Goal: Information Seeking & Learning: Find specific page/section

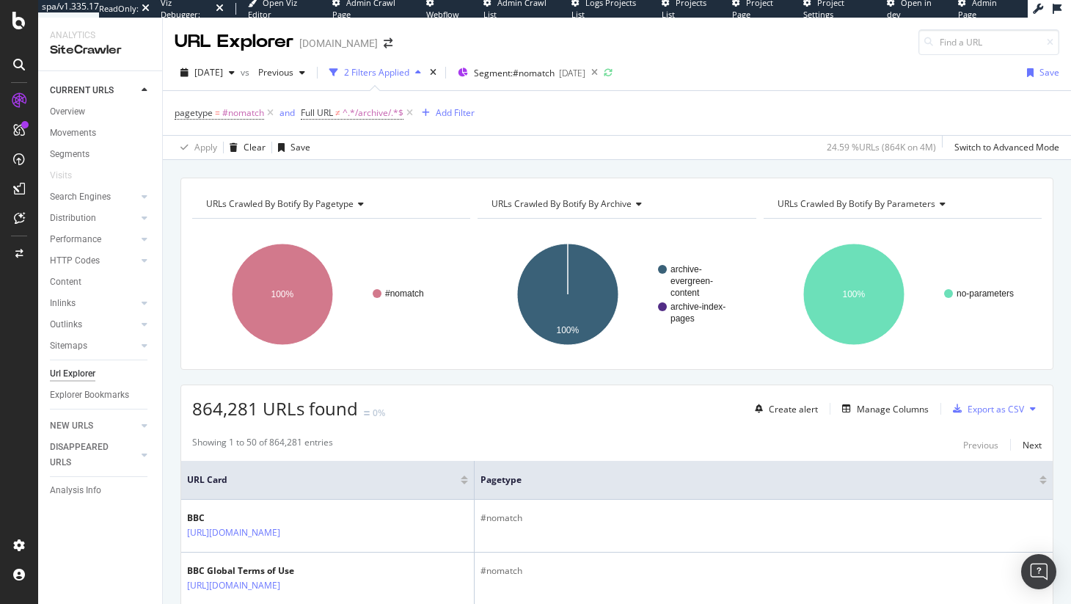
scroll to position [776, 0]
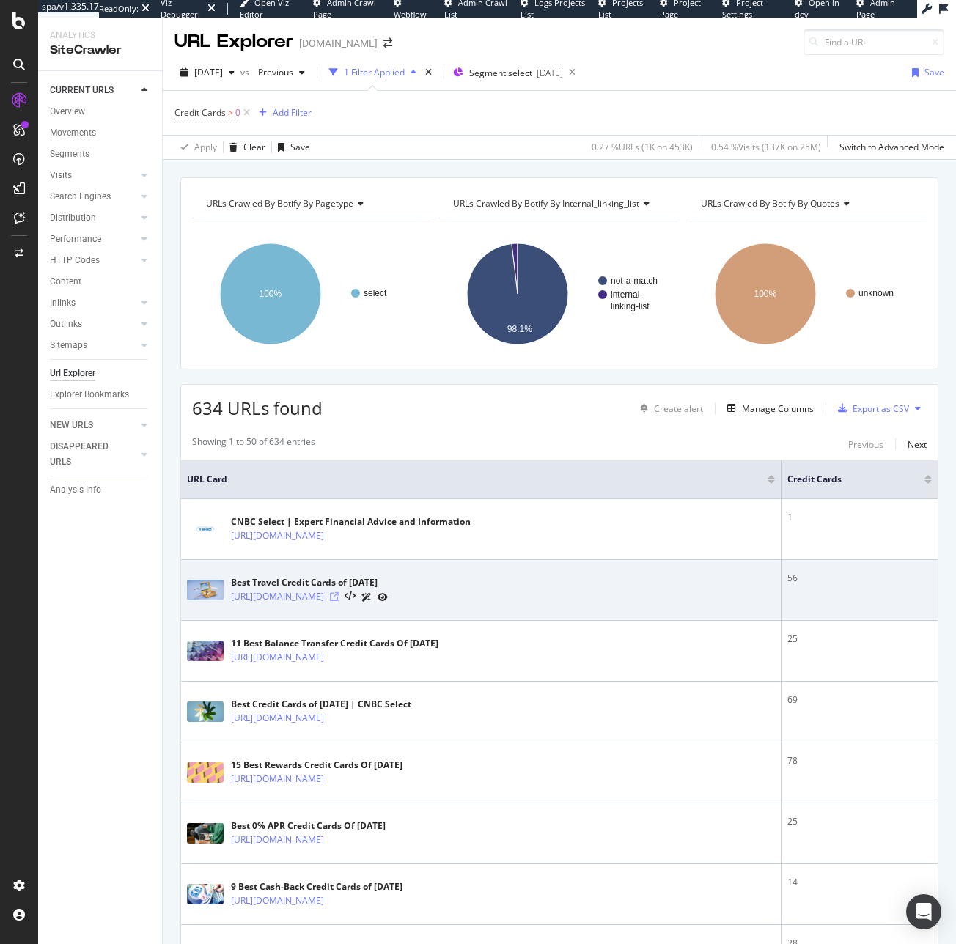
click at [339, 601] on icon at bounding box center [334, 597] width 9 height 9
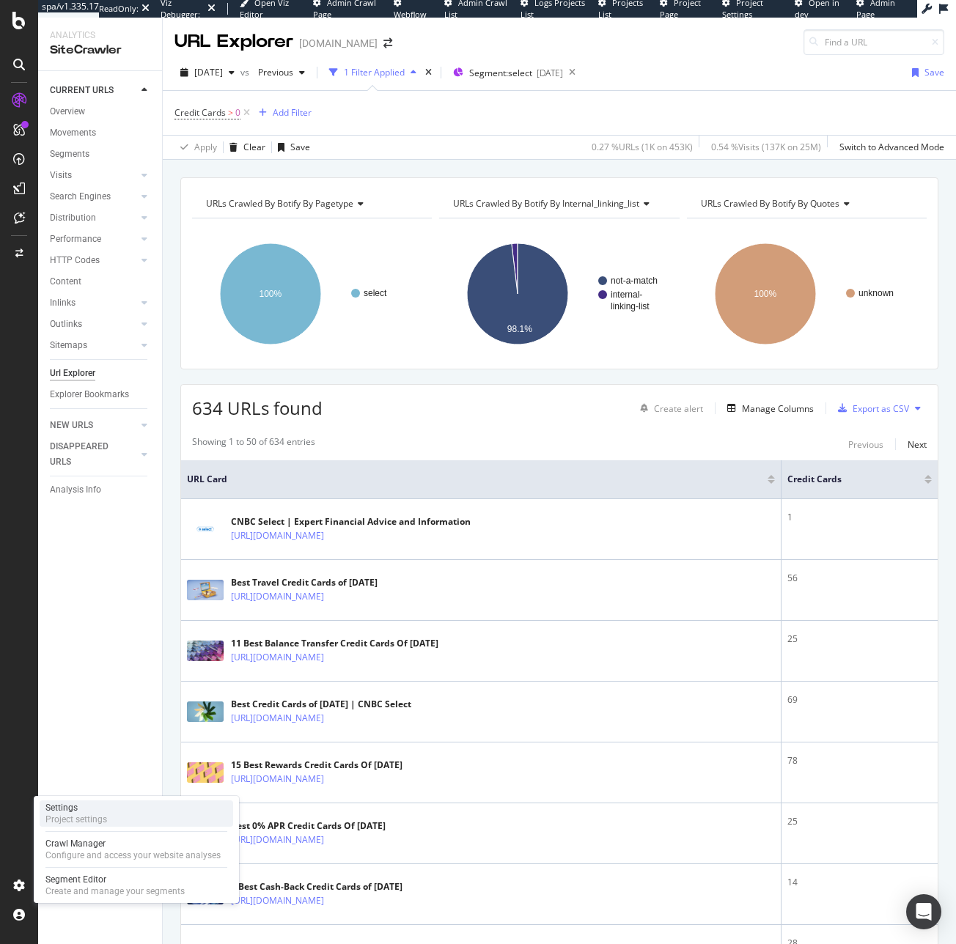
click at [117, 817] on div "Settings Project settings" at bounding box center [137, 814] width 194 height 26
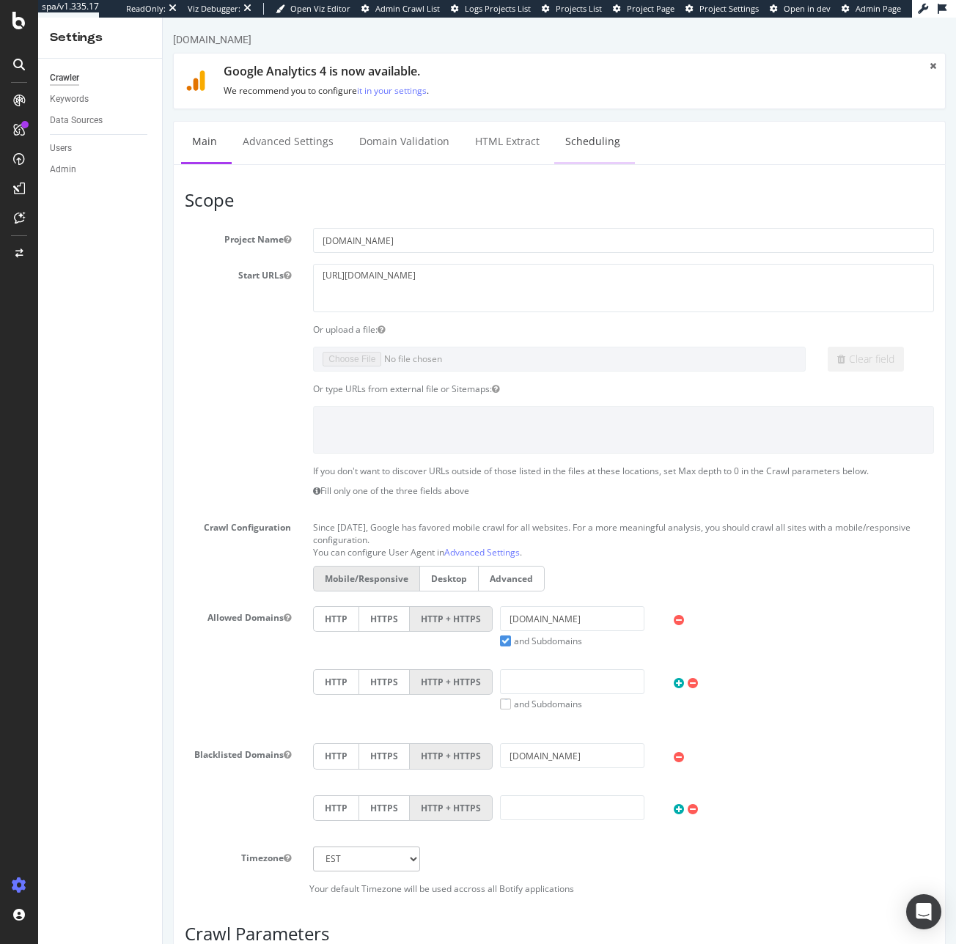
click at [600, 133] on link "Scheduling" at bounding box center [592, 142] width 77 height 40
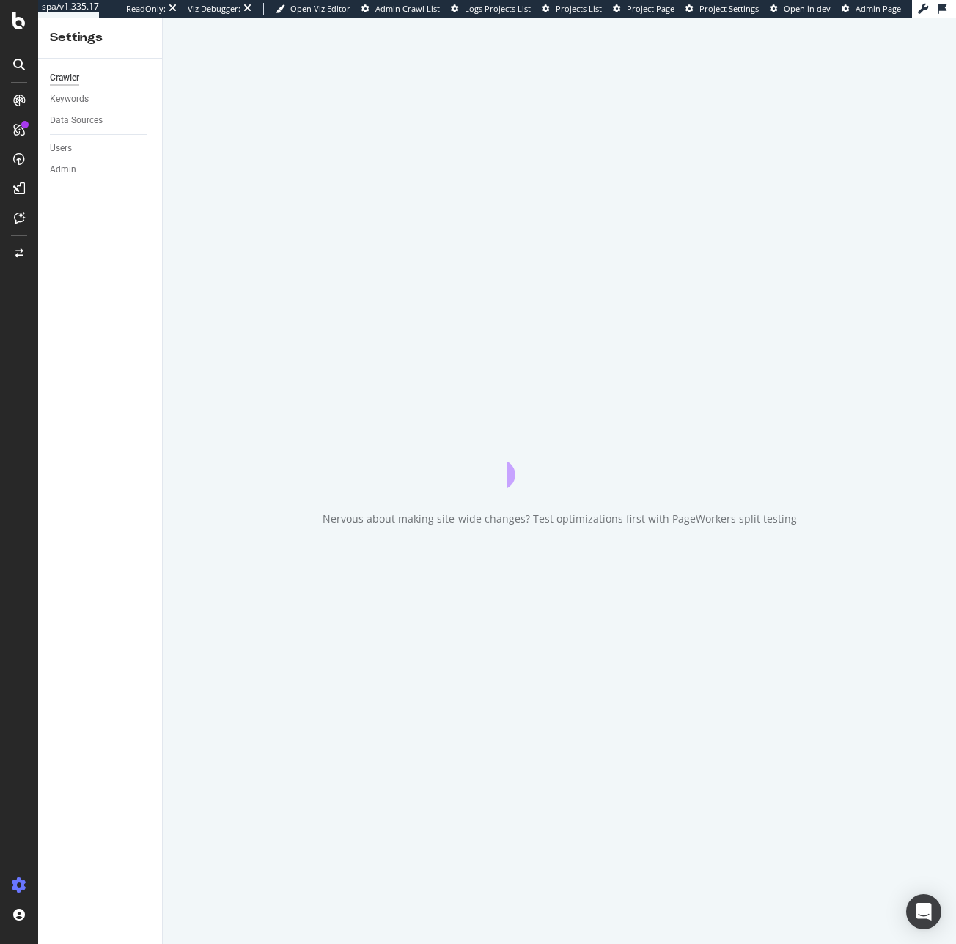
click at [488, 138] on div "Nervous about making site-wide changes? Test optimizations first with PageWorke…" at bounding box center [559, 481] width 793 height 927
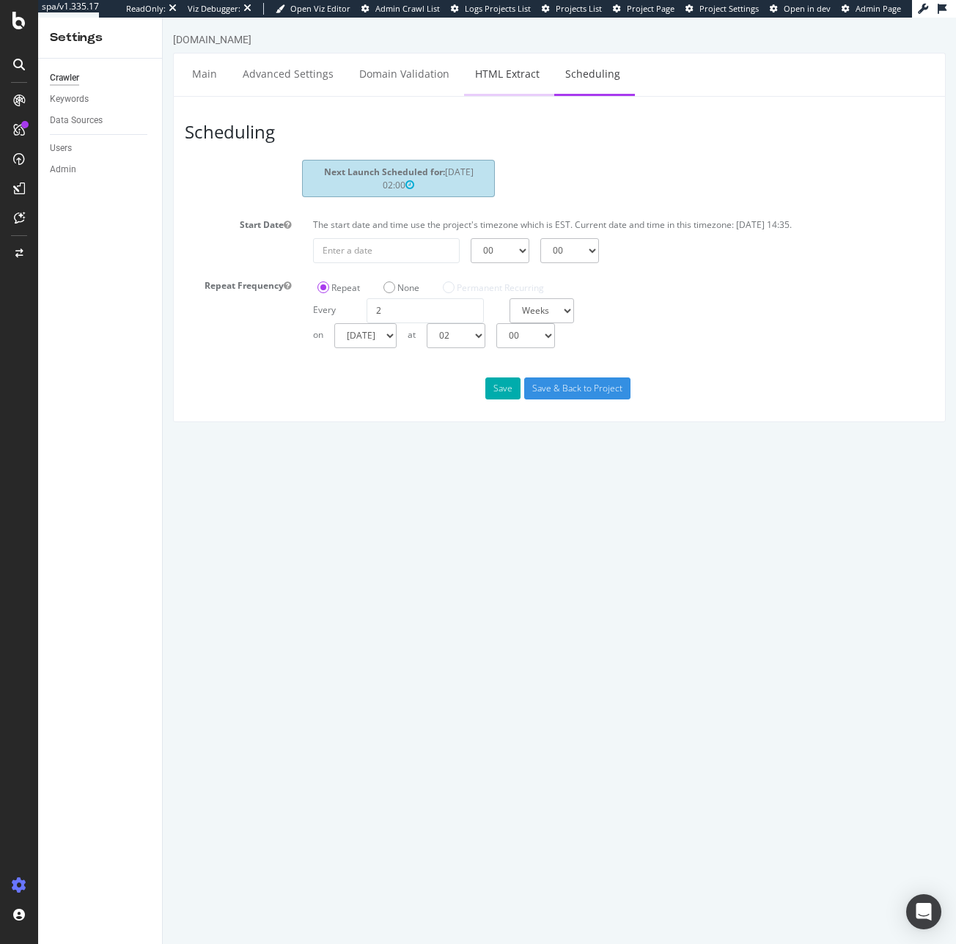
click at [520, 76] on link "HTML Extract" at bounding box center [507, 74] width 87 height 40
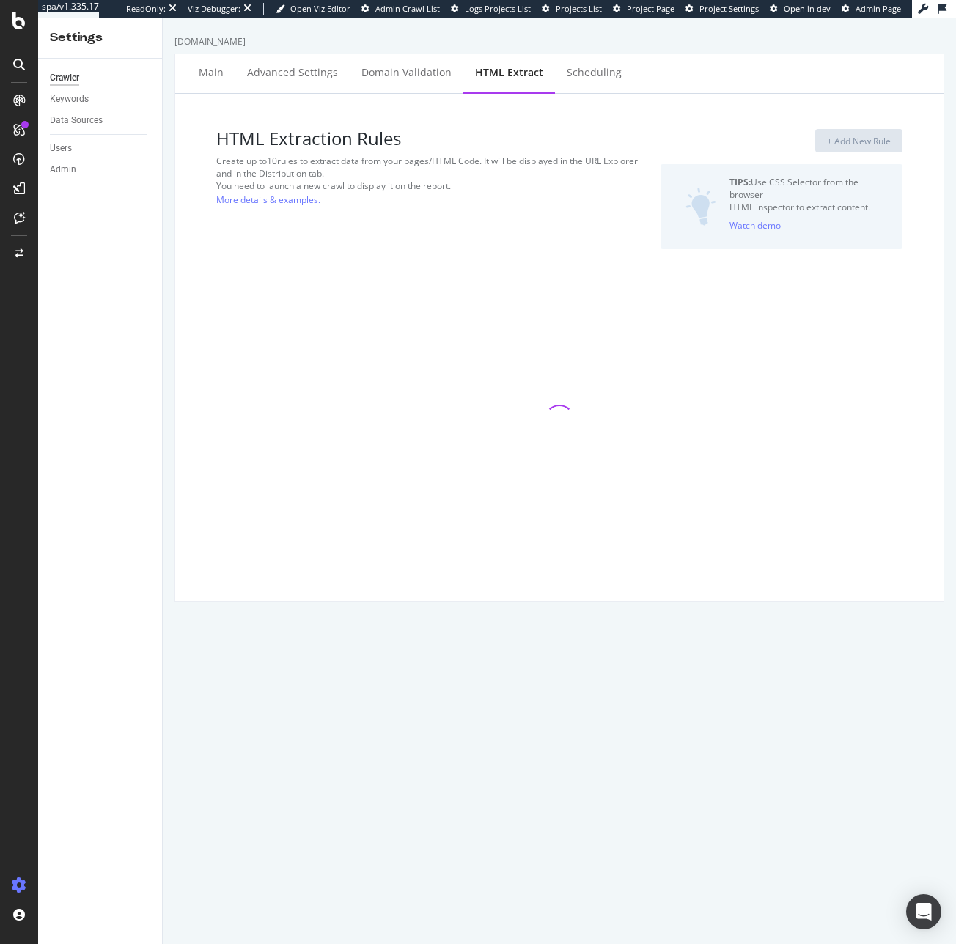
select select "exist"
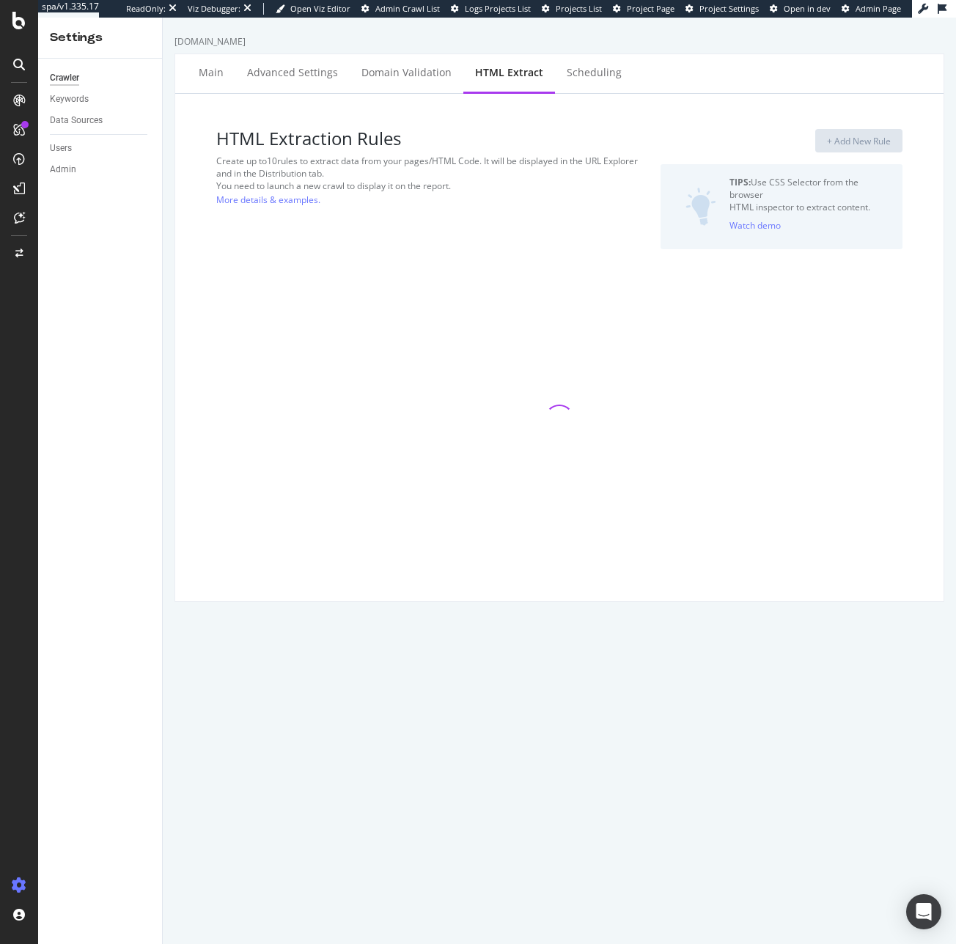
select select "exist"
select select "list"
select select "count"
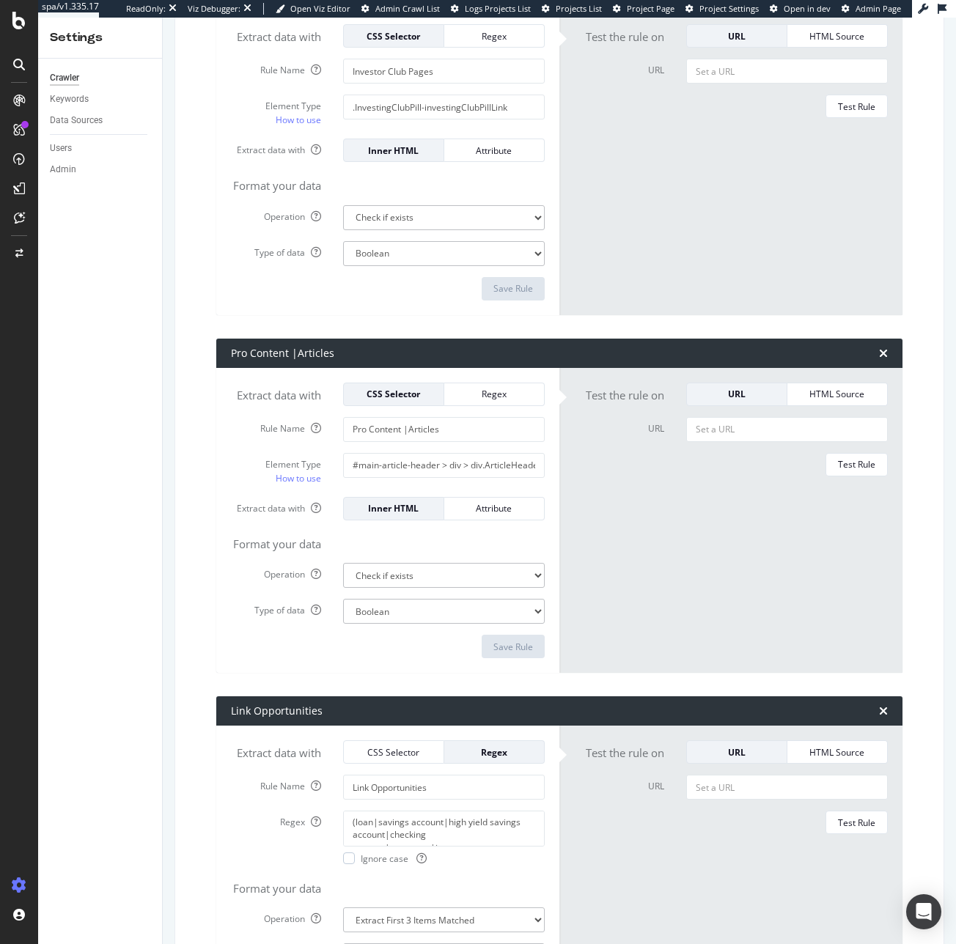
scroll to position [1140, 0]
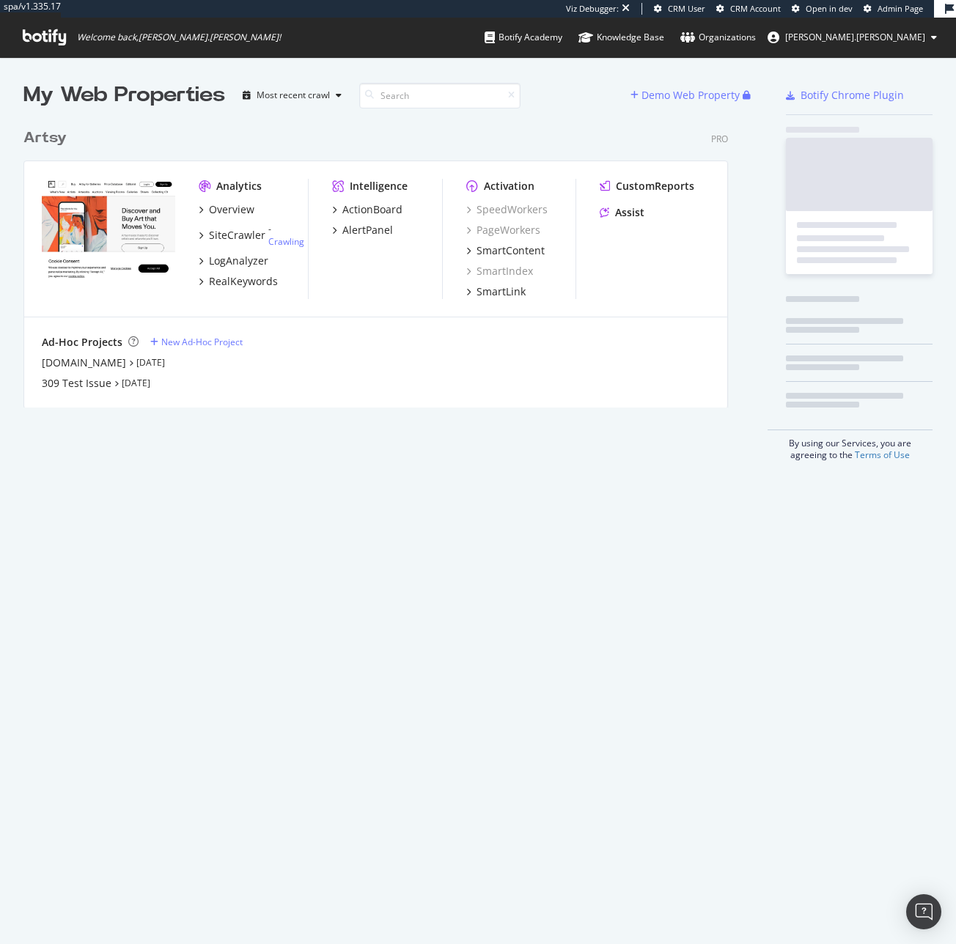
scroll to position [287, 705]
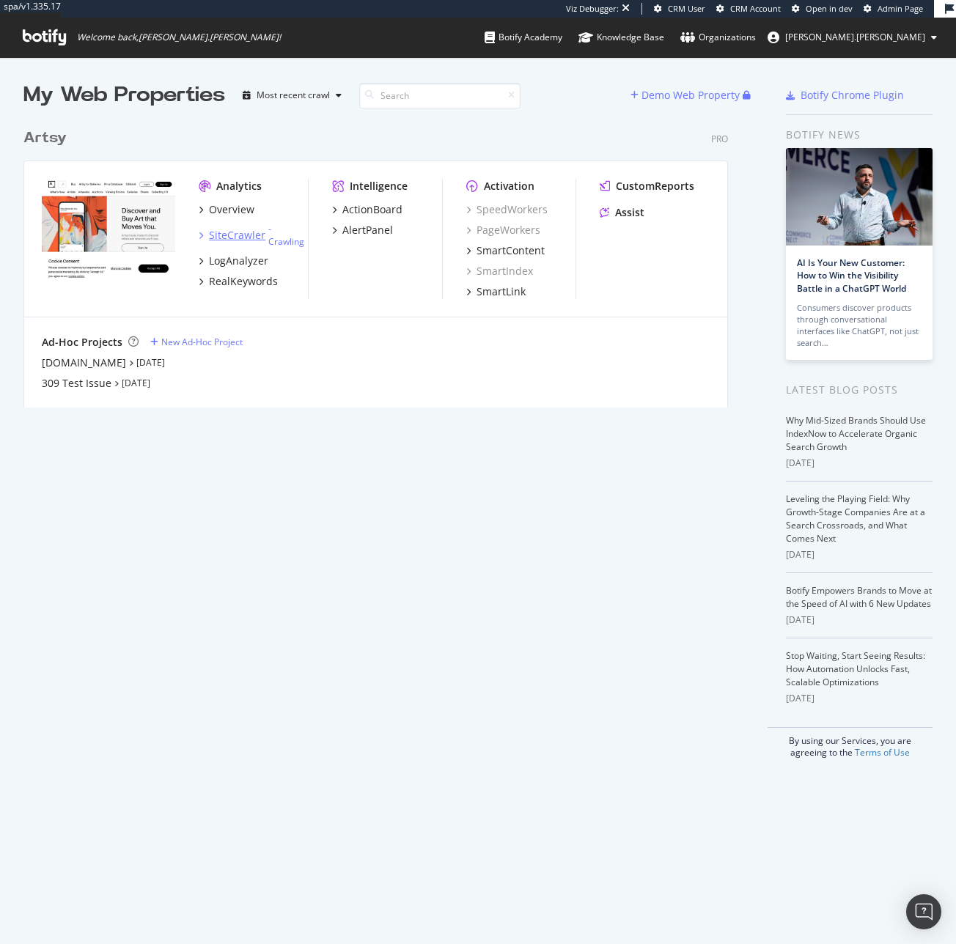
click at [228, 228] on div "SiteCrawler" at bounding box center [237, 235] width 56 height 15
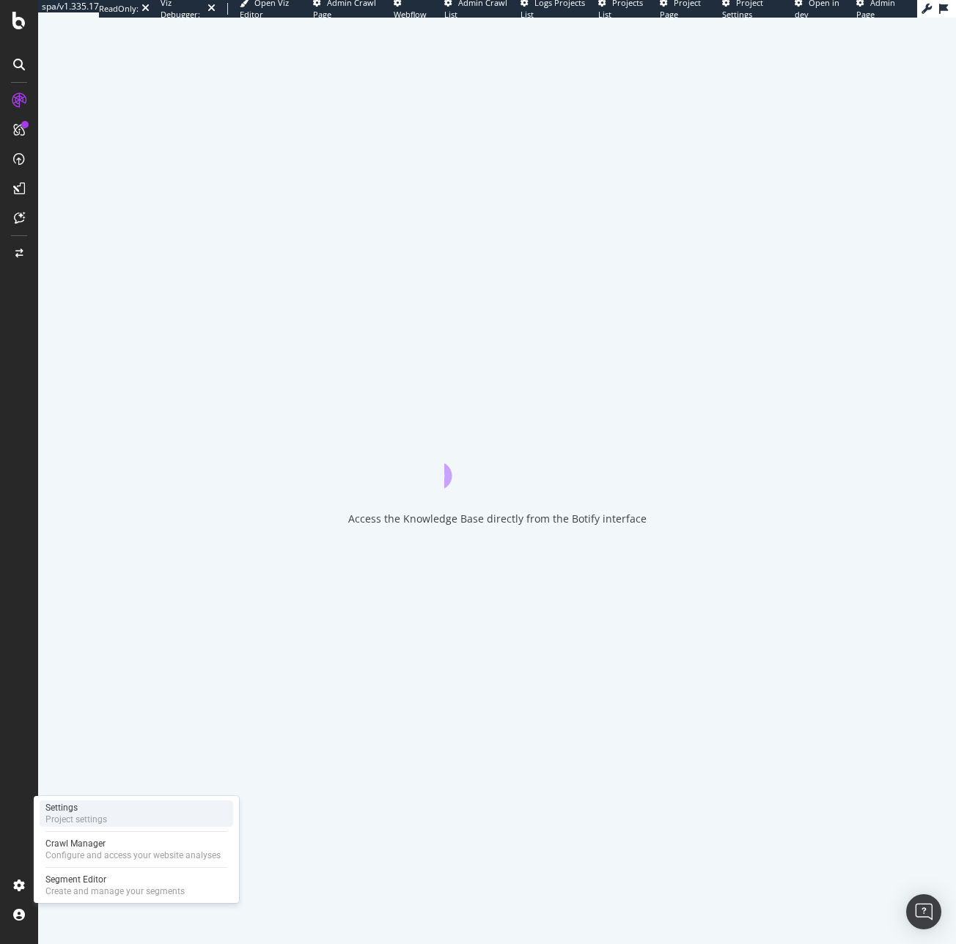
click at [89, 801] on div "Settings Project settings" at bounding box center [137, 814] width 194 height 26
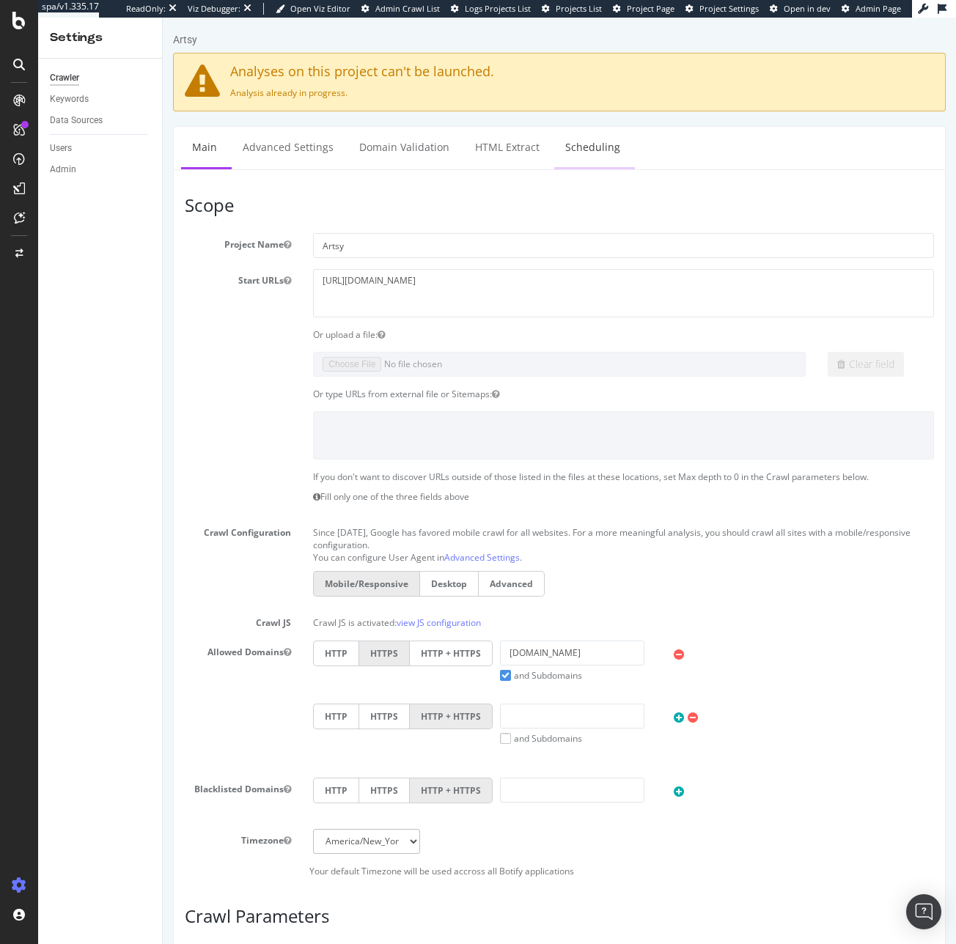
click at [592, 138] on link "Scheduling" at bounding box center [592, 147] width 77 height 40
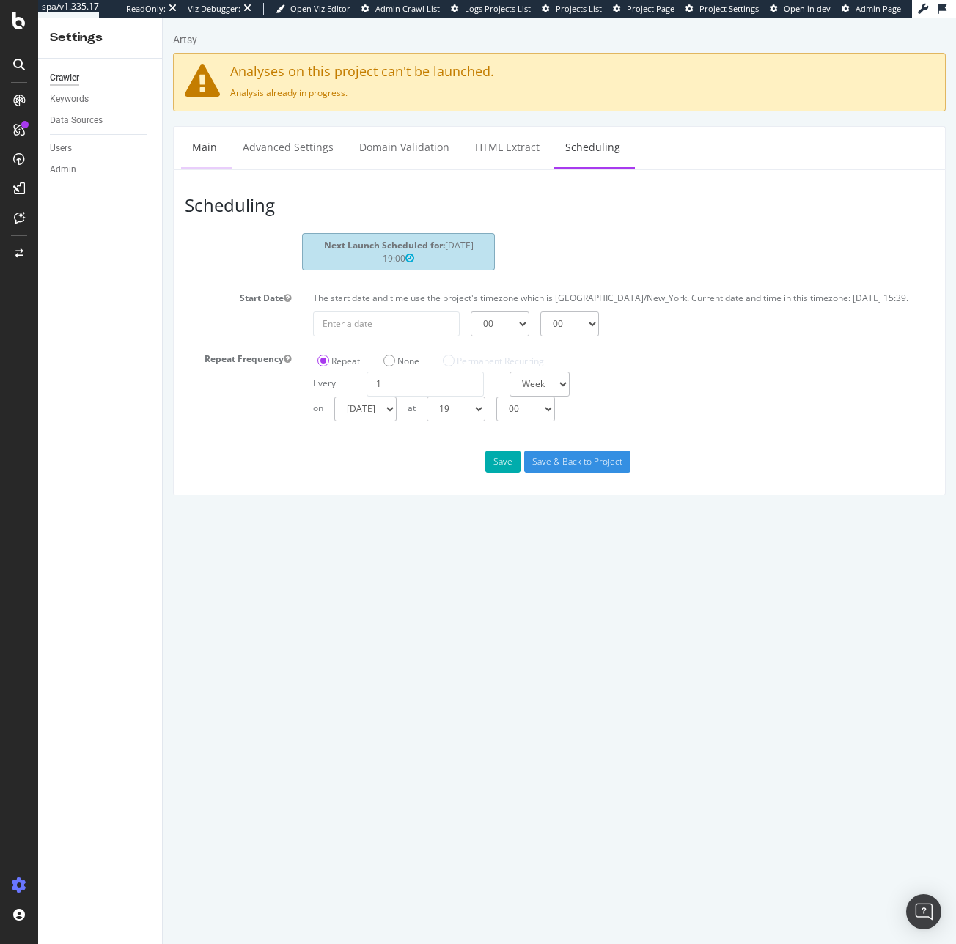
click at [200, 147] on link "Main" at bounding box center [204, 147] width 47 height 40
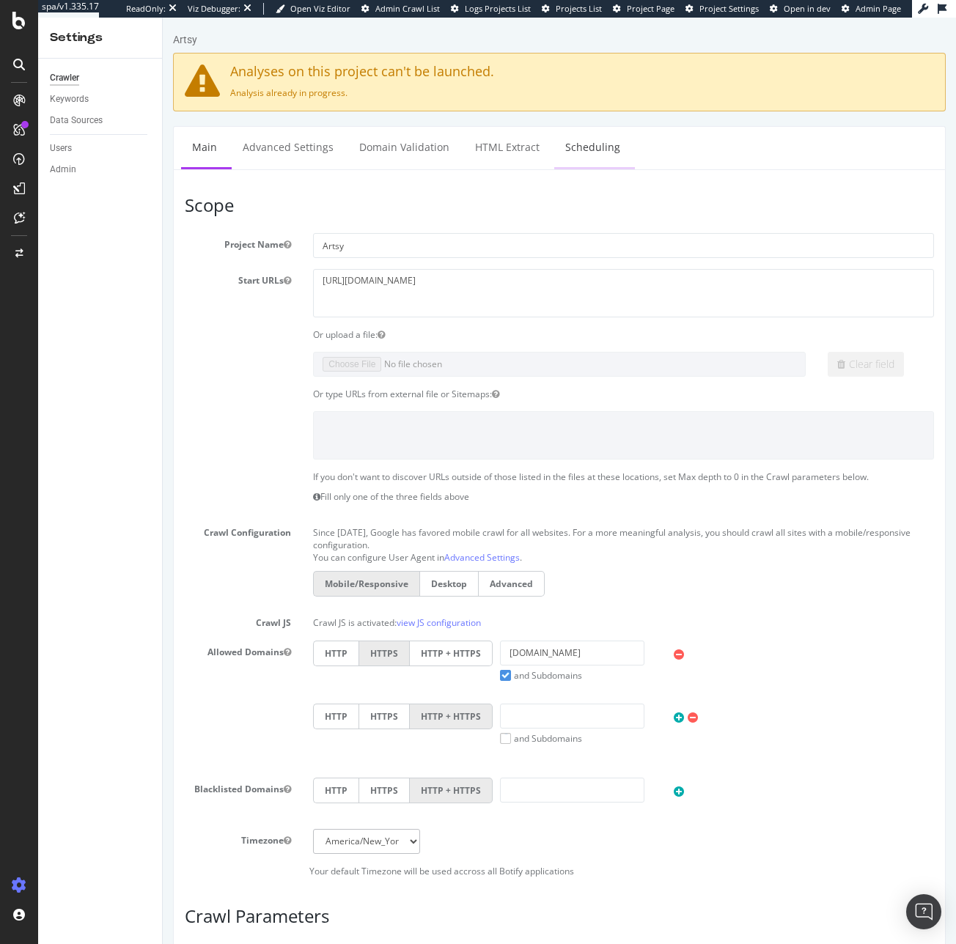
click at [562, 150] on link "Scheduling" at bounding box center [592, 147] width 77 height 40
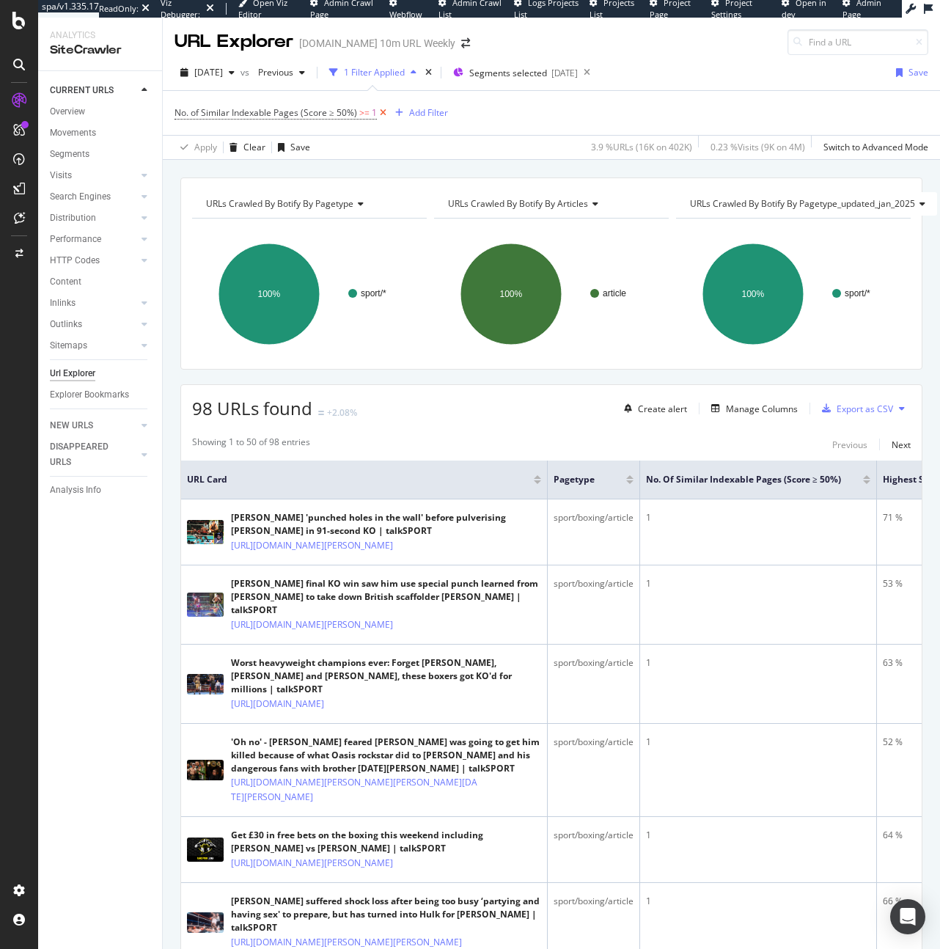
click at [385, 112] on icon at bounding box center [383, 113] width 12 height 15
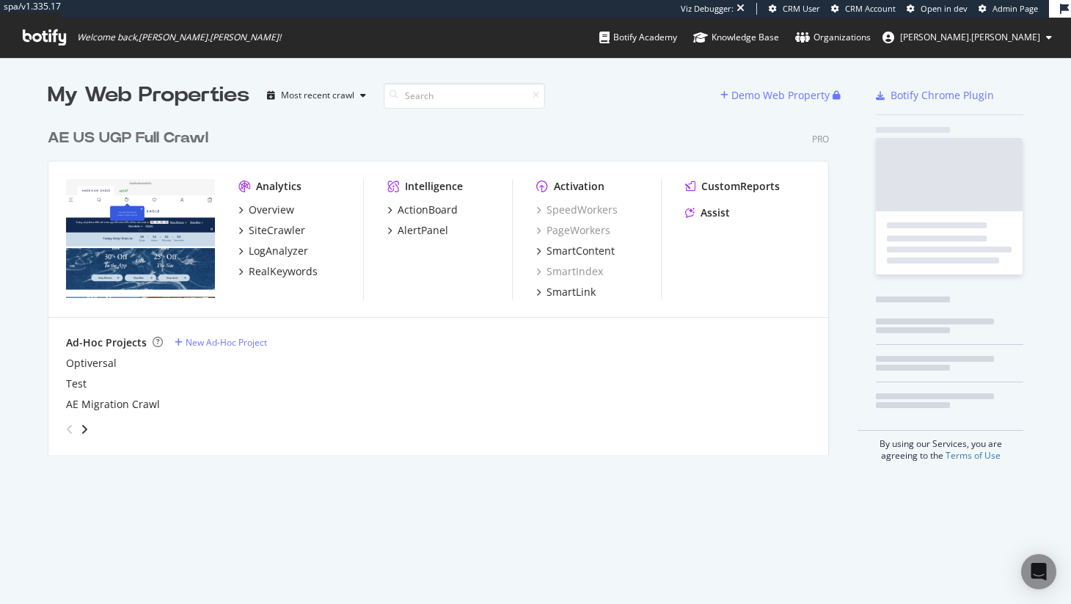
scroll to position [334, 782]
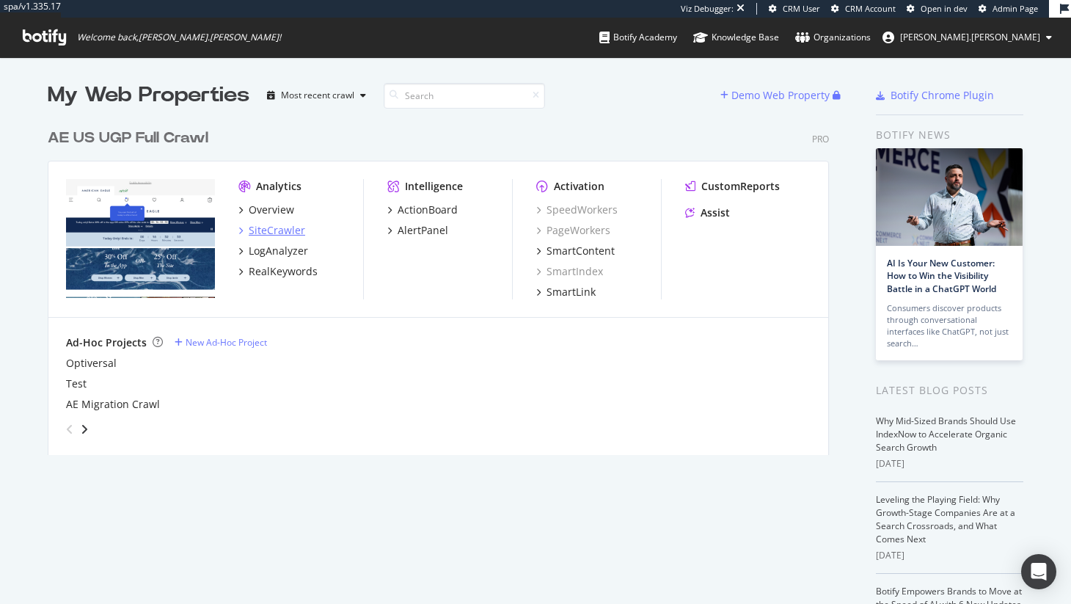
click at [271, 226] on div "SiteCrawler" at bounding box center [277, 230] width 56 height 15
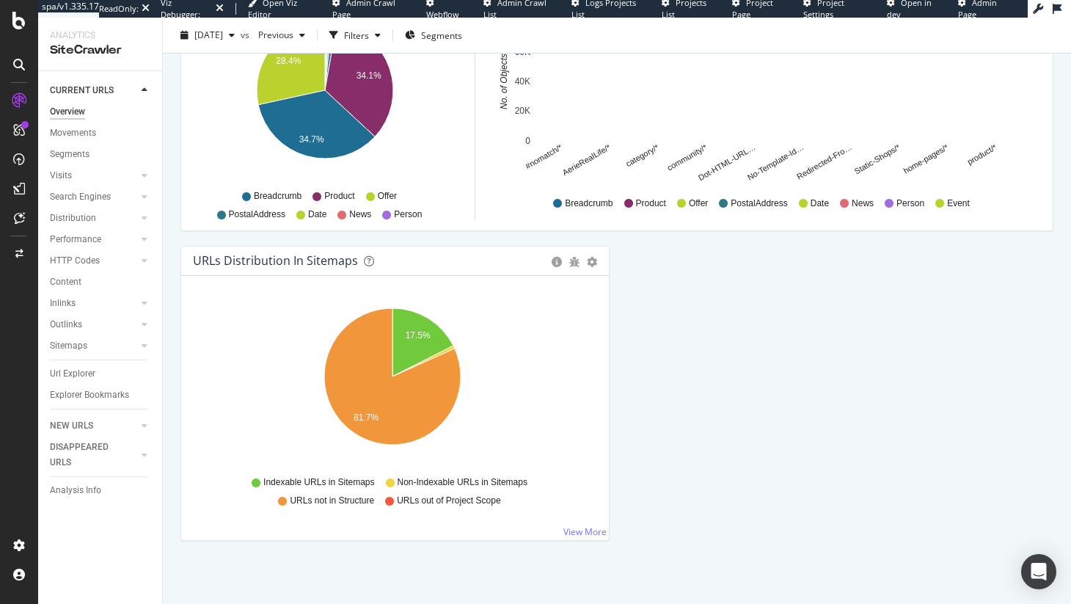
scroll to position [1541, 0]
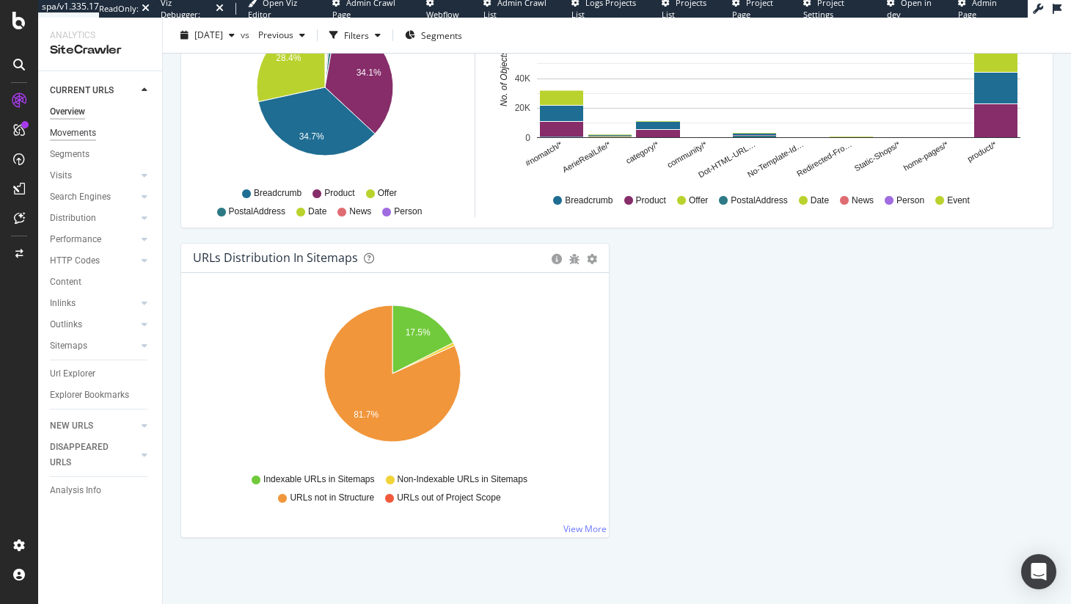
click at [84, 125] on div "Movements" at bounding box center [73, 132] width 46 height 15
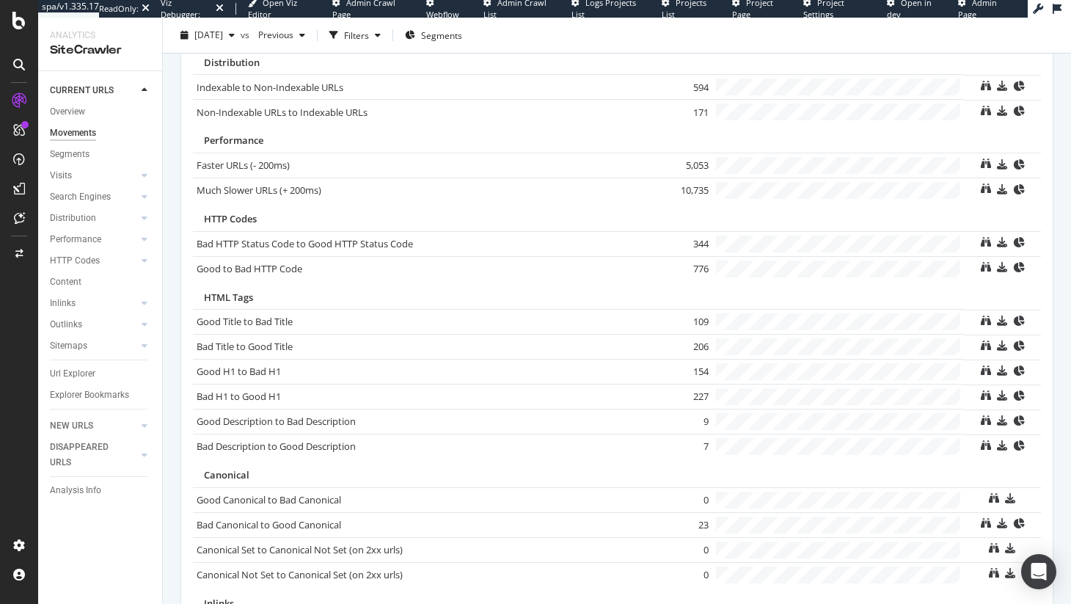
scroll to position [975, 0]
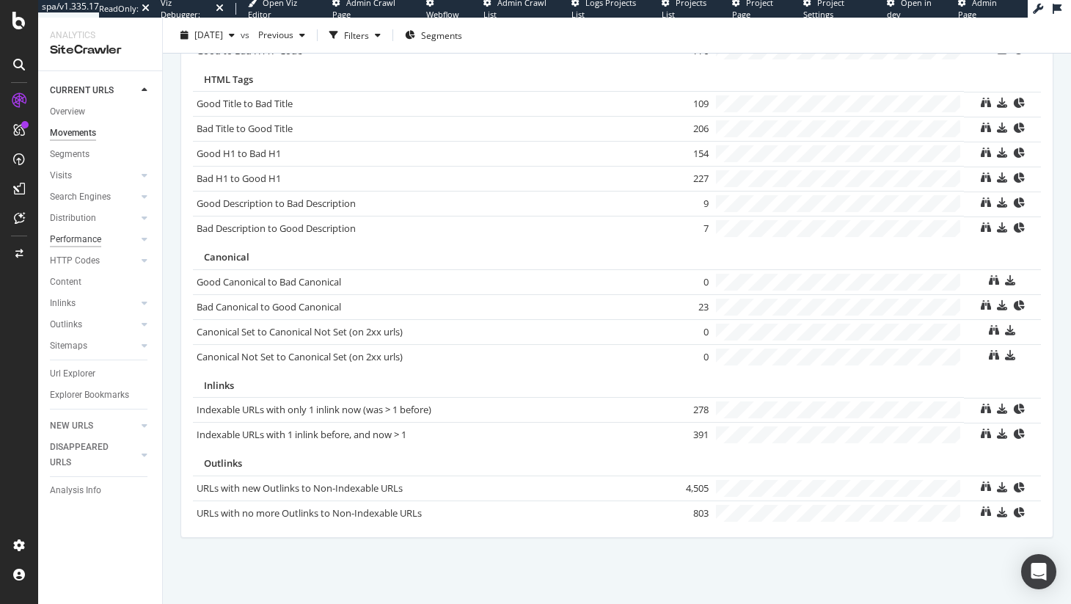
click at [74, 243] on div "Performance" at bounding box center [75, 239] width 51 height 15
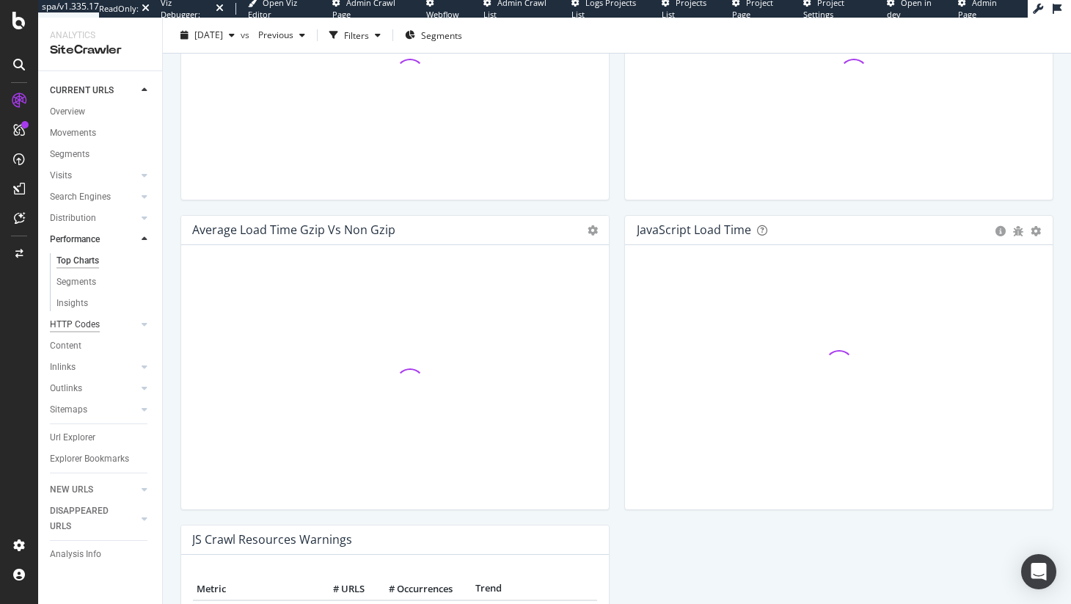
click at [81, 320] on div "HTTP Codes" at bounding box center [75, 324] width 50 height 15
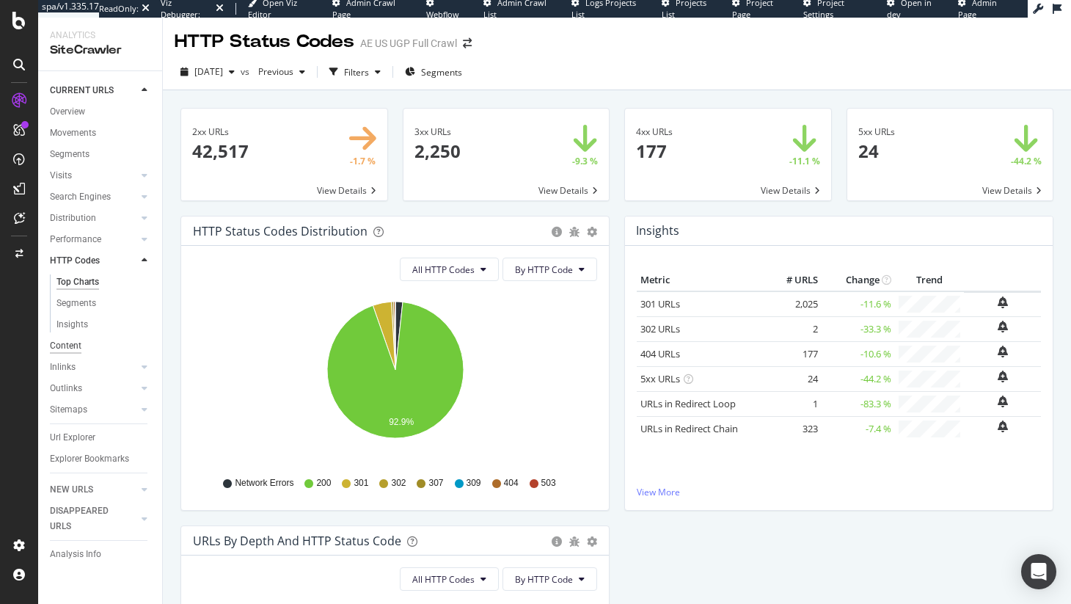
click at [62, 347] on div "Content" at bounding box center [66, 345] width 32 height 15
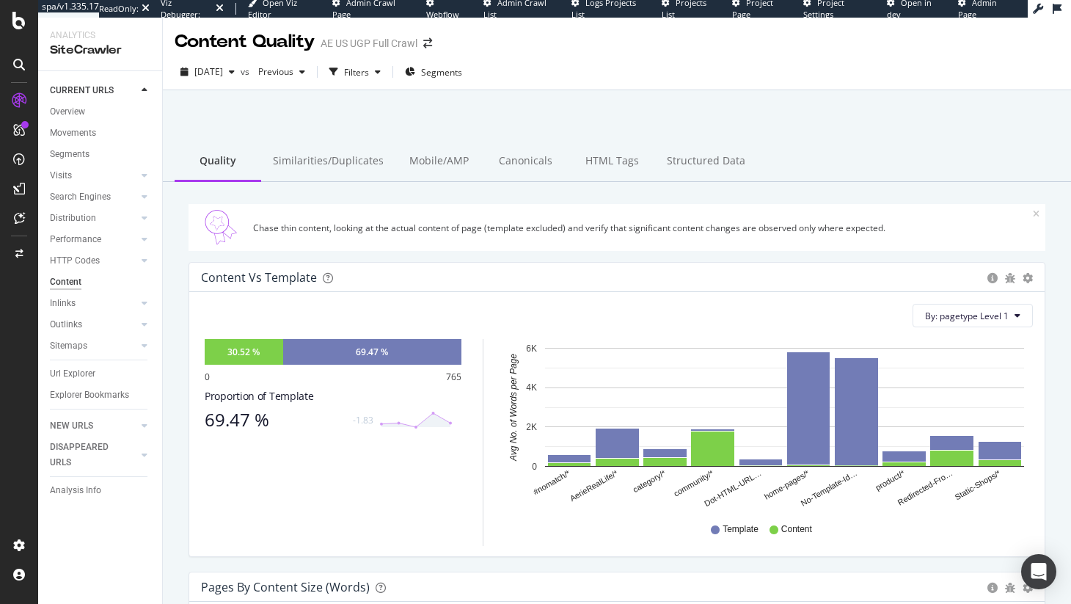
scroll to position [6, 0]
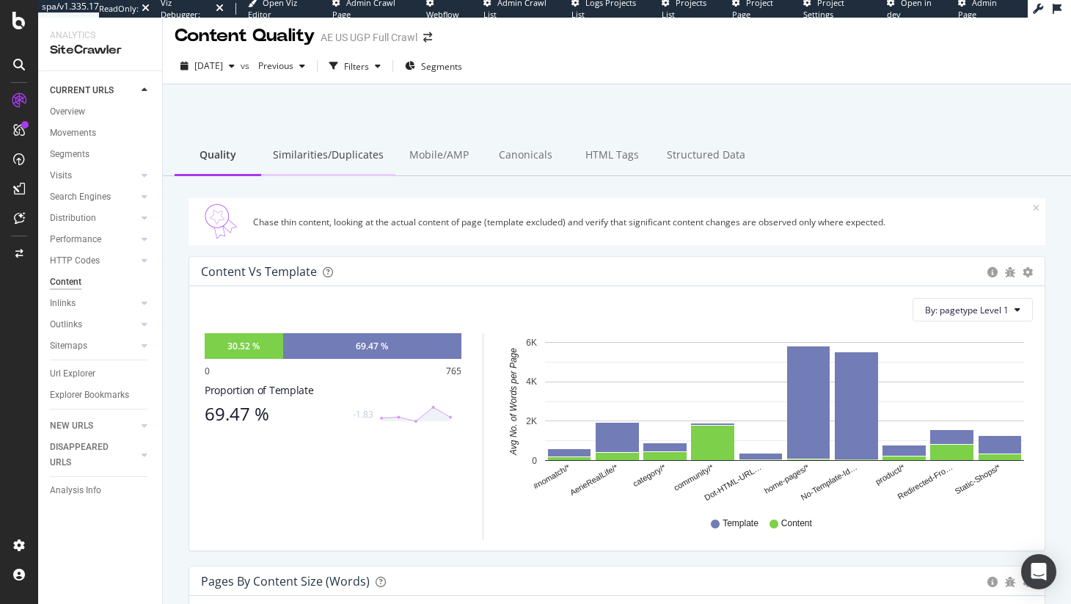
click at [369, 160] on div "Similarities/Duplicates" at bounding box center [328, 156] width 134 height 40
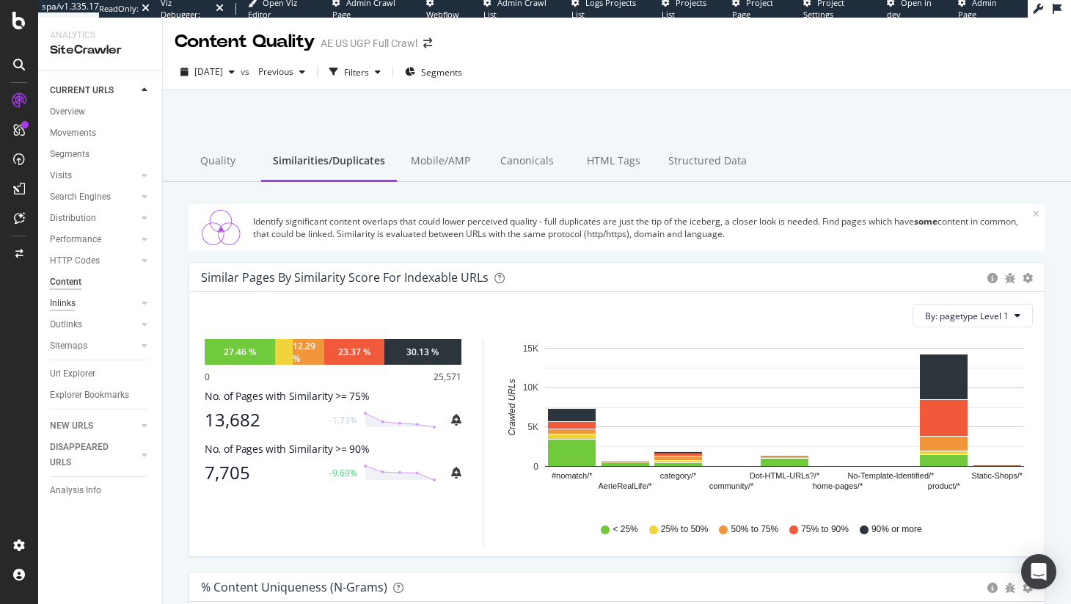
click at [53, 301] on div "Inlinks" at bounding box center [63, 303] width 26 height 15
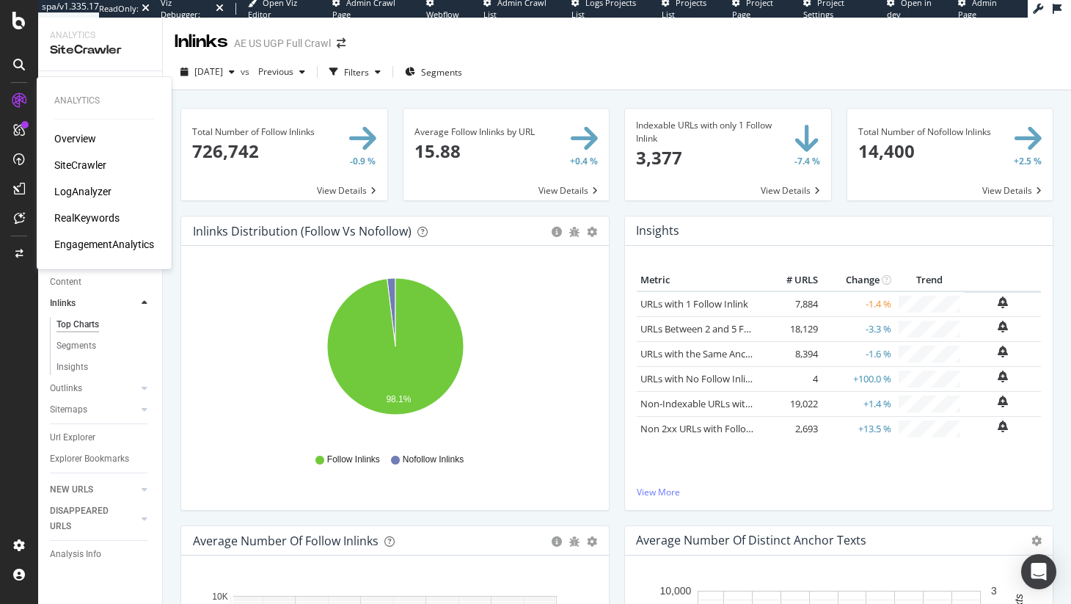
click at [95, 188] on div "LogAnalyzer" at bounding box center [82, 191] width 57 height 15
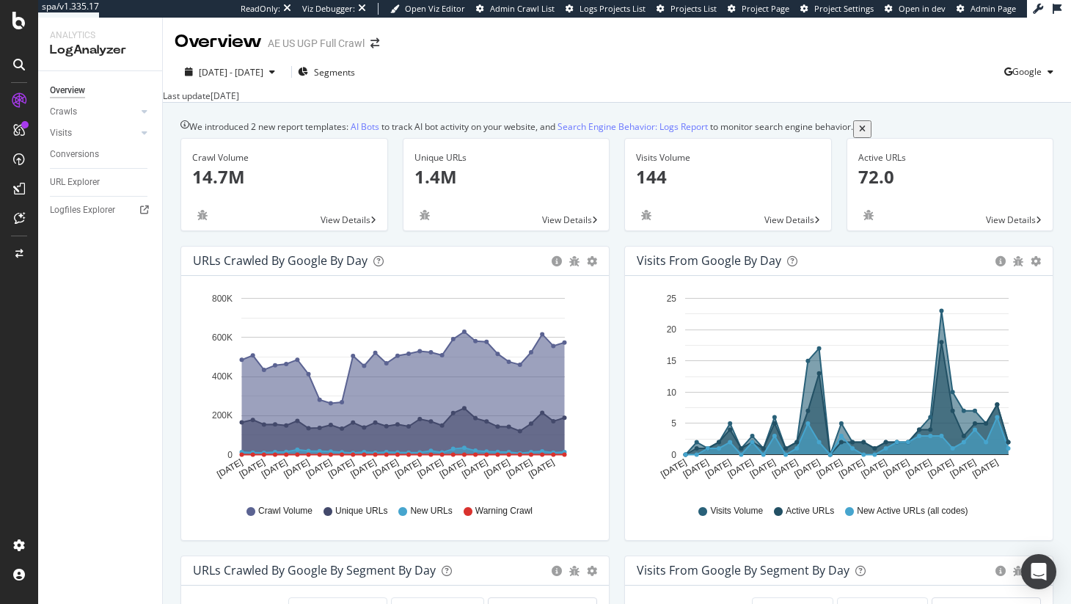
click at [1046, 102] on div "Last update Aug. 11, 2025" at bounding box center [617, 95] width 908 height 12
click at [1038, 71] on span "Google" at bounding box center [1026, 71] width 29 height 12
click at [953, 64] on span "Bing" at bounding box center [953, 58] width 54 height 13
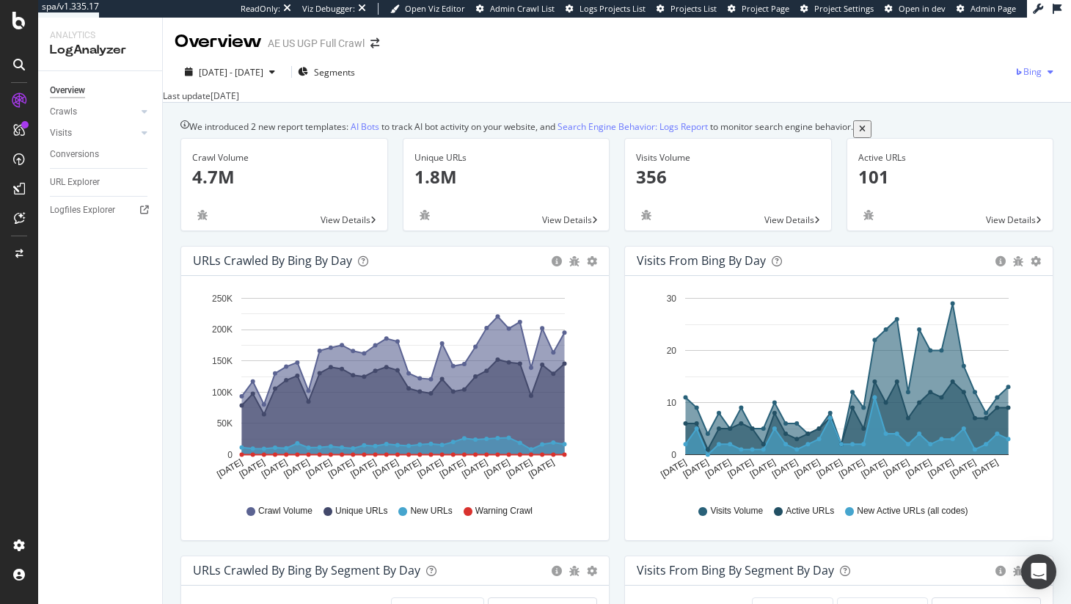
click at [1043, 79] on div "Bing" at bounding box center [1036, 72] width 45 height 22
click at [966, 89] on span "OpenAI" at bounding box center [963, 85] width 54 height 13
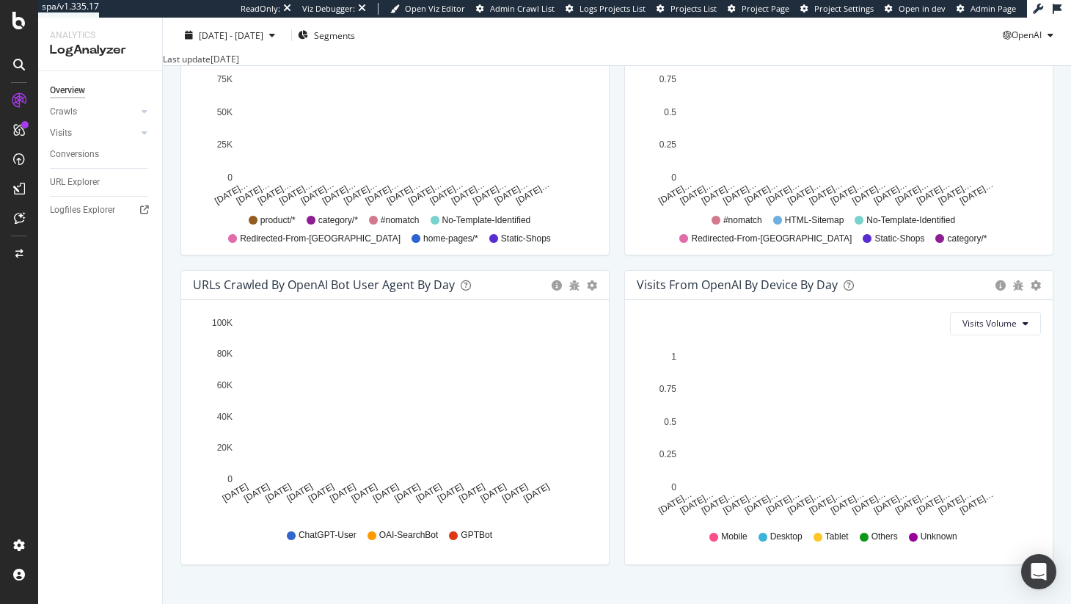
scroll to position [594, 0]
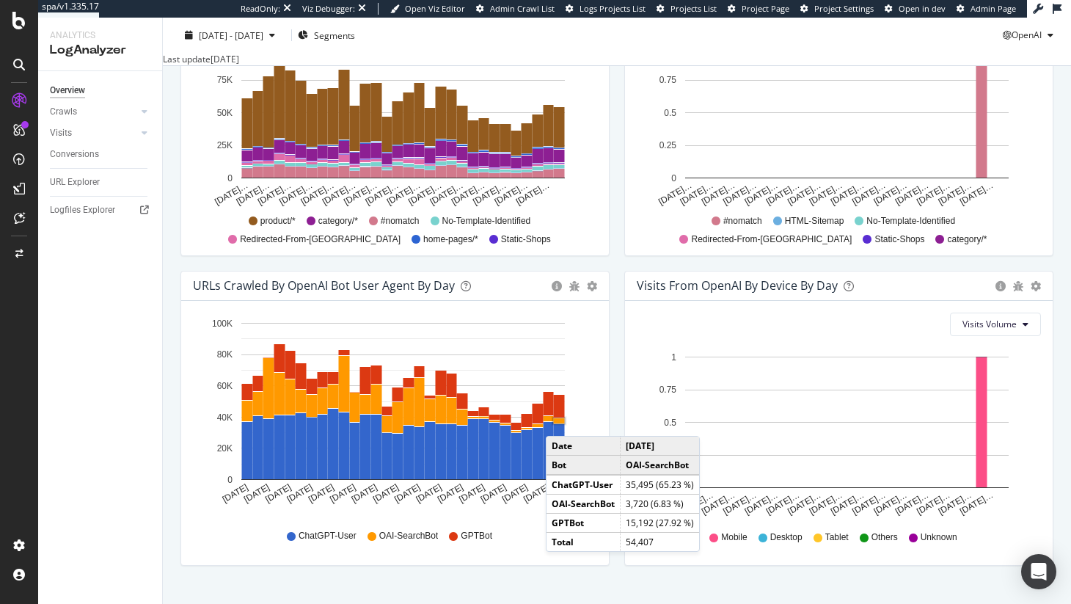
click at [560, 423] on rect "A chart." at bounding box center [559, 420] width 11 height 5
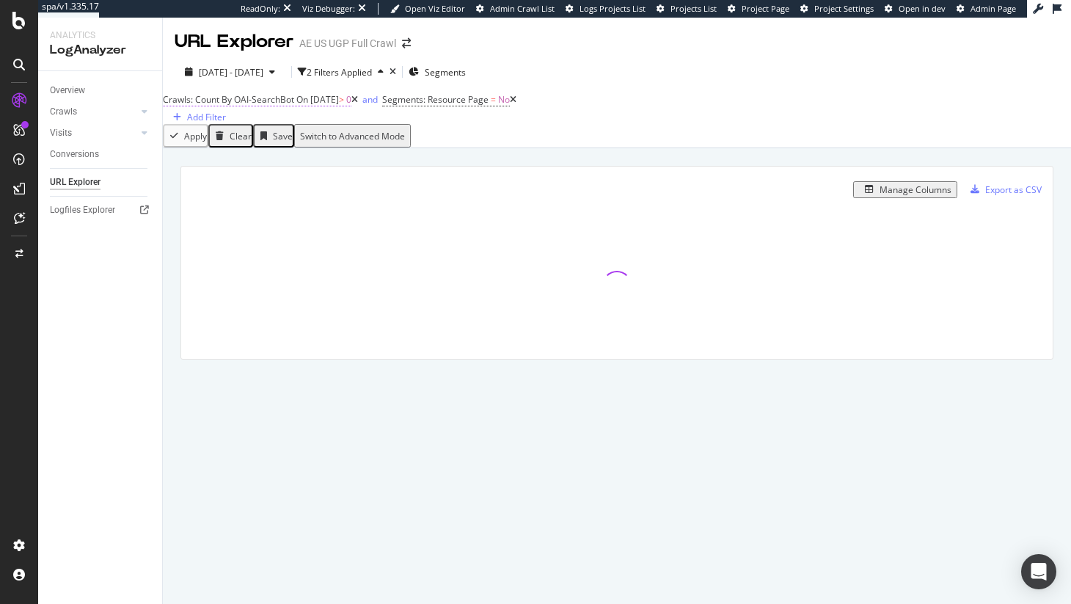
click at [351, 106] on span "Crawls: Count By OAI-SearchBot On 2025-08-10 > 0" at bounding box center [257, 99] width 188 height 13
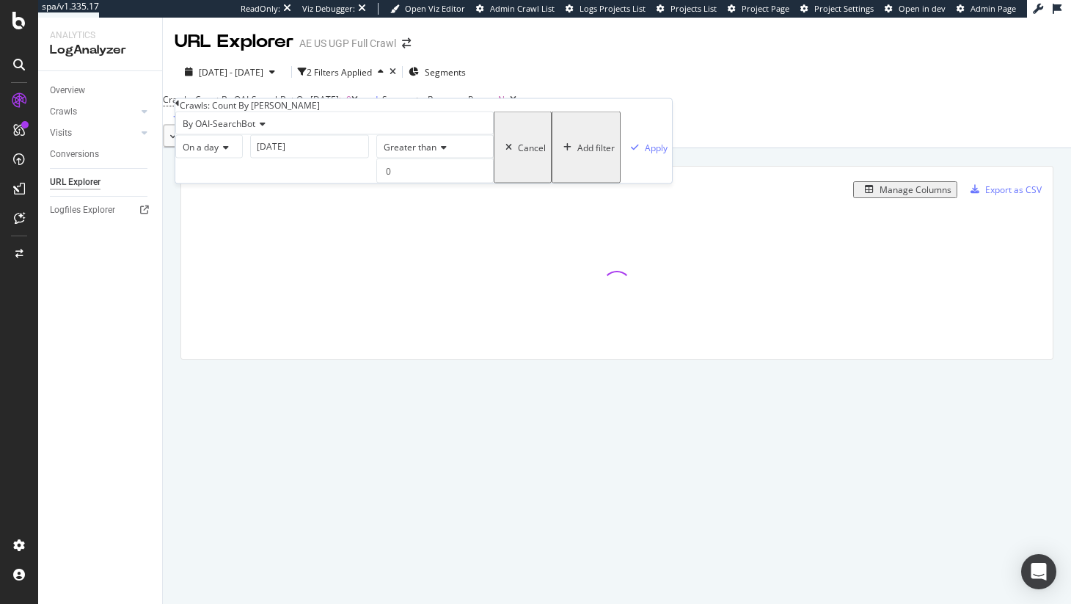
click at [236, 158] on div "On a day" at bounding box center [208, 146] width 67 height 23
click at [238, 228] on span "Any day of the period" at bounding box center [209, 215] width 58 height 25
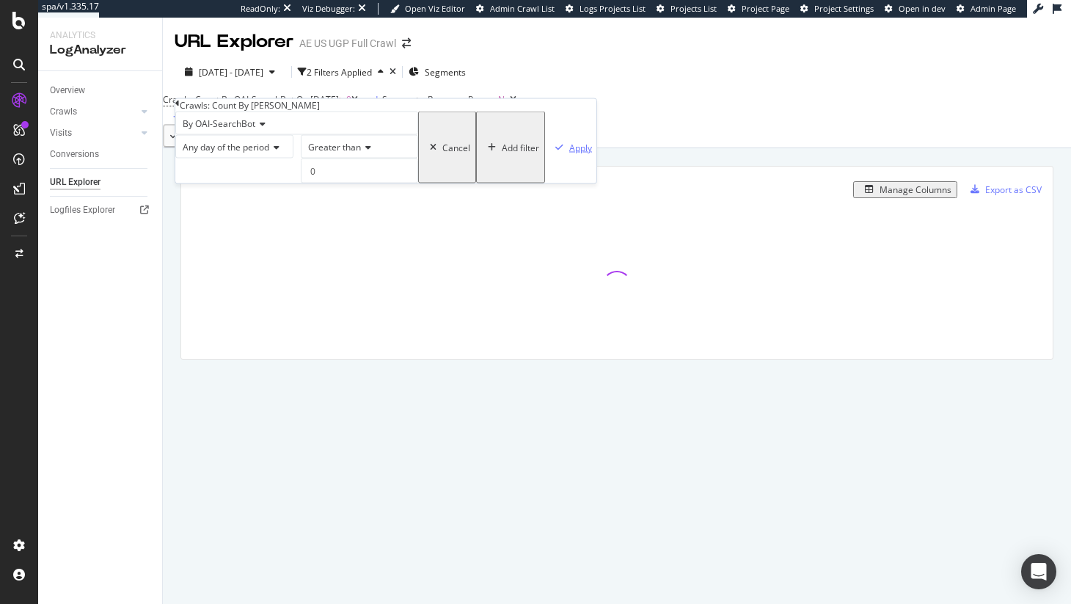
click at [569, 153] on div "Apply" at bounding box center [580, 147] width 23 height 12
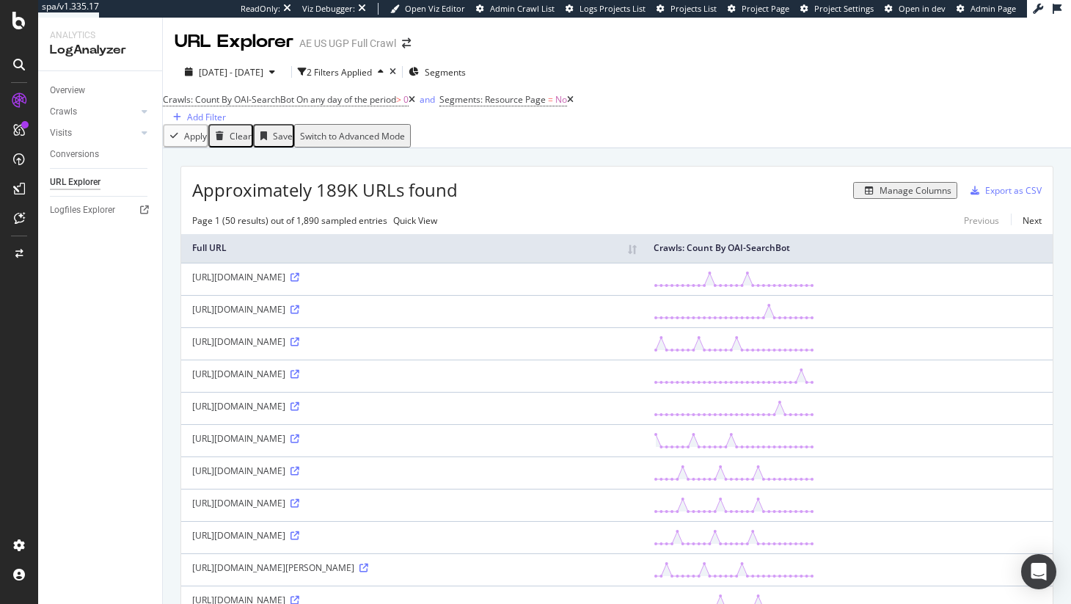
click at [903, 202] on div "Approximately 189K URLs found Manage Columns Export as CSV" at bounding box center [616, 184] width 871 height 36
click at [903, 197] on div "Manage Columns" at bounding box center [915, 190] width 72 height 12
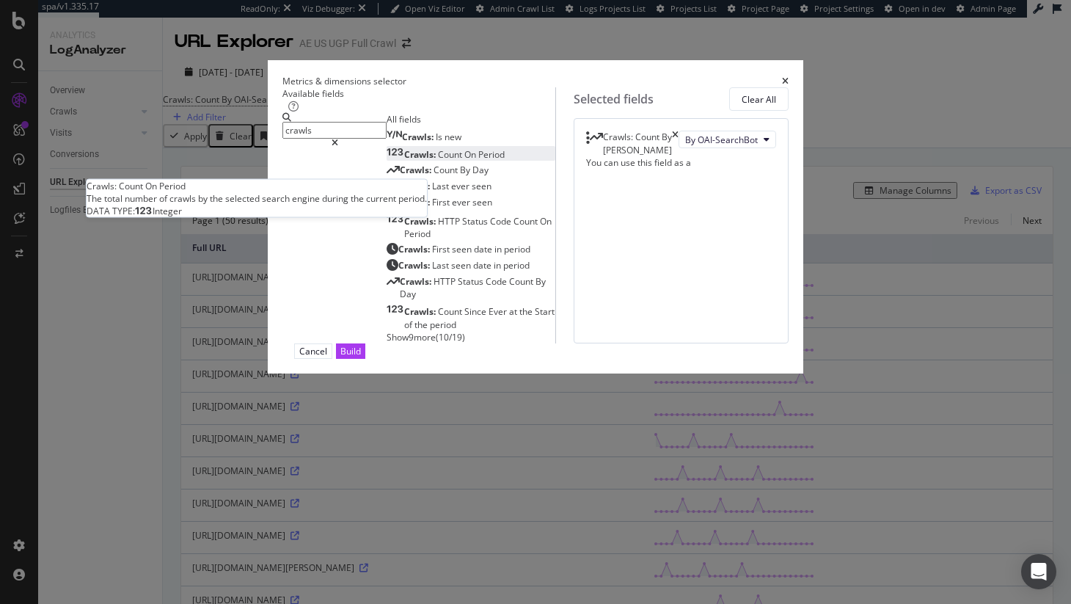
type input "crawls"
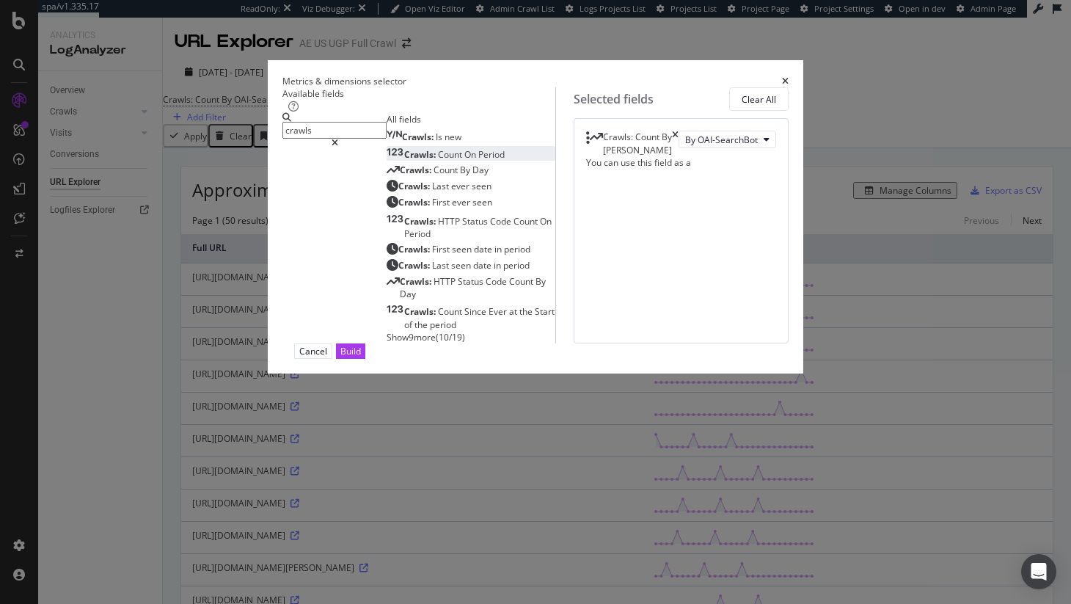
click at [420, 161] on div "Crawls: Count On Period" at bounding box center [445, 154] width 118 height 12
click at [763, 169] on icon "modal" at bounding box center [766, 165] width 6 height 9
click at [637, 305] on div "By OpenAI" at bounding box center [640, 297] width 139 height 21
click at [763, 169] on icon "modal" at bounding box center [766, 165] width 6 height 9
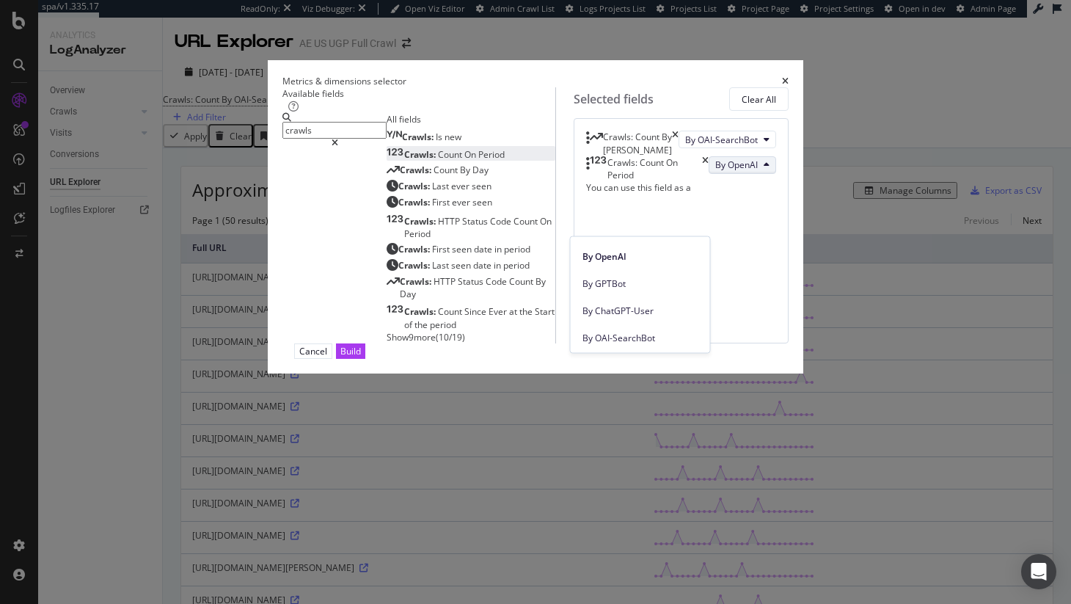
scroll to position [385, 0]
click at [637, 319] on div "By OAI-SearchBot" at bounding box center [640, 329] width 139 height 21
click at [365, 359] on button "Build" at bounding box center [350, 350] width 29 height 15
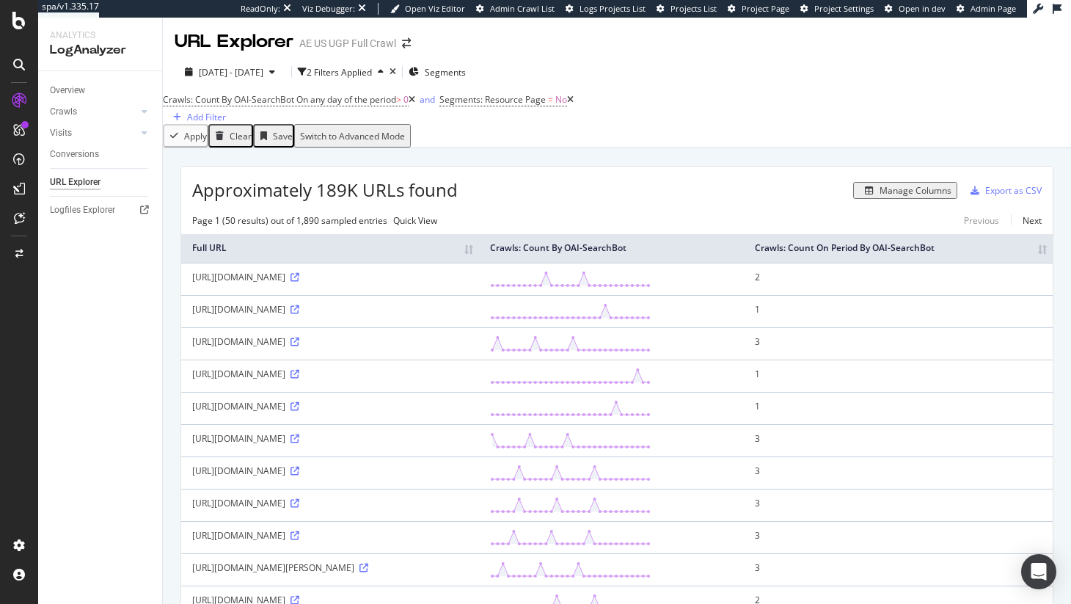
click at [1039, 263] on th "Crawls: Count On Period By OAI-SearchBot" at bounding box center [898, 248] width 309 height 29
click at [1043, 263] on th "Crawls: Count On Period By OAI-SearchBot" at bounding box center [898, 248] width 309 height 29
click at [55, 87] on div "Overview" at bounding box center [67, 90] width 35 height 15
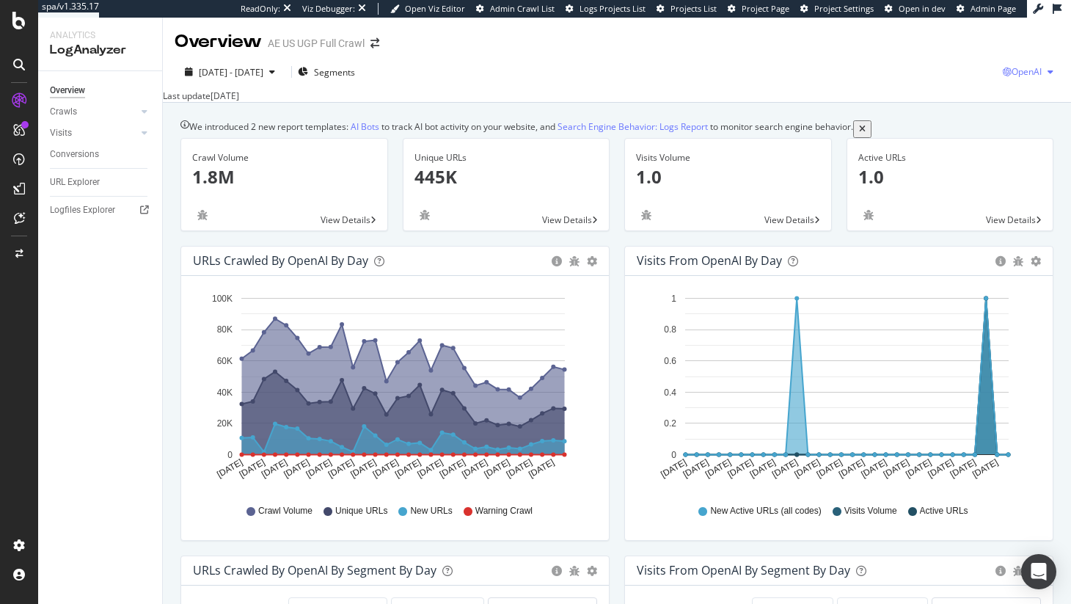
click at [1010, 82] on div "OpenAI" at bounding box center [1030, 72] width 56 height 22
click at [969, 108] on span "Other AI Bots" at bounding box center [951, 112] width 54 height 13
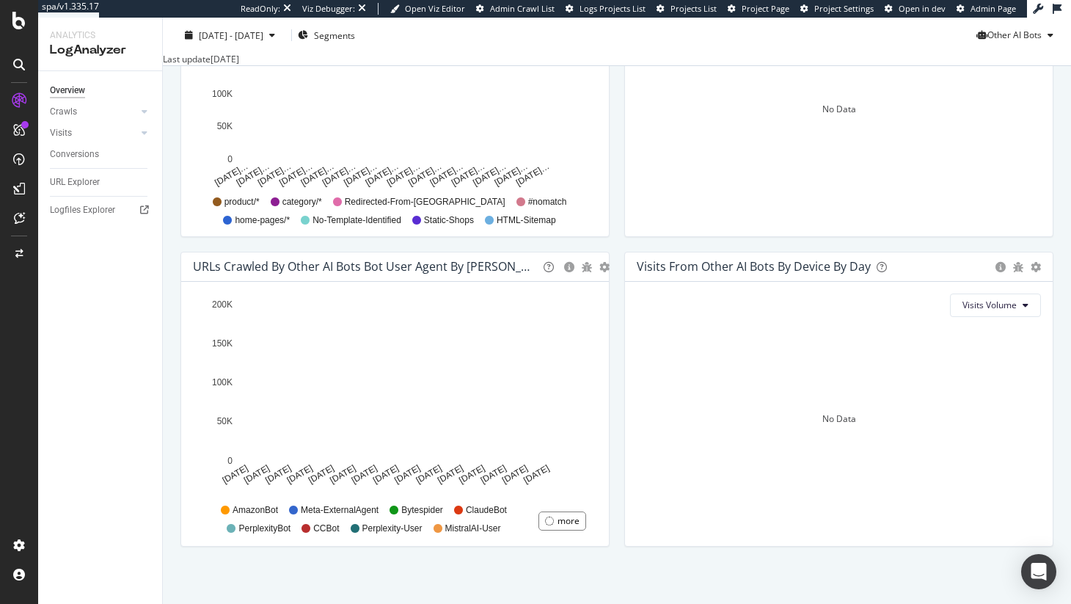
scroll to position [637, 0]
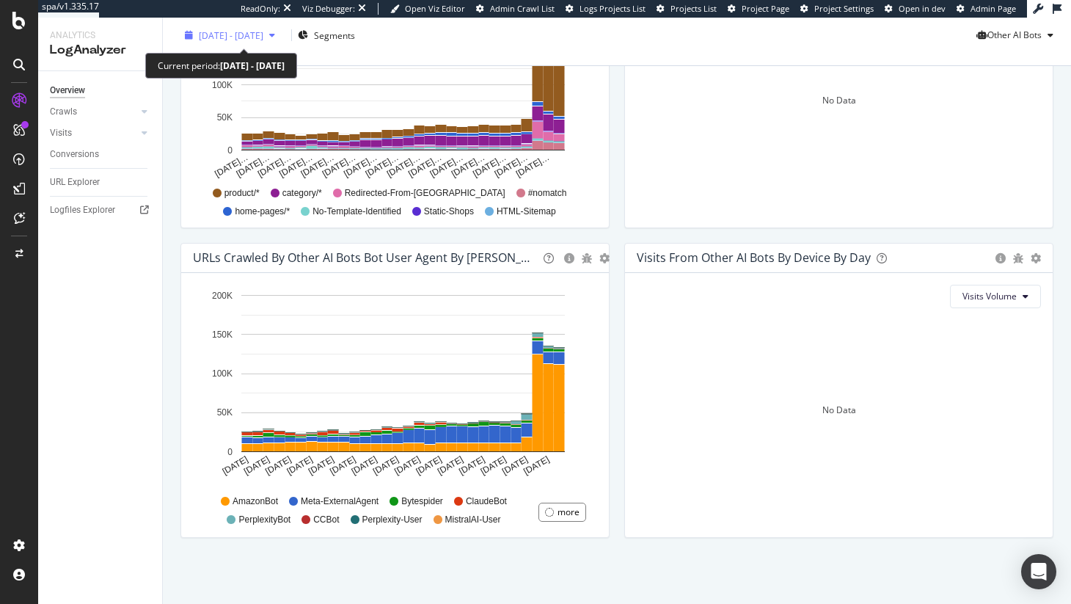
click at [263, 34] on span "2025 Jul. 12th - Aug. 10th" at bounding box center [231, 35] width 65 height 12
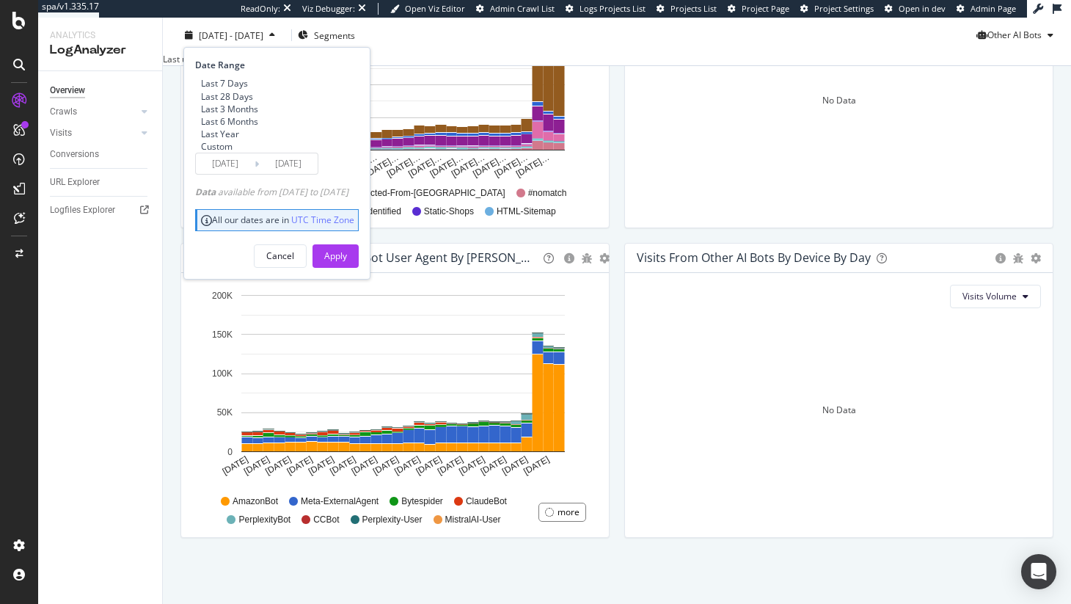
click at [258, 114] on div "Last 3 Months" at bounding box center [229, 108] width 57 height 12
type input "2025/05/11"
click at [347, 262] on div "Apply" at bounding box center [335, 255] width 23 height 12
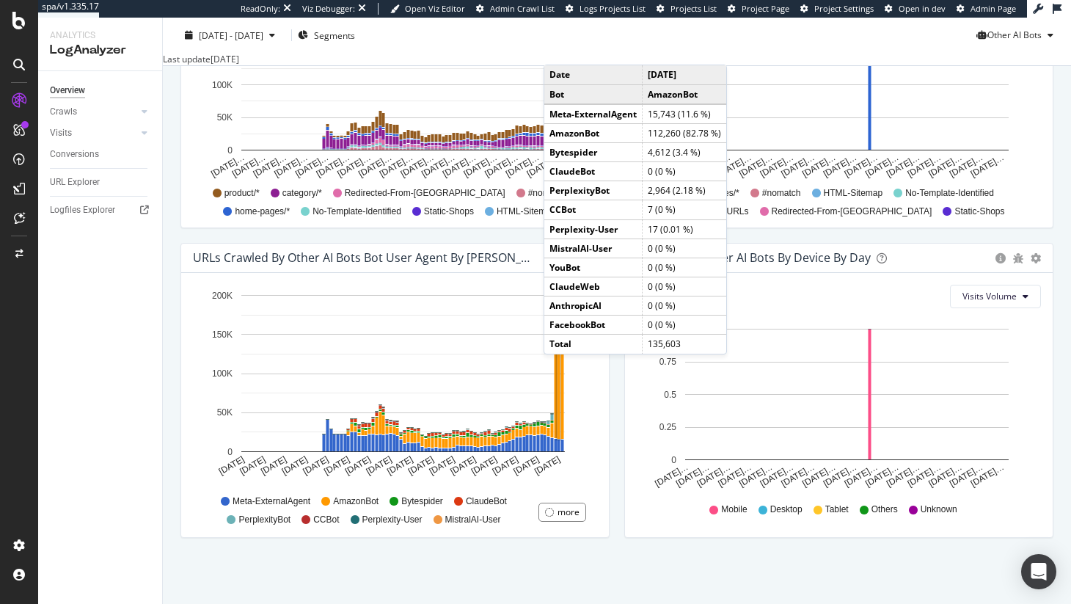
click at [559, 369] on rect "A chart." at bounding box center [558, 395] width 3 height 87
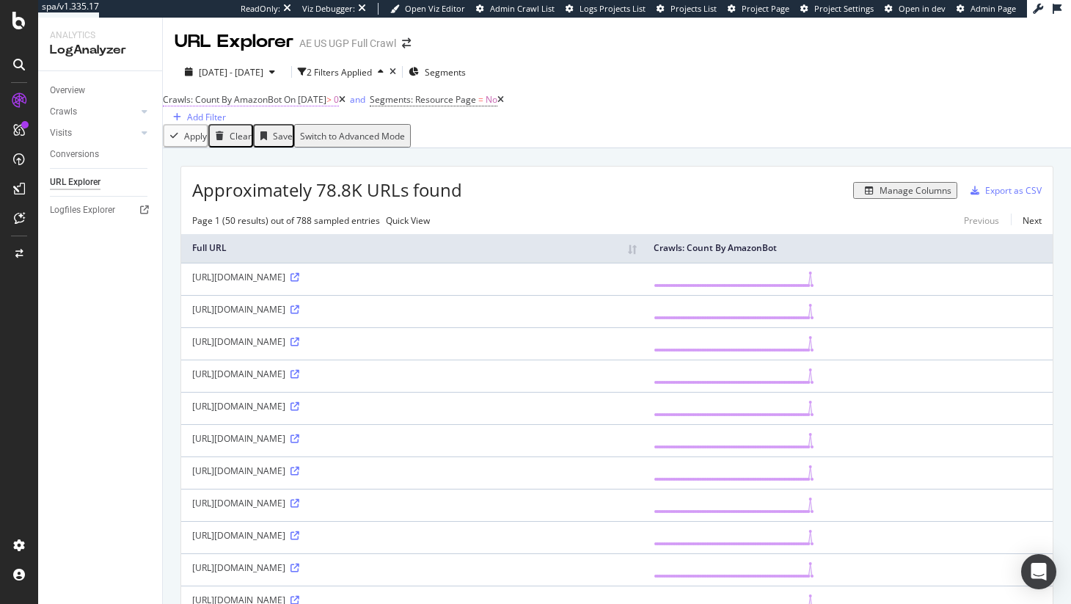
click at [326, 106] on span "On 2025-08-09" at bounding box center [305, 99] width 43 height 12
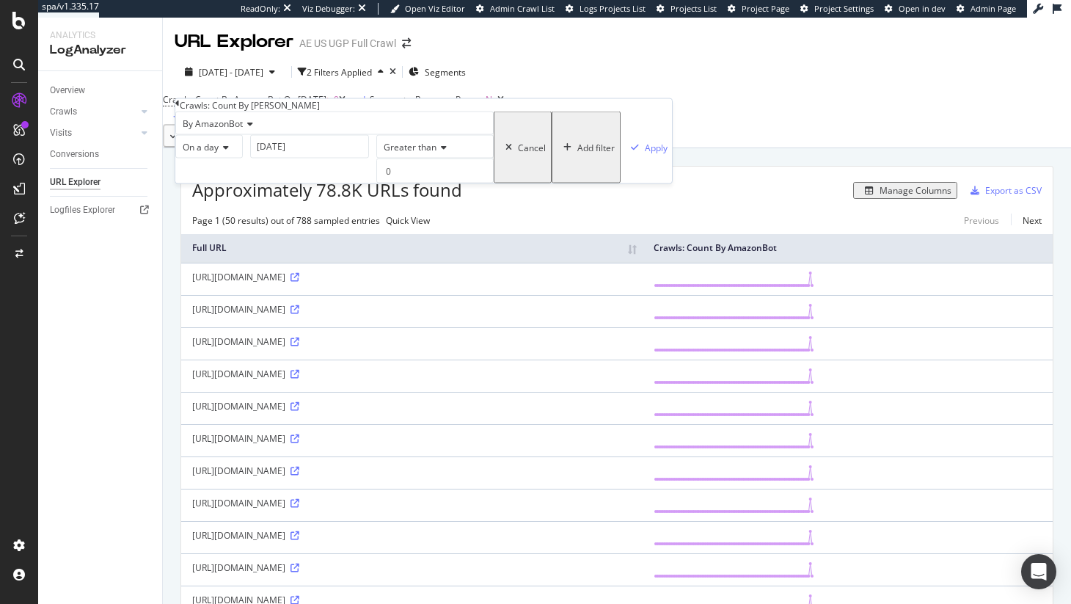
click at [281, 158] on input "2025-08-09" at bounding box center [309, 146] width 119 height 23
click at [237, 158] on div "On a day" at bounding box center [208, 146] width 67 height 23
click at [238, 228] on span "Any day of the period" at bounding box center [209, 215] width 58 height 25
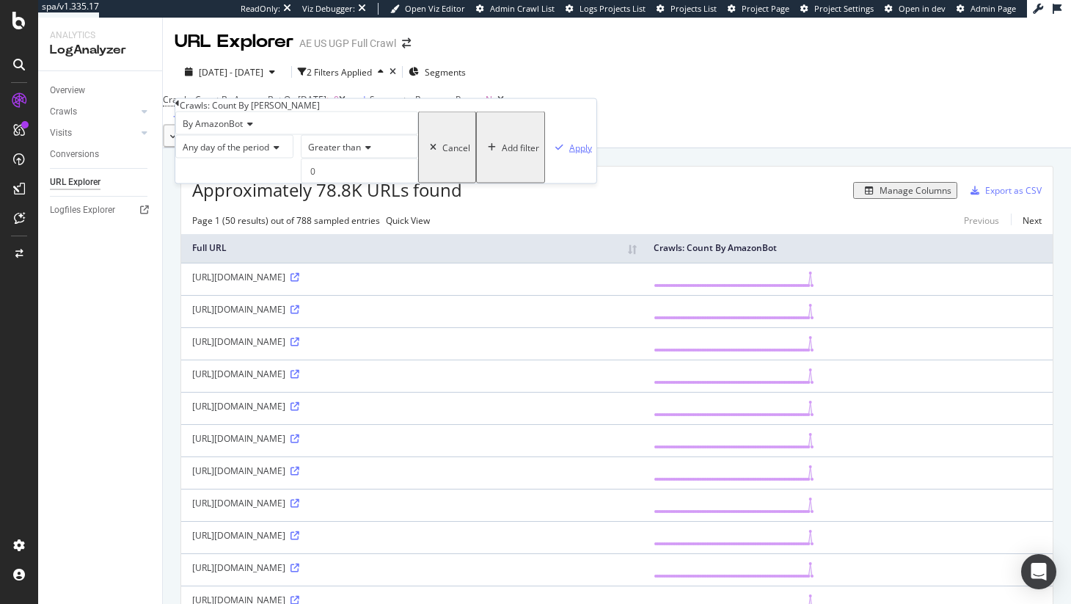
click at [555, 152] on icon "button" at bounding box center [559, 147] width 8 height 9
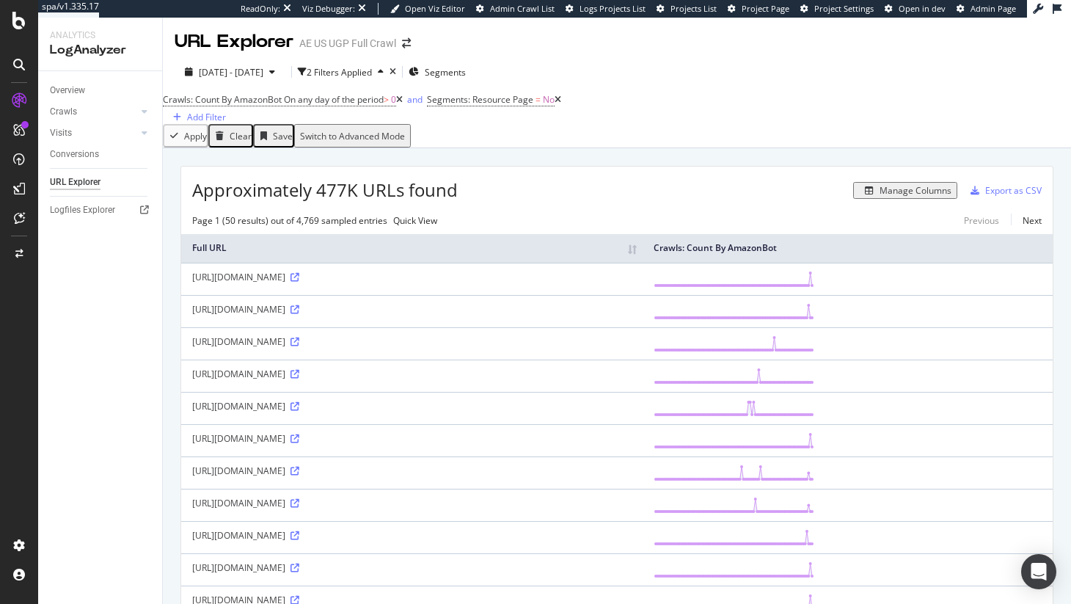
click at [940, 197] on div "Manage Columns" at bounding box center [915, 190] width 72 height 12
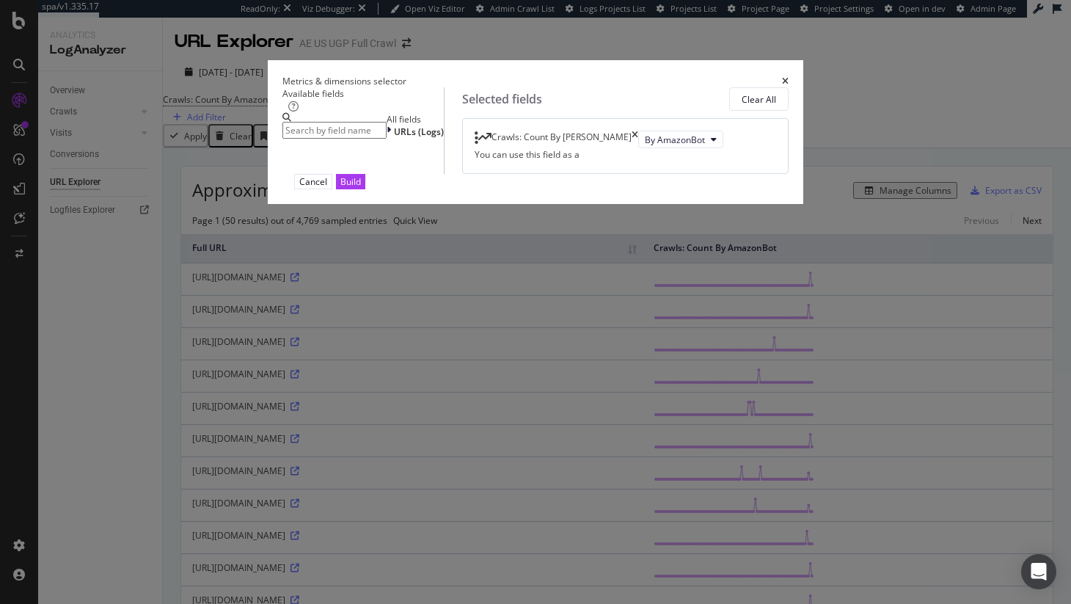
click at [788, 77] on icon "times" at bounding box center [785, 81] width 7 height 9
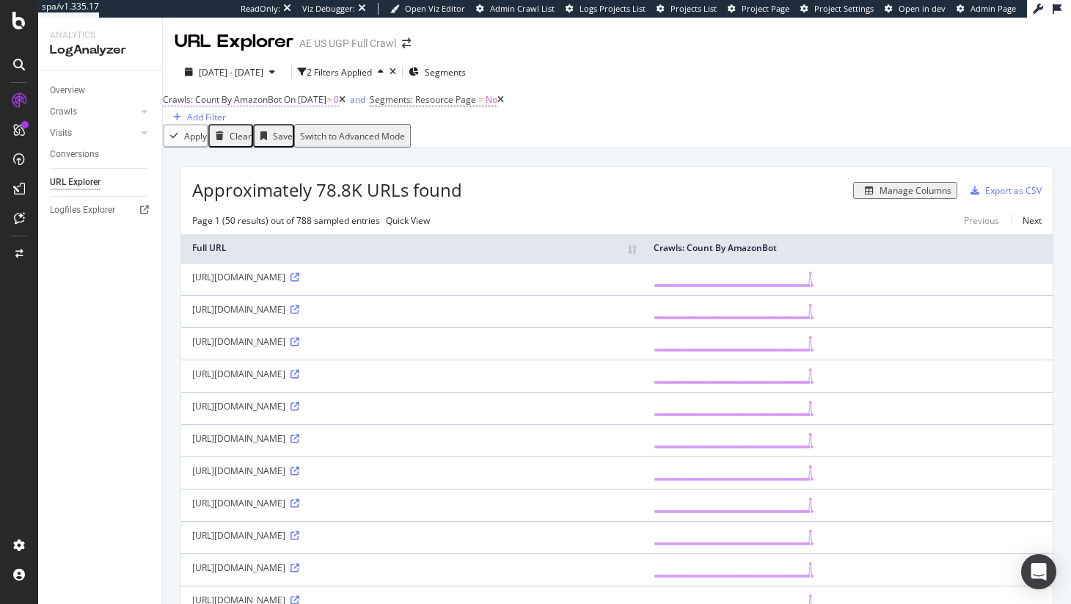
click at [326, 106] on span "On 2025-08-09" at bounding box center [305, 99] width 43 height 12
click at [496, 147] on div "Apply Clear Save Switch to Advanced Mode" at bounding box center [617, 135] width 908 height 23
click at [226, 112] on div "Add Filter" at bounding box center [206, 117] width 39 height 12
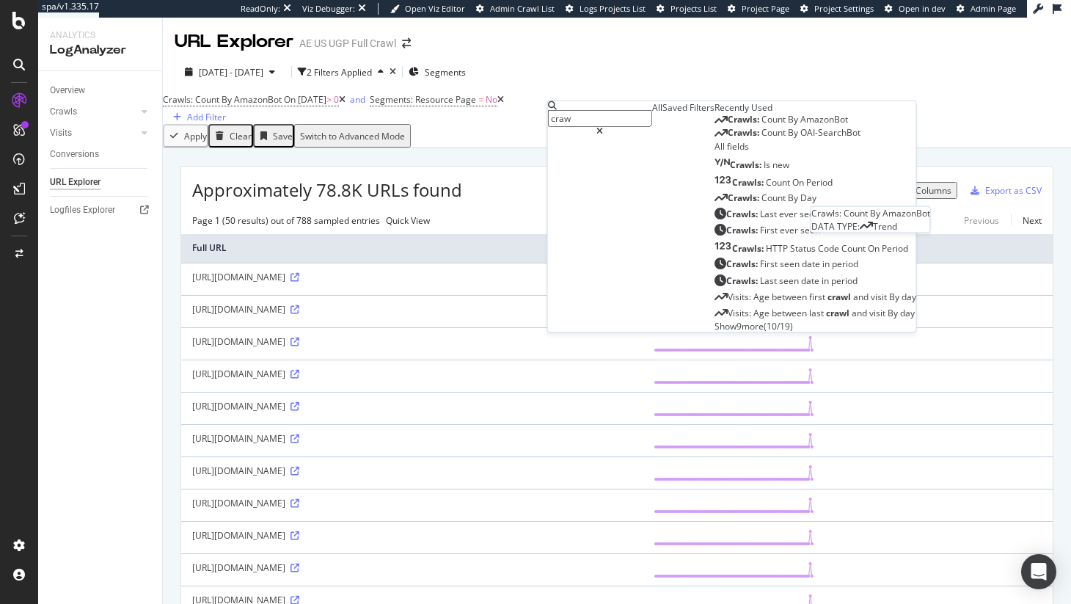
type input "craw"
click at [761, 125] on span "Count" at bounding box center [774, 119] width 26 height 12
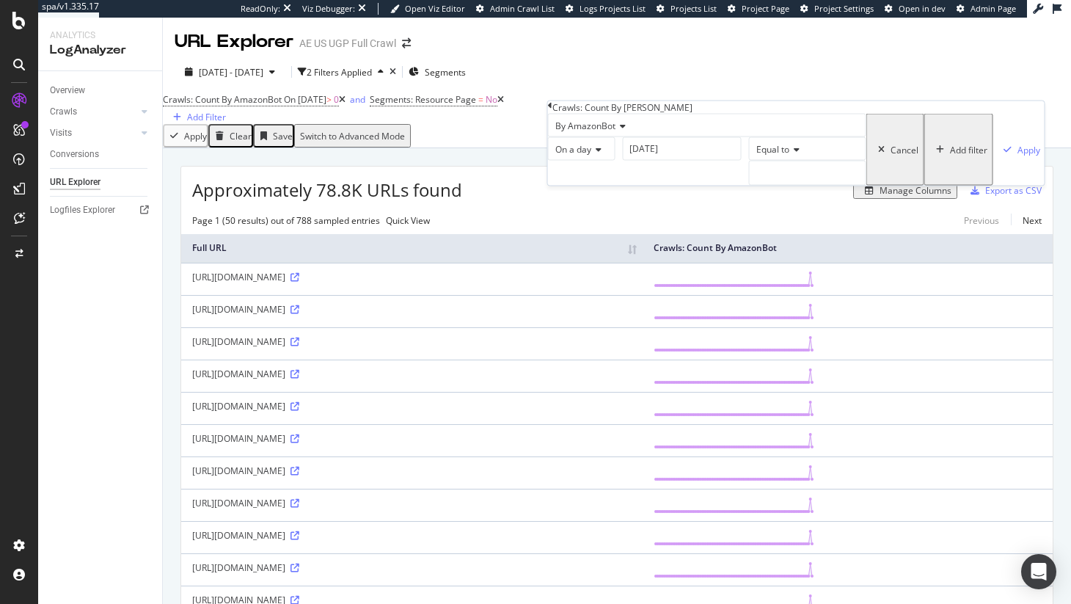
click at [591, 155] on span "On a day" at bounding box center [573, 149] width 36 height 12
click at [615, 161] on div "On a day" at bounding box center [581, 148] width 67 height 23
click at [623, 161] on input "2025-05-11" at bounding box center [682, 148] width 119 height 23
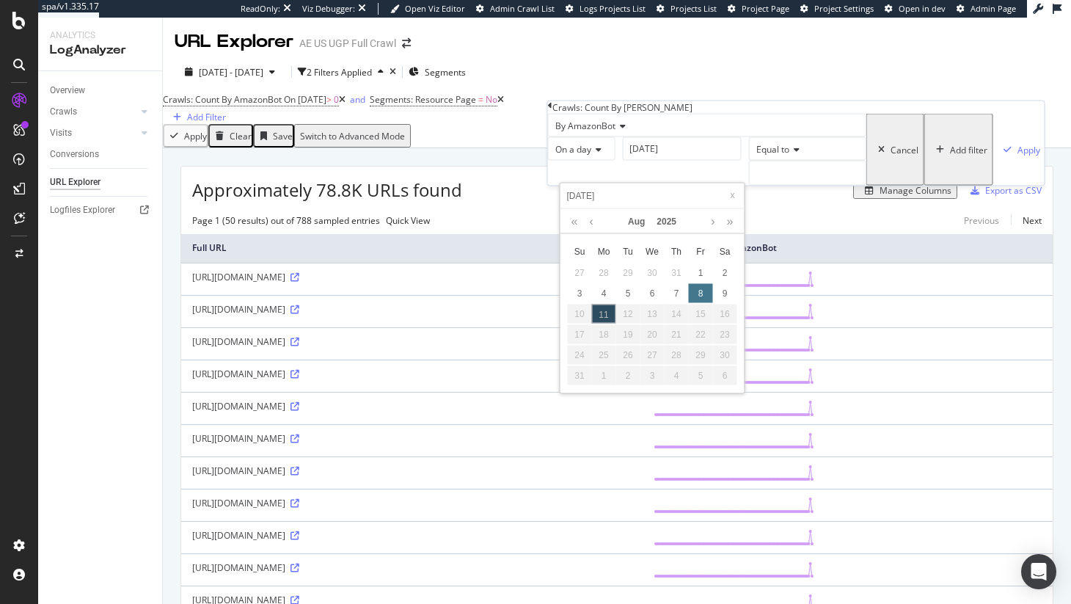
click at [694, 297] on div "8" at bounding box center [701, 293] width 24 height 19
type input "2025-08-08"
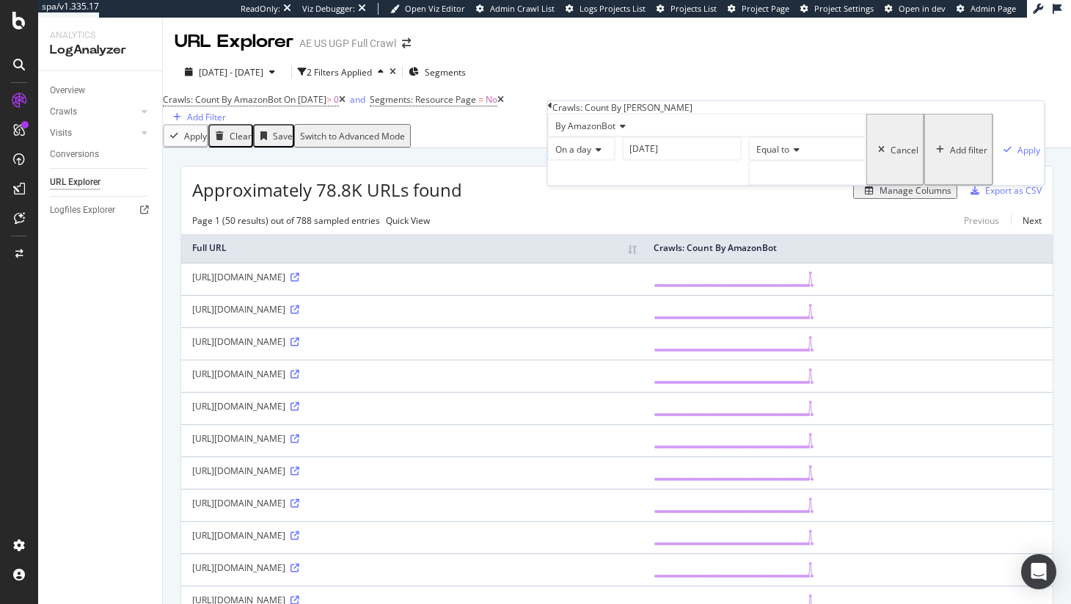
click at [749, 161] on div "Equal to" at bounding box center [807, 148] width 117 height 23
click at [753, 236] on span "Greater than" at bounding box center [779, 230] width 53 height 12
click at [627, 186] on div "By AmazonBot On a day 2025-08-08 Greater than Cancel Add filter Apply" at bounding box center [796, 150] width 496 height 72
click at [749, 186] on input "number" at bounding box center [807, 173] width 117 height 25
type input "1"
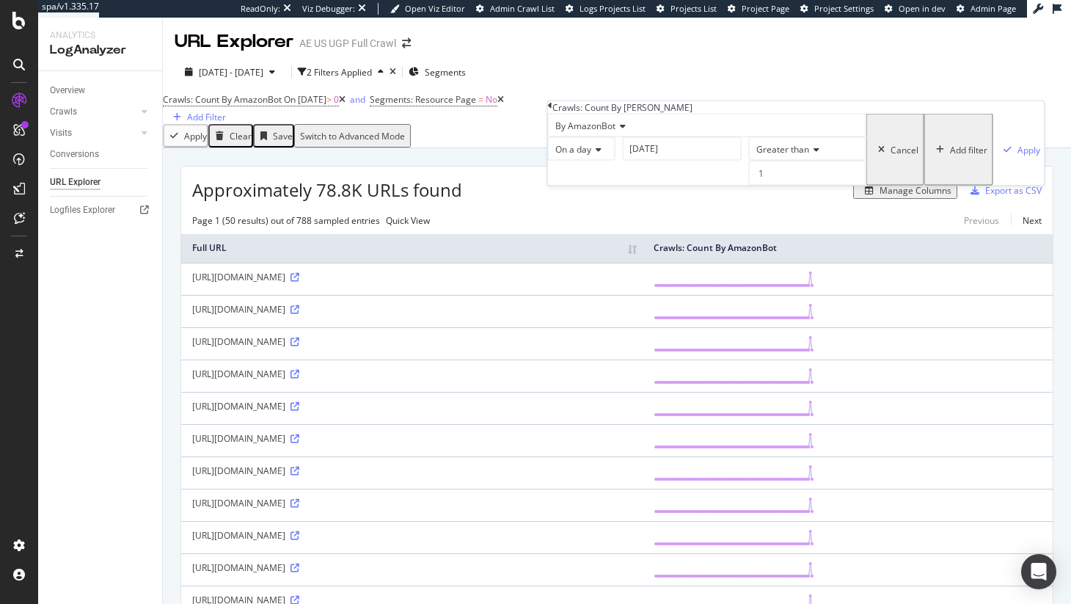
click at [623, 161] on input "2025-08-08" at bounding box center [682, 148] width 119 height 23
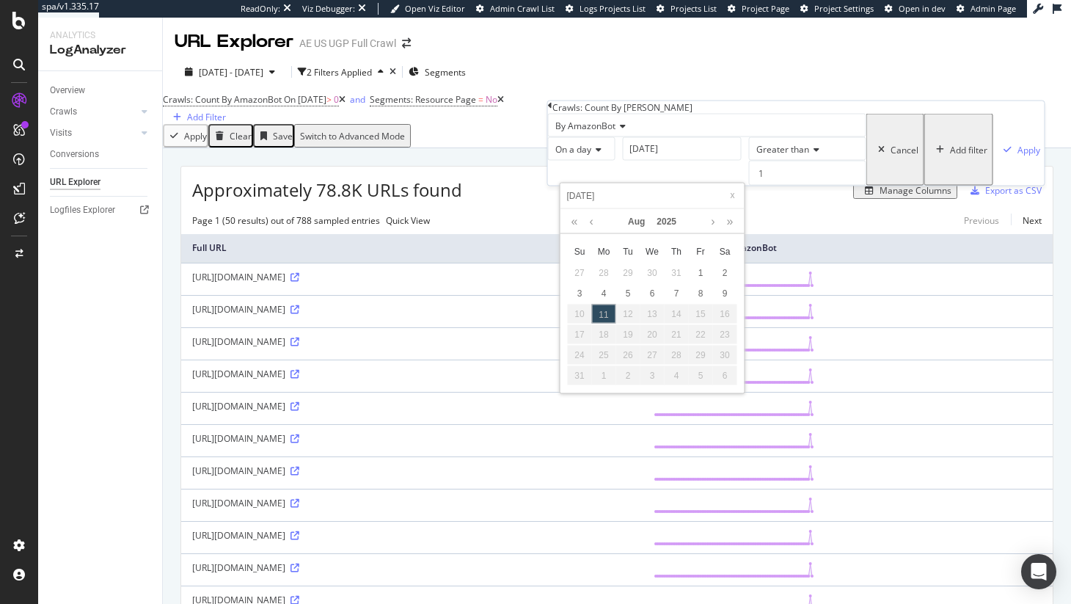
click at [604, 161] on div "On a day" at bounding box center [581, 148] width 67 height 23
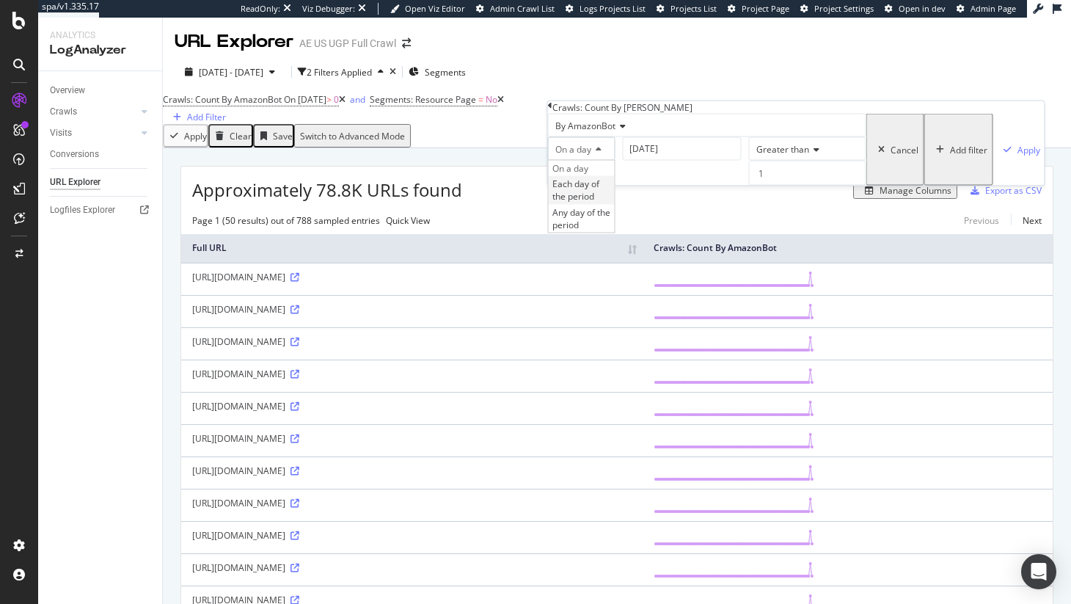
click at [599, 202] on span "Each day of the period" at bounding box center [575, 189] width 47 height 25
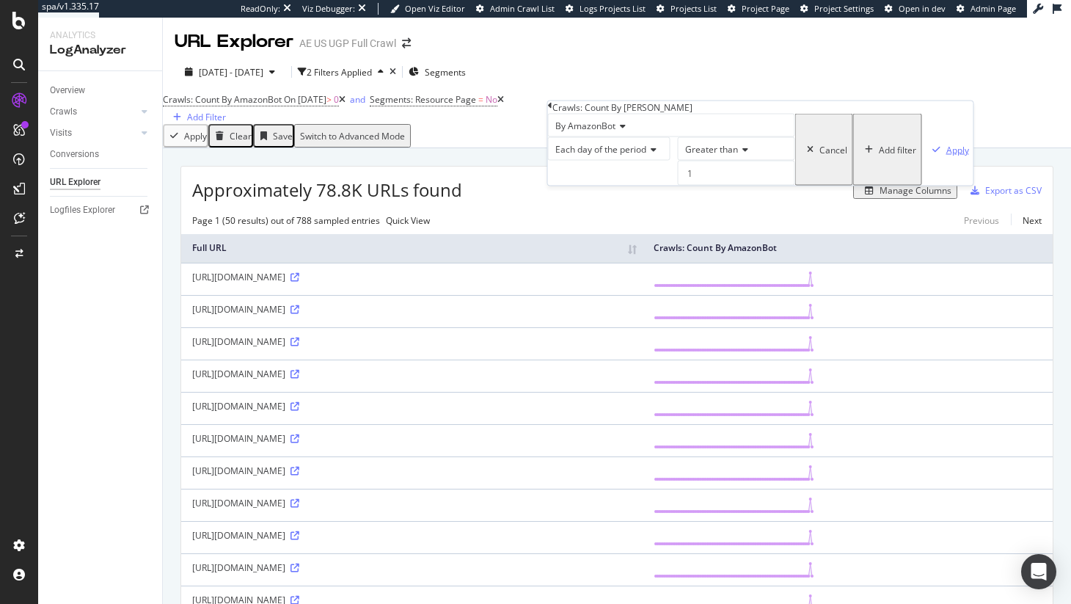
click at [946, 155] on div "Apply" at bounding box center [957, 149] width 23 height 12
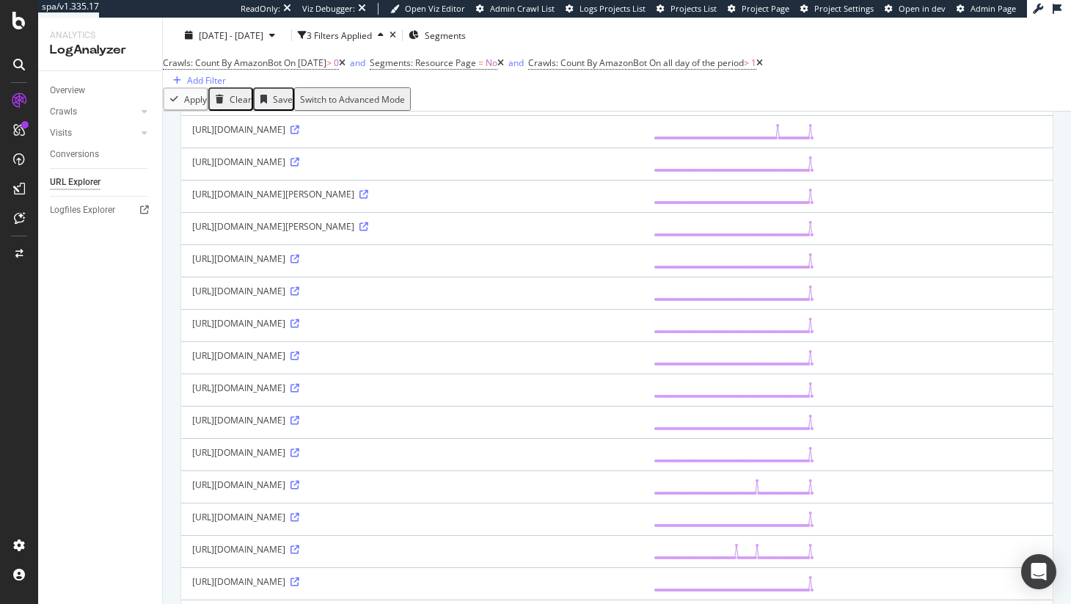
scroll to position [323, 0]
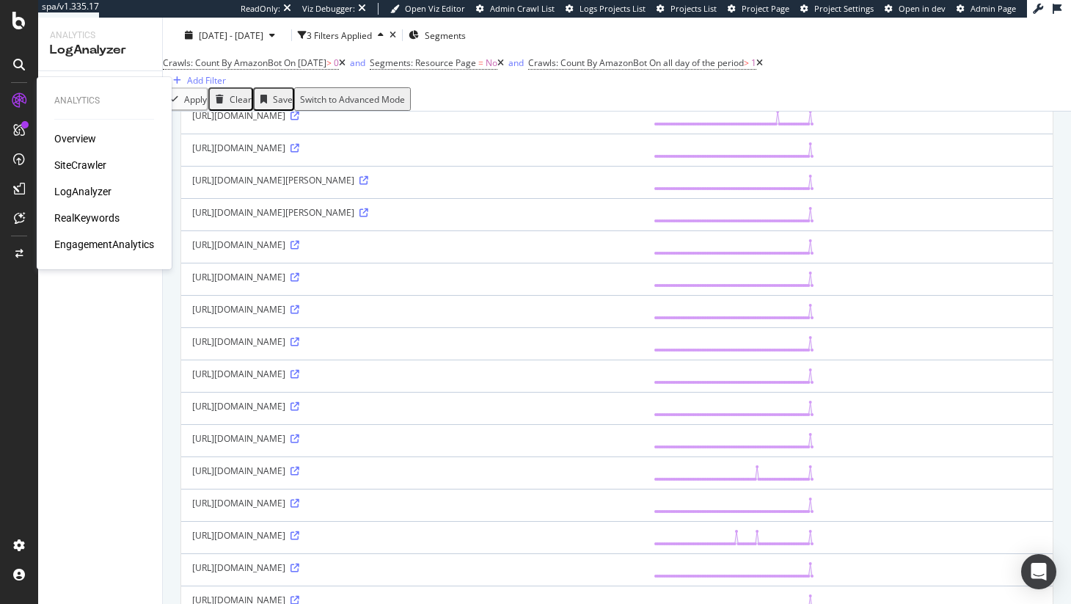
click at [107, 221] on div "RealKeywords" at bounding box center [86, 217] width 65 height 15
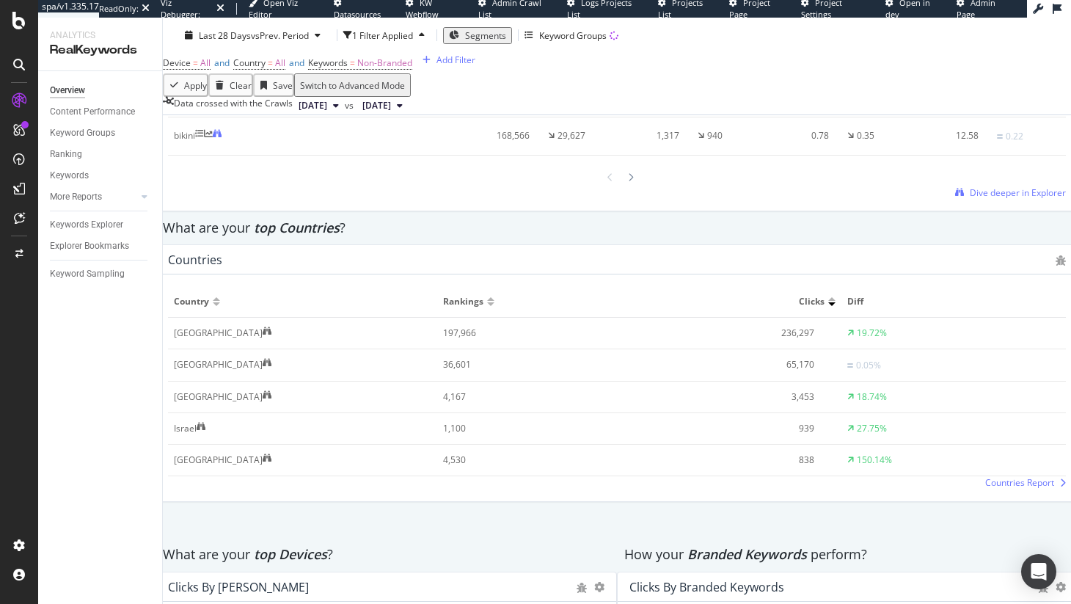
scroll to position [1603, 0]
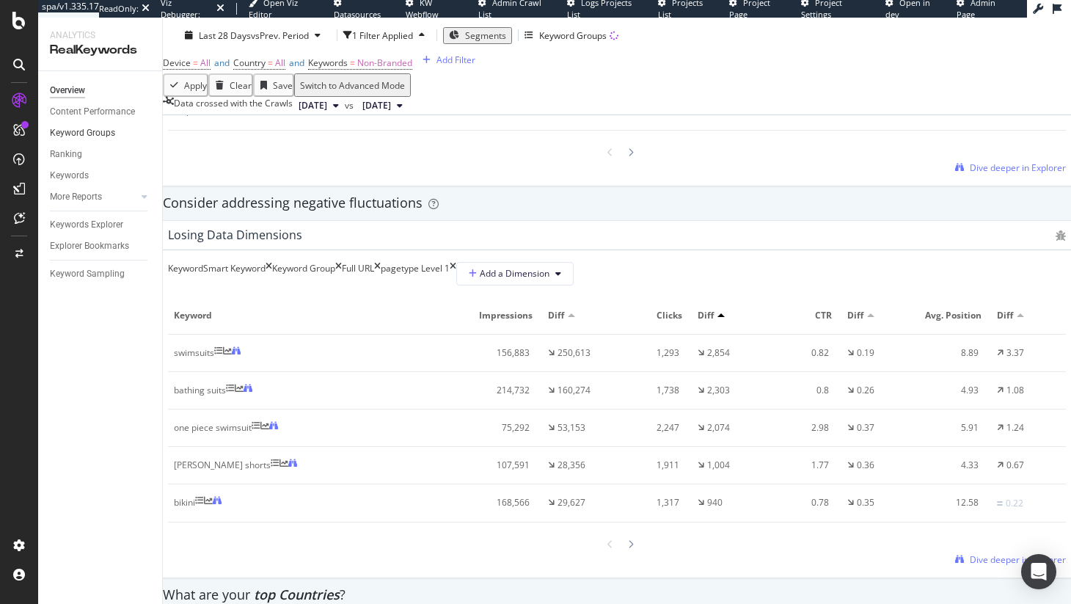
click at [117, 137] on link "Keyword Groups" at bounding box center [101, 132] width 102 height 15
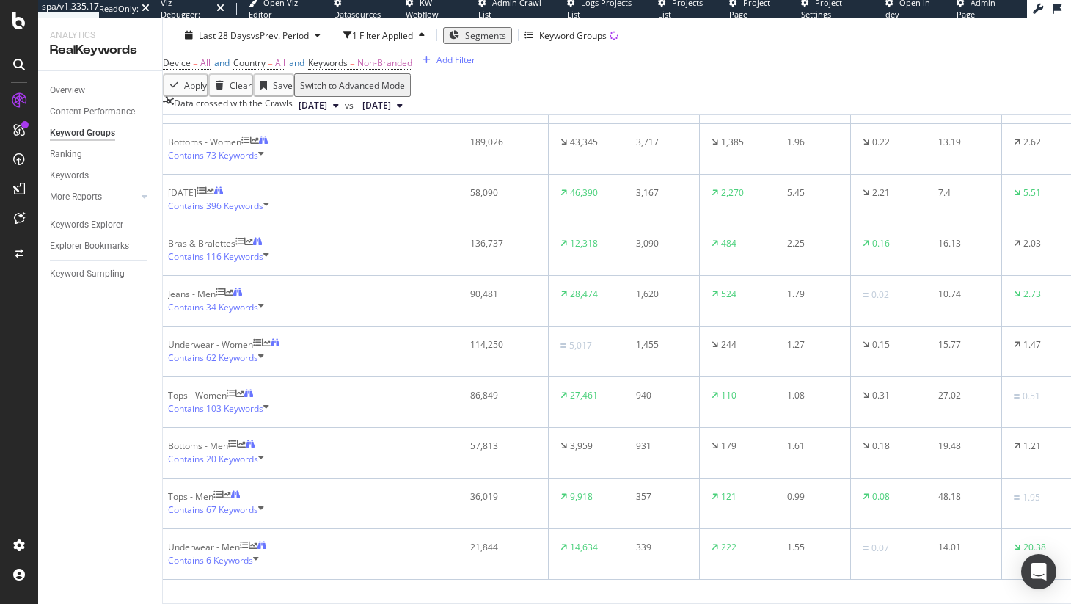
scroll to position [665, 0]
click at [84, 186] on div "ActionBoard AlertPanel" at bounding box center [95, 181] width 82 height 41
click at [84, 193] on div "AlertPanel" at bounding box center [77, 194] width 47 height 15
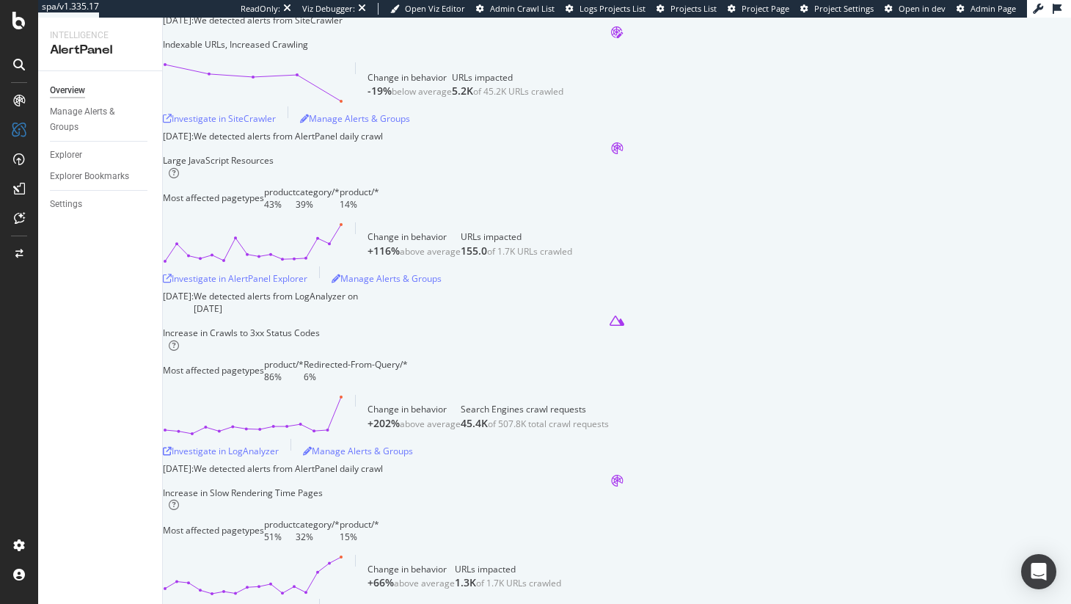
scroll to position [117, 0]
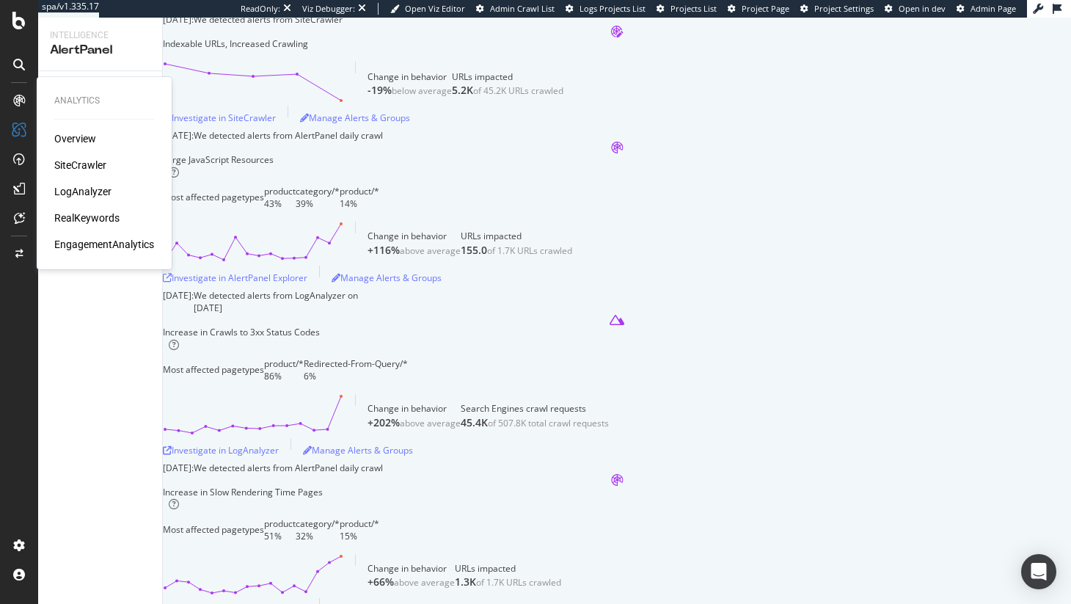
click at [77, 156] on div "Overview SiteCrawler LogAnalyzer RealKeywords EngagementAnalytics" at bounding box center [104, 191] width 100 height 120
click at [78, 167] on div "SiteCrawler" at bounding box center [80, 165] width 52 height 15
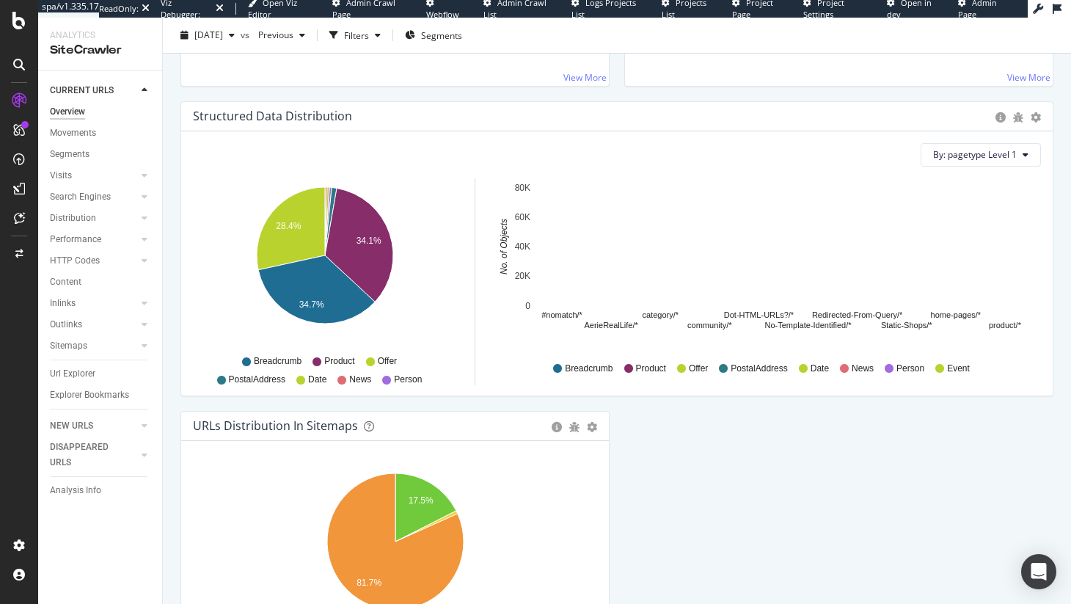
scroll to position [1383, 0]
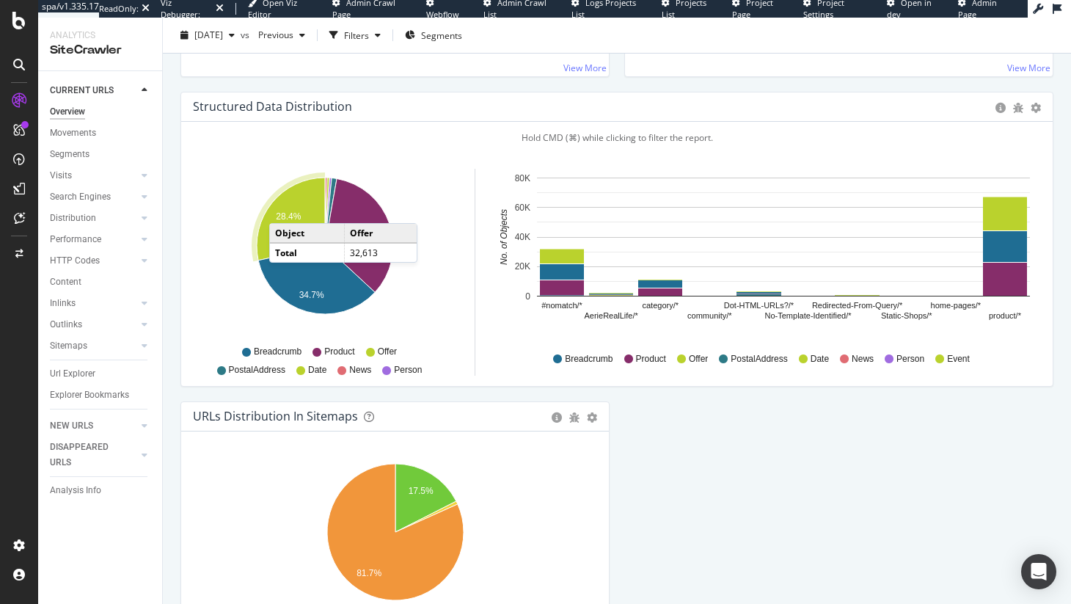
click at [77, 382] on div "Url Explorer" at bounding box center [106, 373] width 112 height 21
click at [78, 370] on div "Url Explorer" at bounding box center [72, 373] width 45 height 15
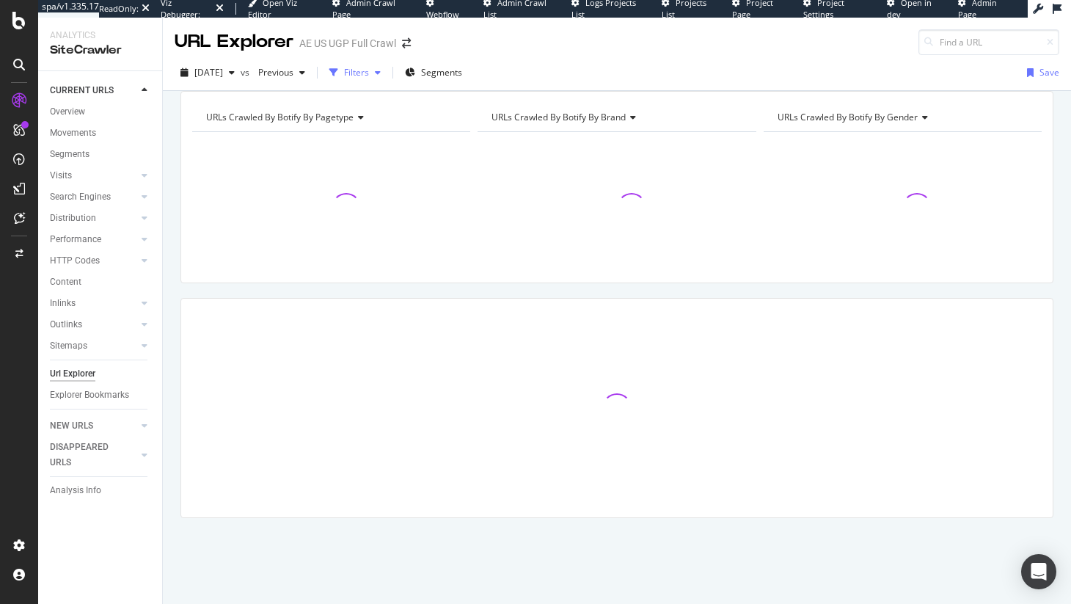
click at [344, 74] on div "button" at bounding box center [333, 72] width 21 height 21
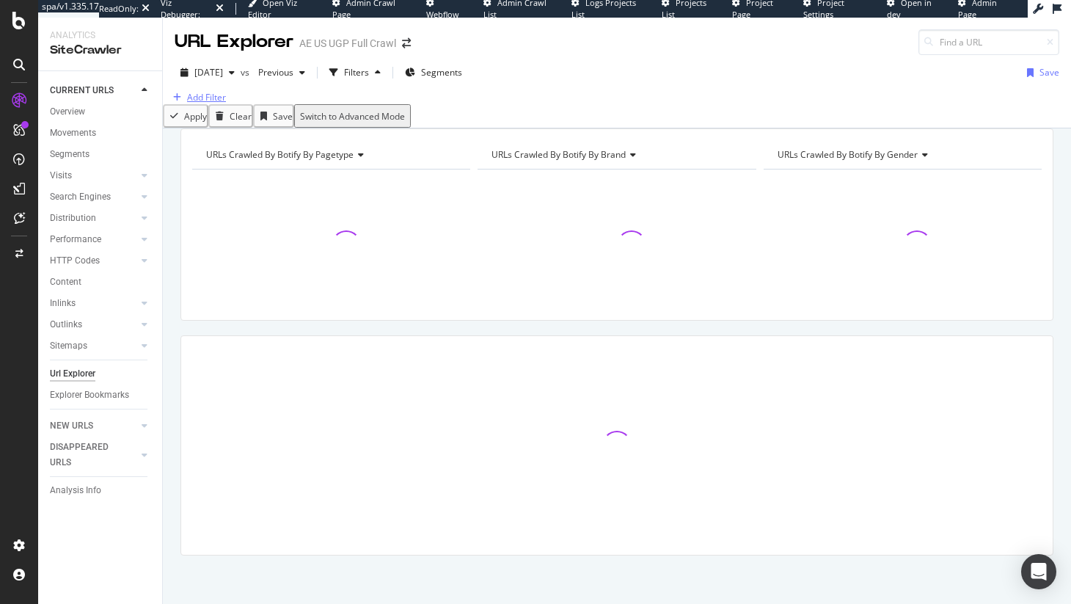
click at [219, 103] on div "Add Filter" at bounding box center [206, 97] width 39 height 12
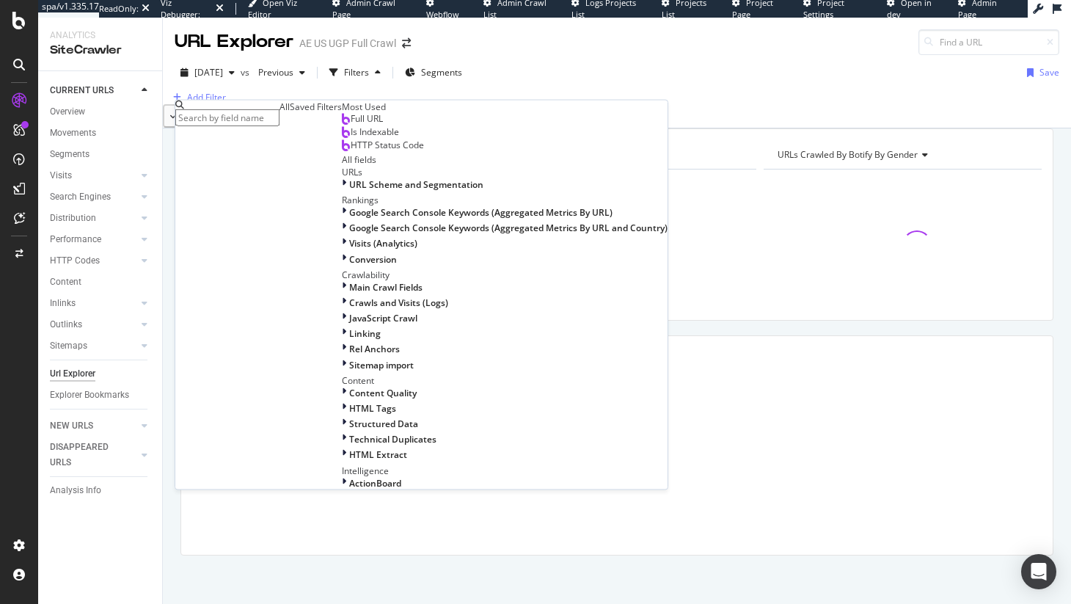
click at [342, 153] on div "Full URL Is Indexable HTTP Status Code" at bounding box center [505, 133] width 326 height 40
click at [351, 125] on span "Full URL" at bounding box center [367, 118] width 32 height 12
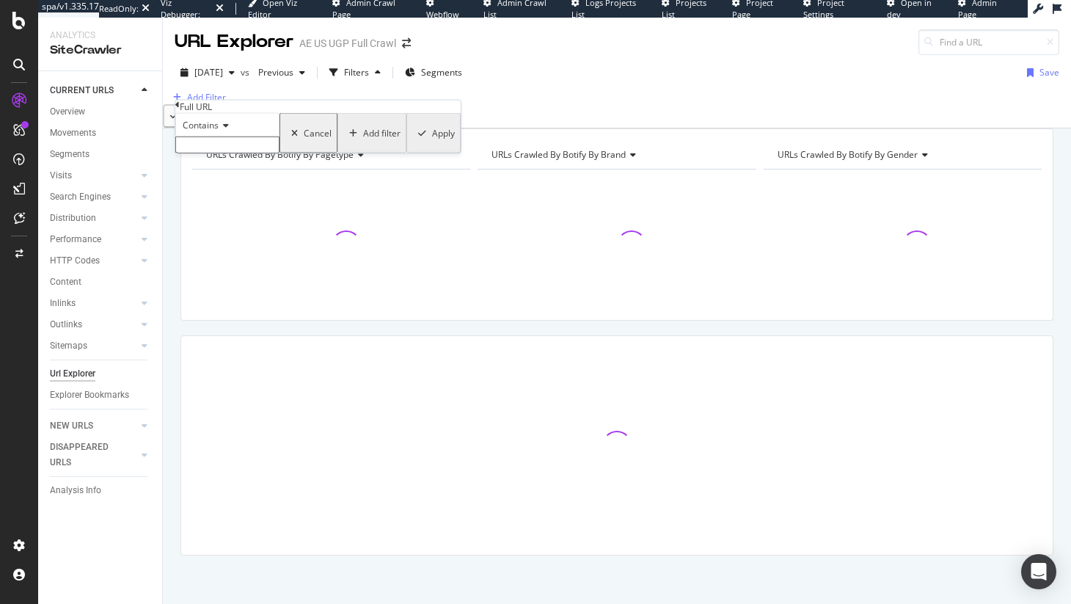
click at [263, 153] on input "text" at bounding box center [227, 144] width 104 height 17
paste input "[URL][DOMAIN_NAME][PERSON_NAME]"
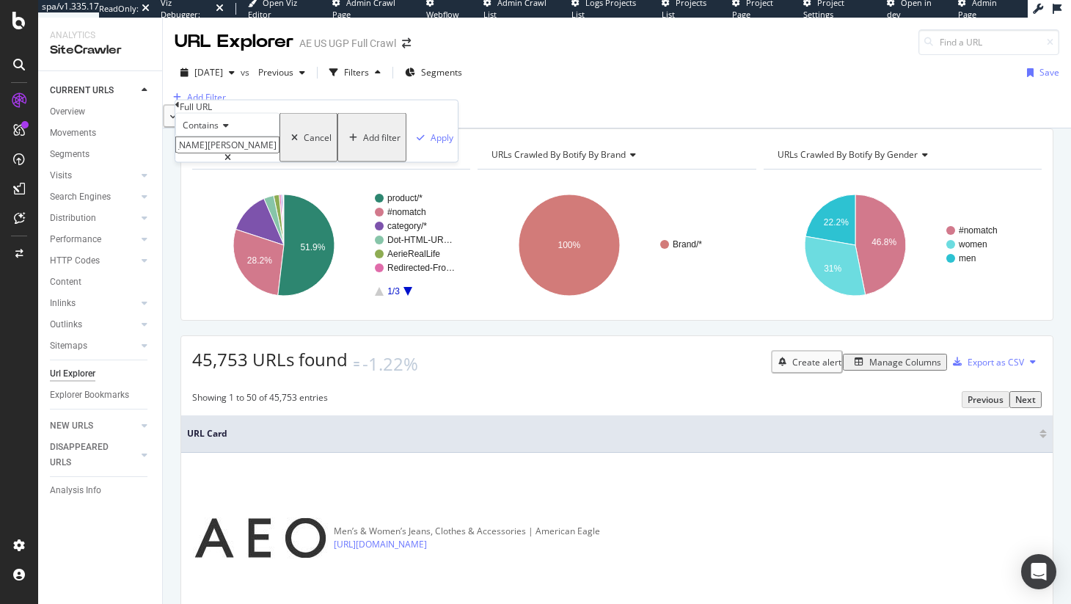
type input "[URL][DOMAIN_NAME][PERSON_NAME]"
click at [229, 130] on icon at bounding box center [224, 125] width 10 height 9
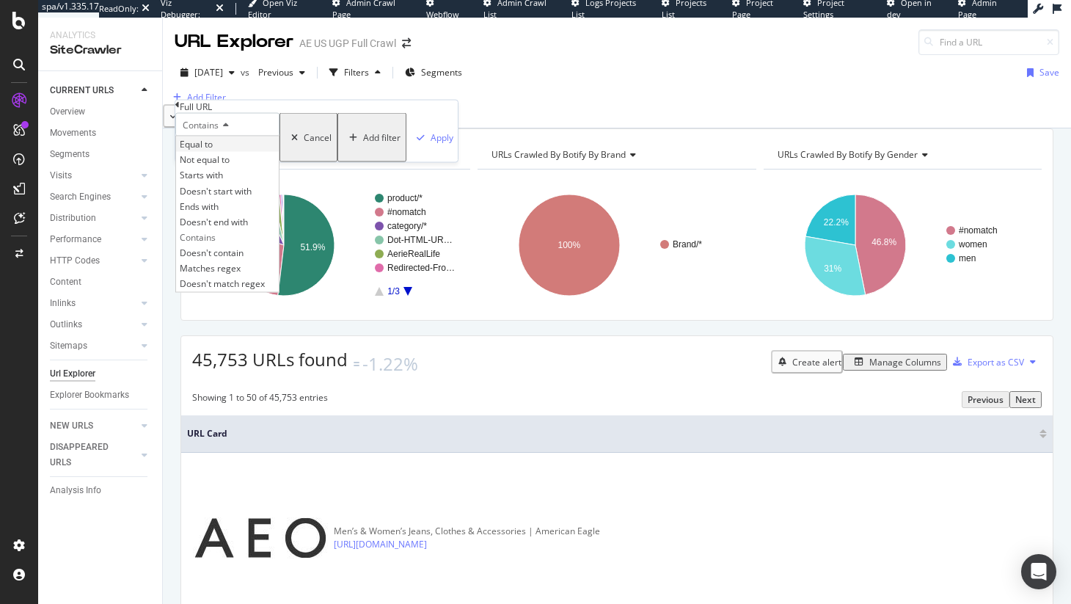
click at [262, 152] on div "Equal to" at bounding box center [227, 143] width 103 height 15
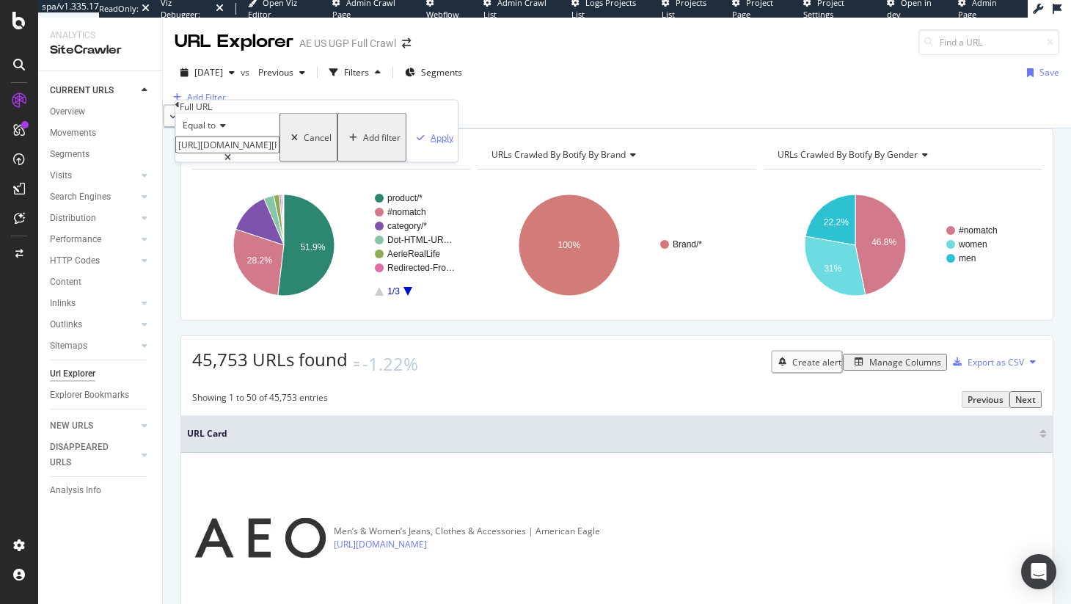
click at [430, 144] on div "Apply" at bounding box center [441, 137] width 23 height 12
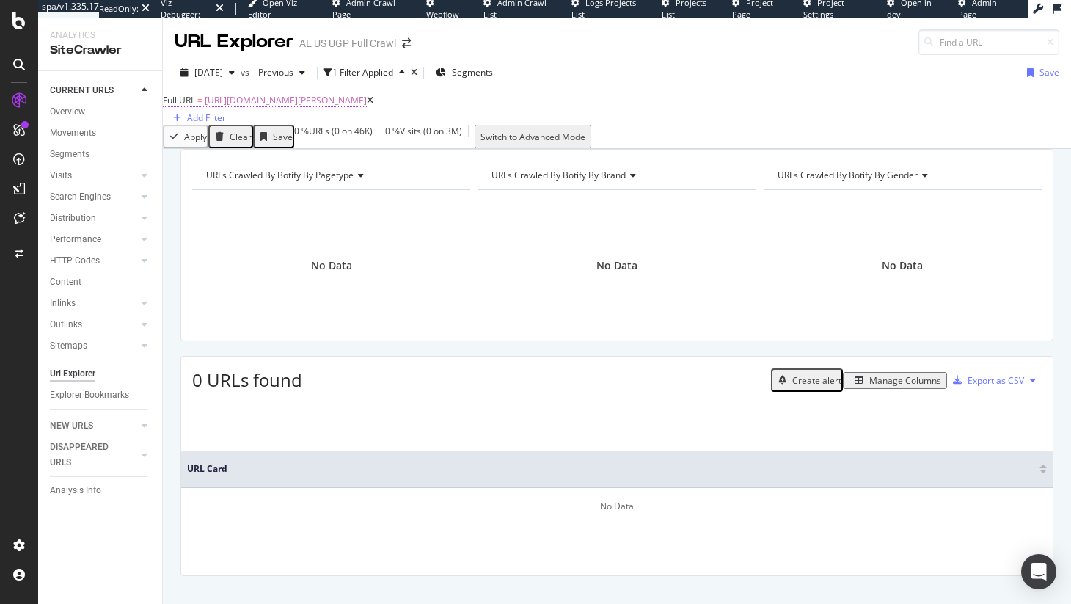
click at [299, 106] on span "[URL][DOMAIN_NAME][PERSON_NAME]" at bounding box center [286, 100] width 162 height 12
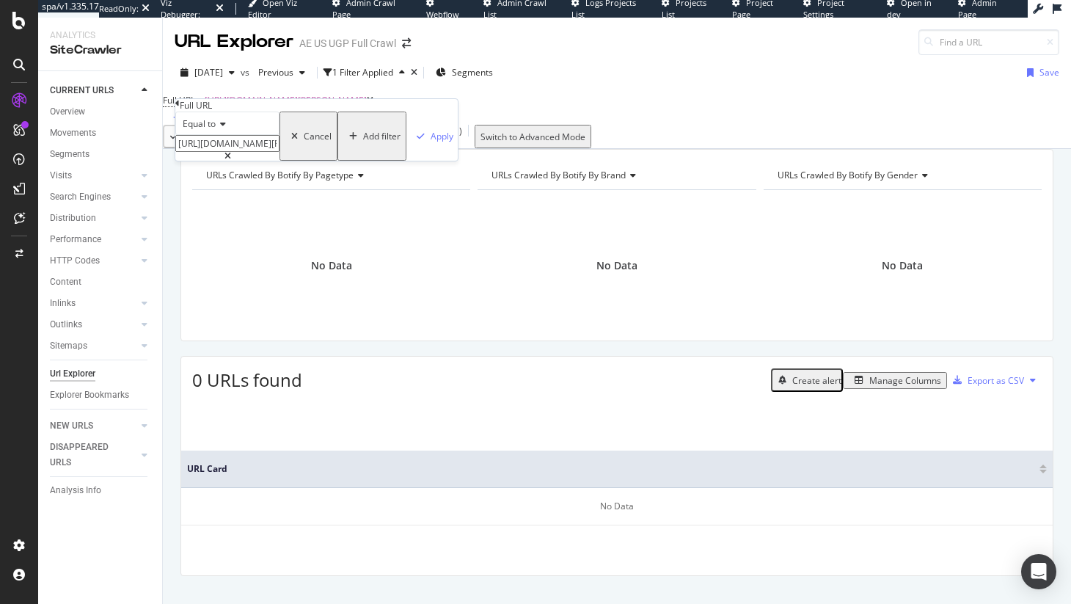
click at [279, 152] on input "[URL][DOMAIN_NAME][PERSON_NAME]" at bounding box center [227, 143] width 104 height 17
click at [246, 135] on div "Equal to" at bounding box center [227, 122] width 104 height 23
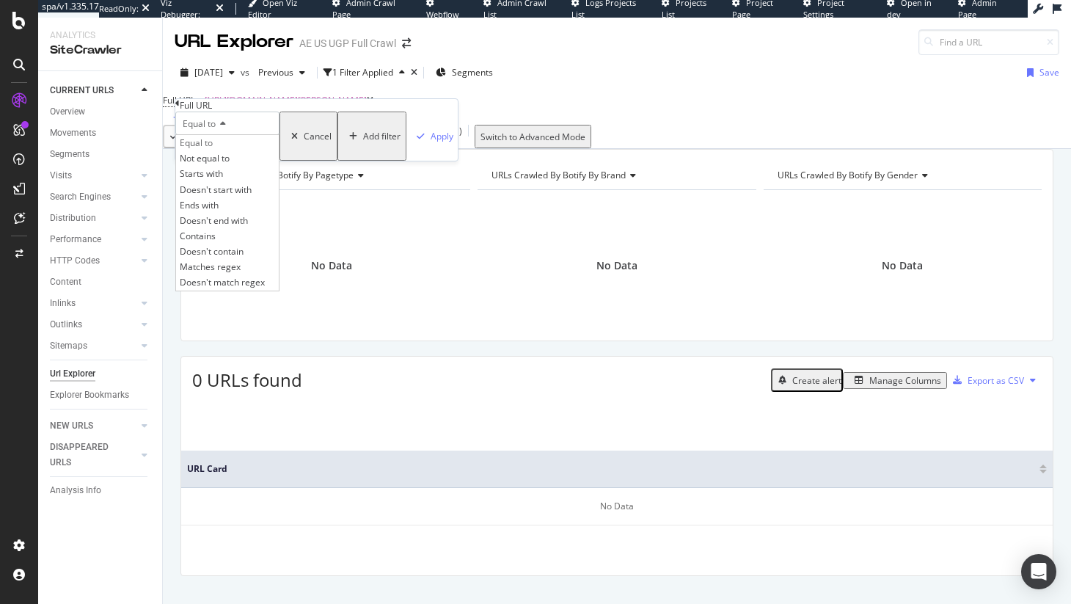
click at [192, 130] on span "Equal to" at bounding box center [199, 123] width 33 height 12
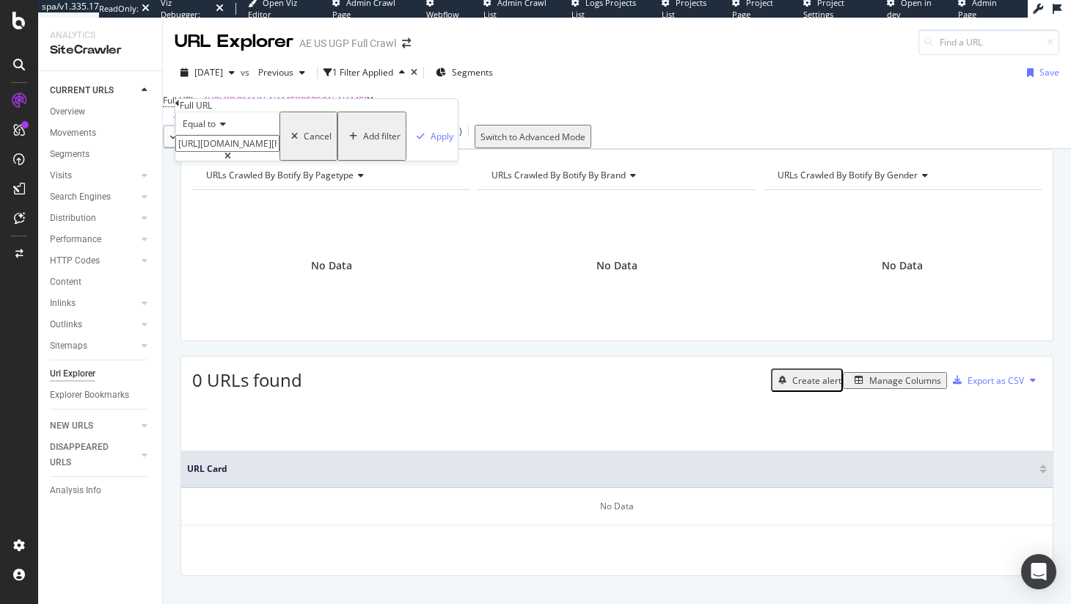
click at [192, 130] on span "Equal to" at bounding box center [199, 123] width 33 height 12
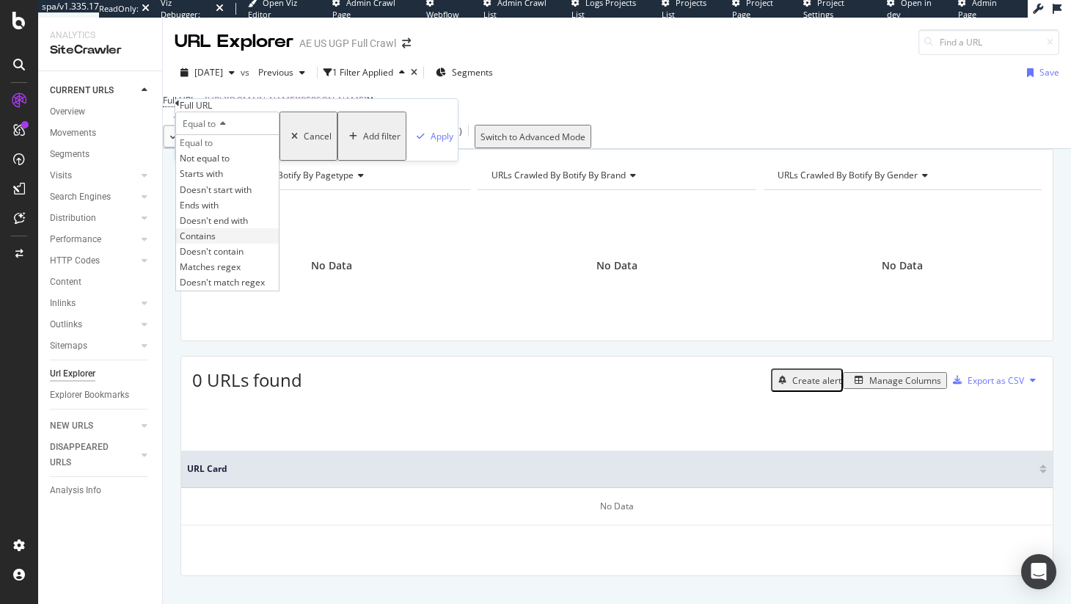
click at [232, 243] on div "Contains" at bounding box center [227, 235] width 103 height 15
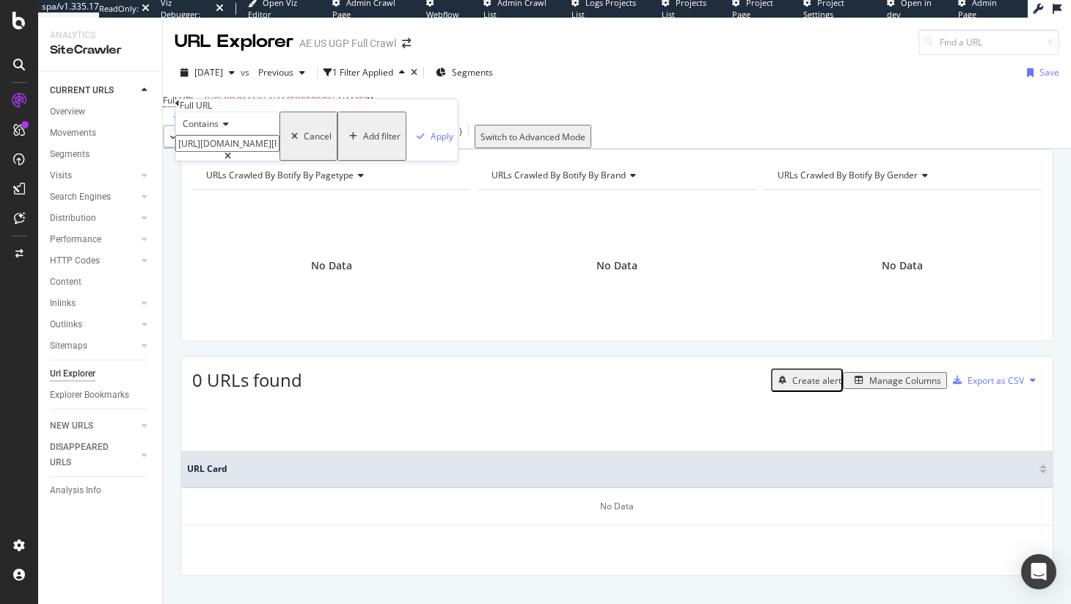
click at [335, 161] on div "Contains https://www.barnesandnoble.com/b/contributor/martha-wells/_/N-30x5 Can…" at bounding box center [316, 135] width 282 height 49
click at [430, 142] on div "Apply" at bounding box center [441, 136] width 23 height 12
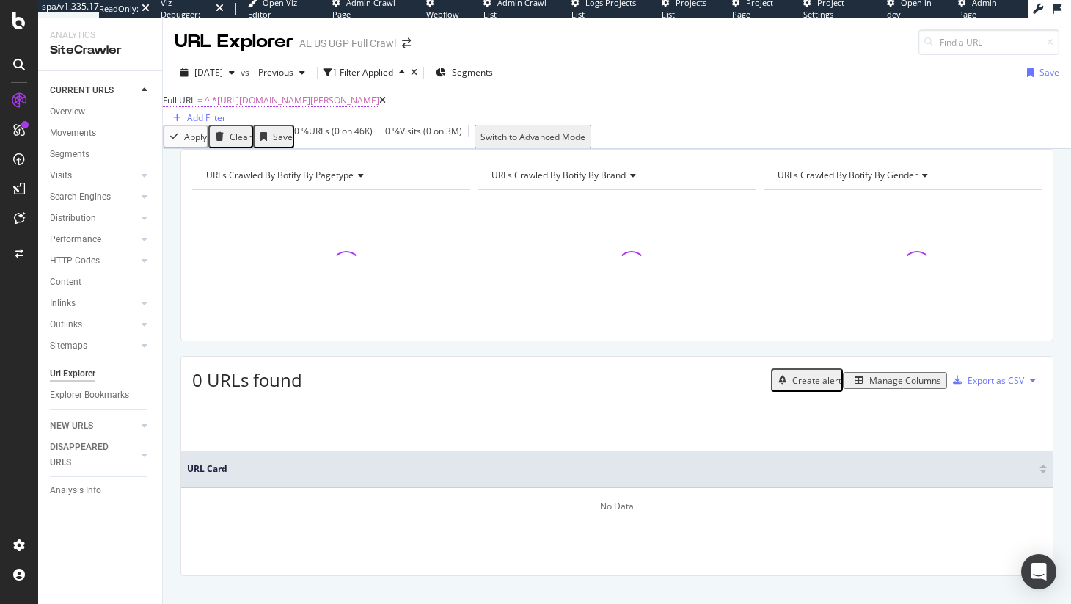
click at [379, 106] on span "^.*[URL][DOMAIN_NAME][PERSON_NAME]" at bounding box center [292, 100] width 175 height 12
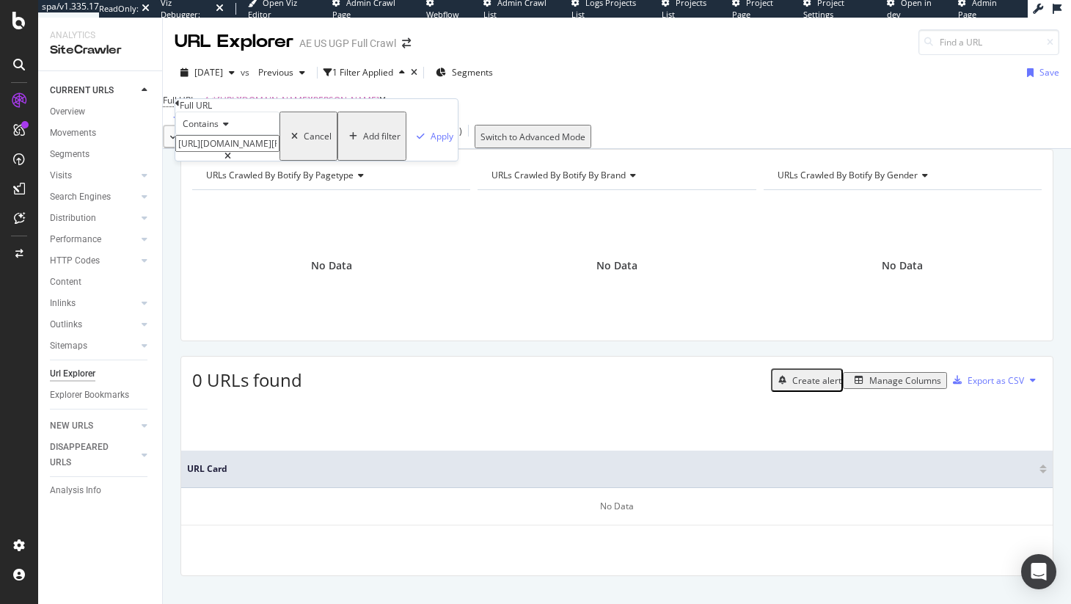
click at [279, 152] on input "[URL][DOMAIN_NAME][PERSON_NAME]" at bounding box center [227, 143] width 104 height 17
drag, startPoint x: 291, startPoint y: 175, endPoint x: 348, endPoint y: 175, distance: 56.5
click at [279, 161] on div "[URL][DOMAIN_NAME][PERSON_NAME]" at bounding box center [227, 148] width 104 height 26
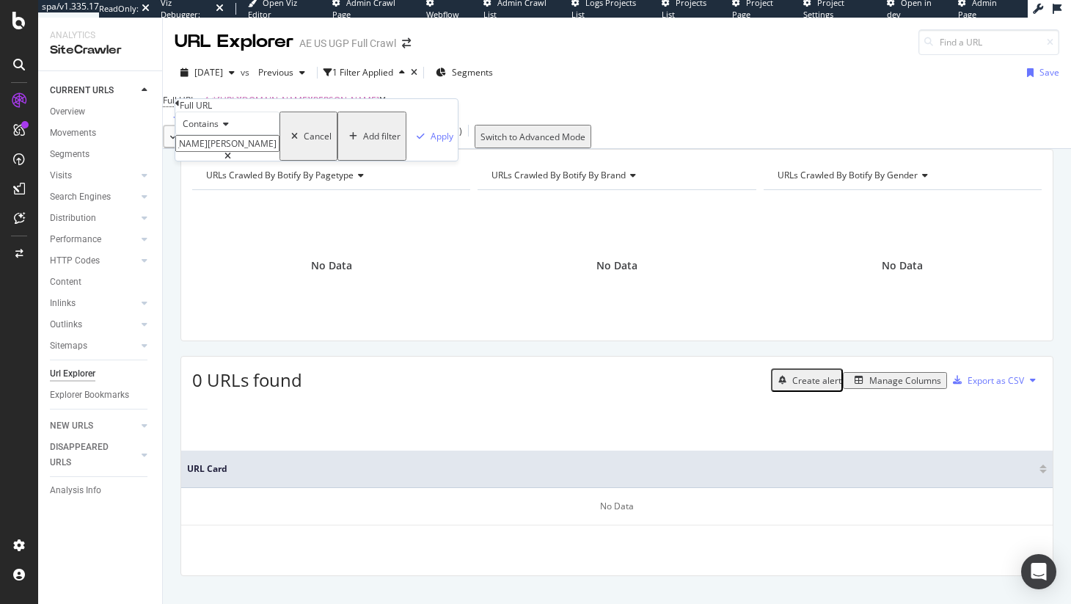
type input "https://www.barnesandnoble.com/b/contributor/martha-wells/"
click at [334, 161] on div "Contains https://www.barnesandnoble.com/b/contributor/martha-wells/ Cancel Add …" at bounding box center [316, 135] width 282 height 49
click at [430, 142] on div "Apply" at bounding box center [441, 136] width 23 height 12
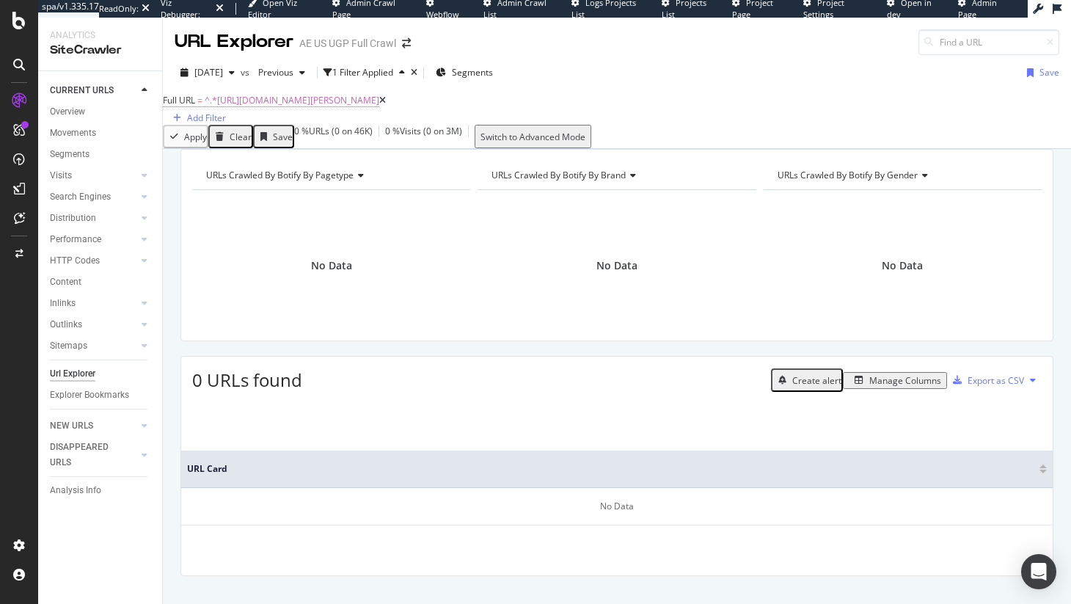
click at [326, 106] on span "^.*https://www.barnesandnoble.com/b/contributor/martha-wells/.*$" at bounding box center [292, 100] width 175 height 12
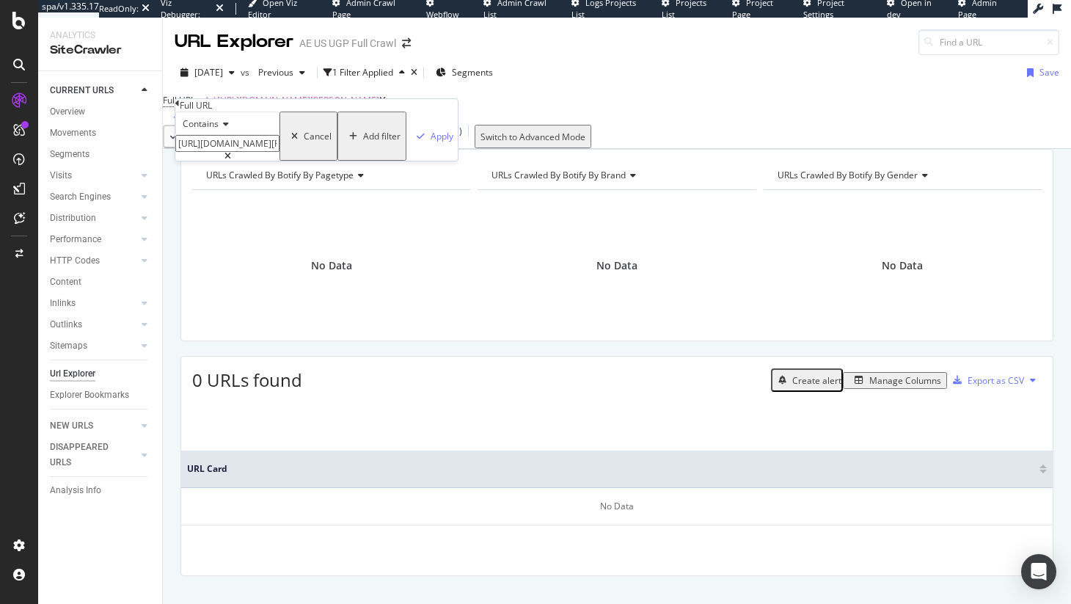
click at [279, 152] on input "https://www.barnesandnoble.com/b/contributor/martha-wells/" at bounding box center [227, 143] width 104 height 17
type input "https://www.barnesandnoble.com/b/contributor/martha-wells"
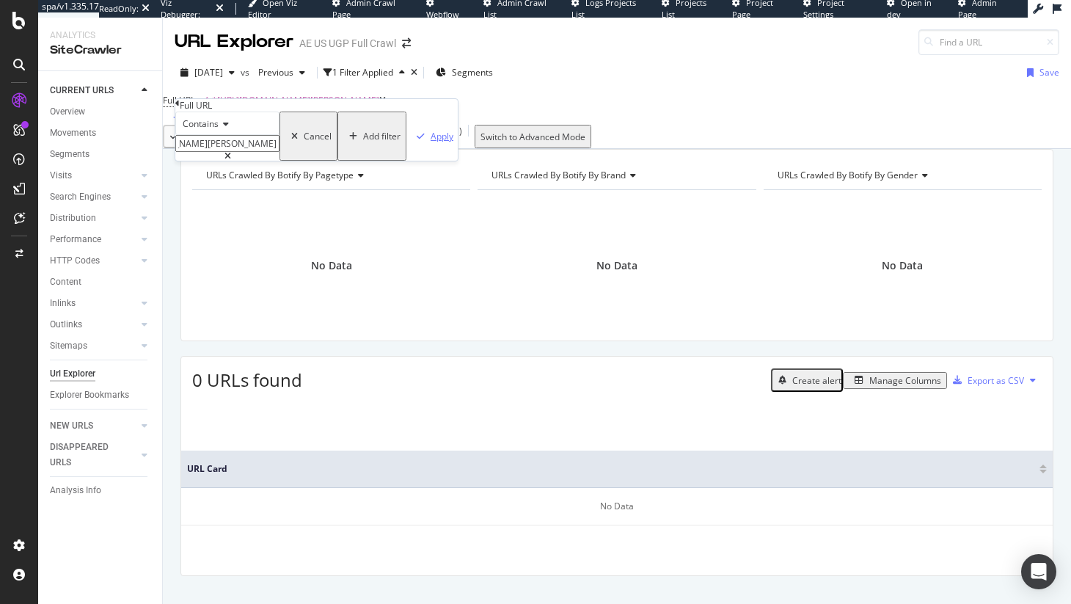
scroll to position [0, 0]
click at [411, 160] on div "Apply" at bounding box center [432, 136] width 43 height 48
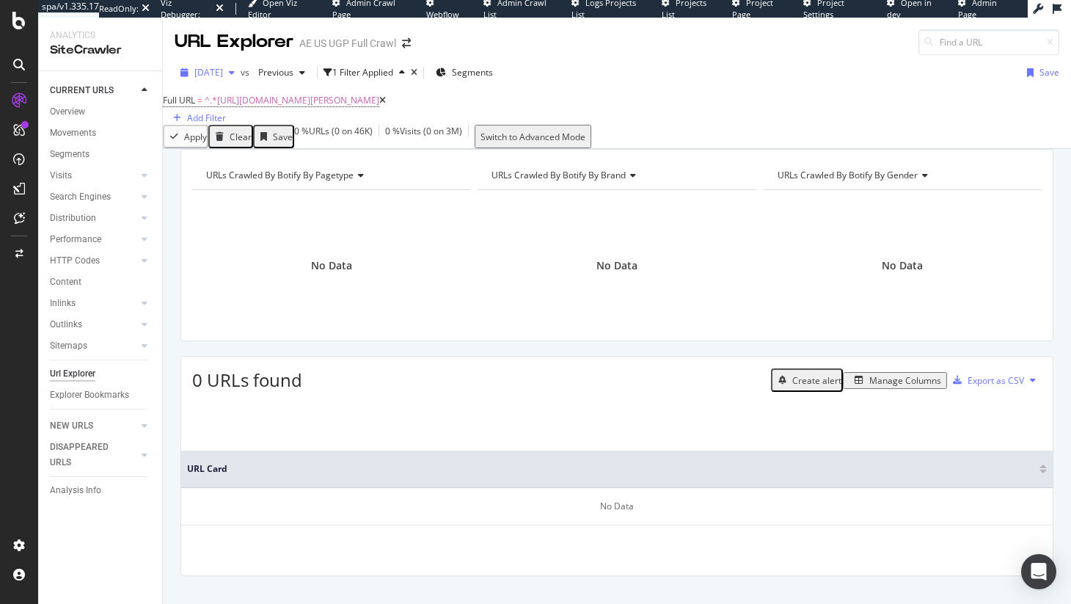
click at [223, 77] on span "2025 Aug. 8th" at bounding box center [208, 72] width 29 height 12
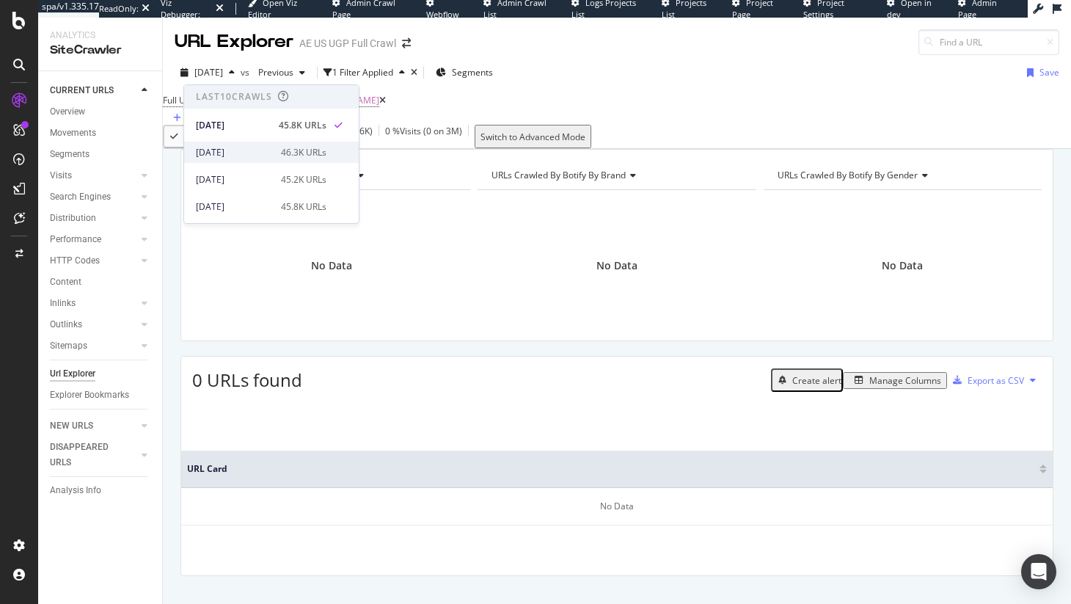
click at [238, 143] on div "2025 Aug. 1st 46.3K URLs" at bounding box center [271, 152] width 175 height 21
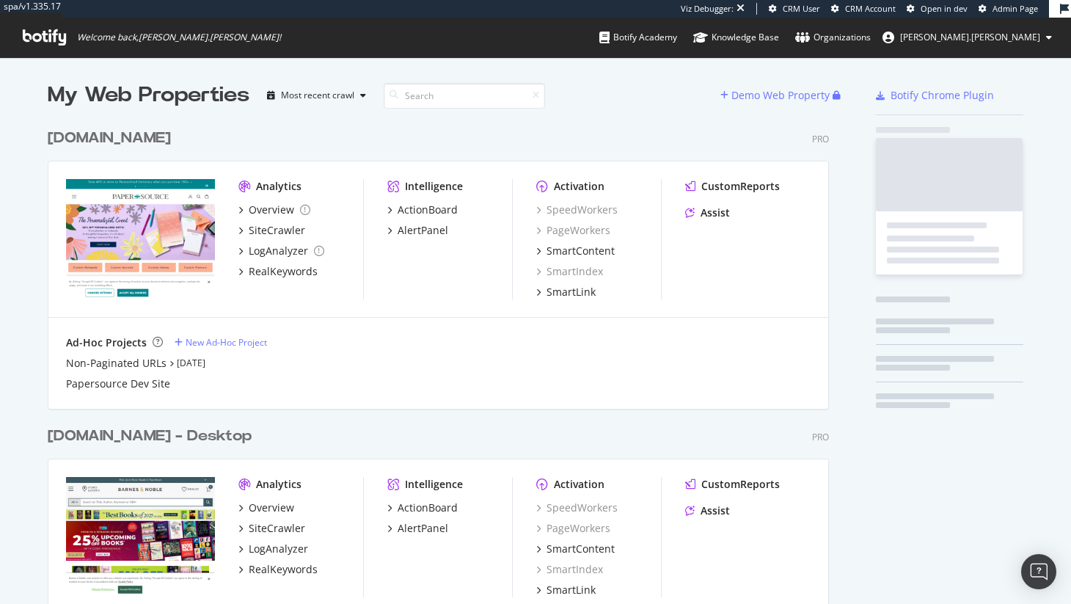
scroll to position [642, 793]
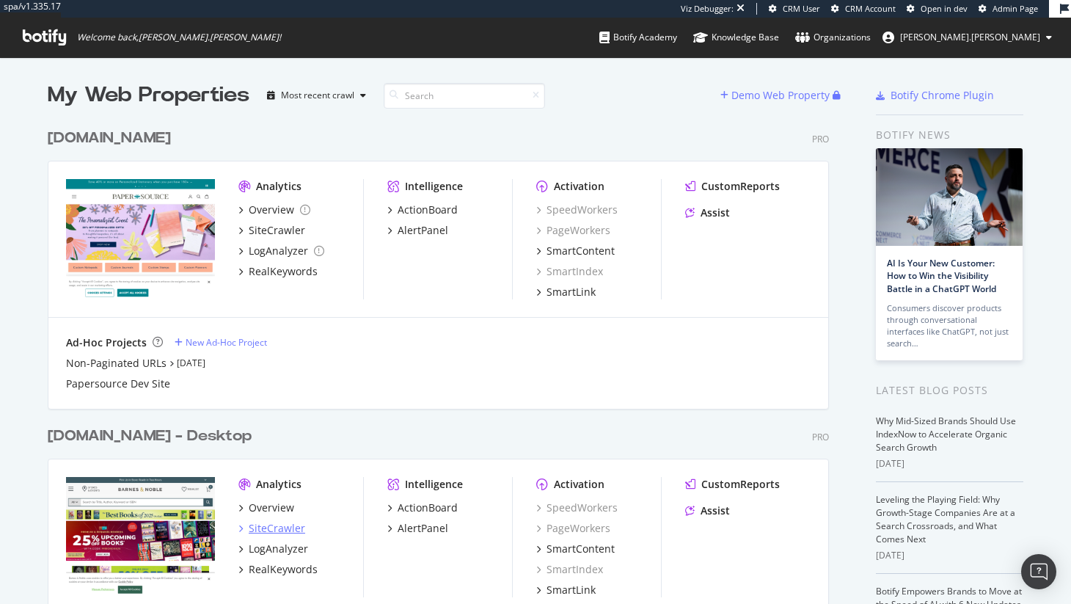
click at [277, 529] on div "SiteCrawler" at bounding box center [277, 528] width 56 height 15
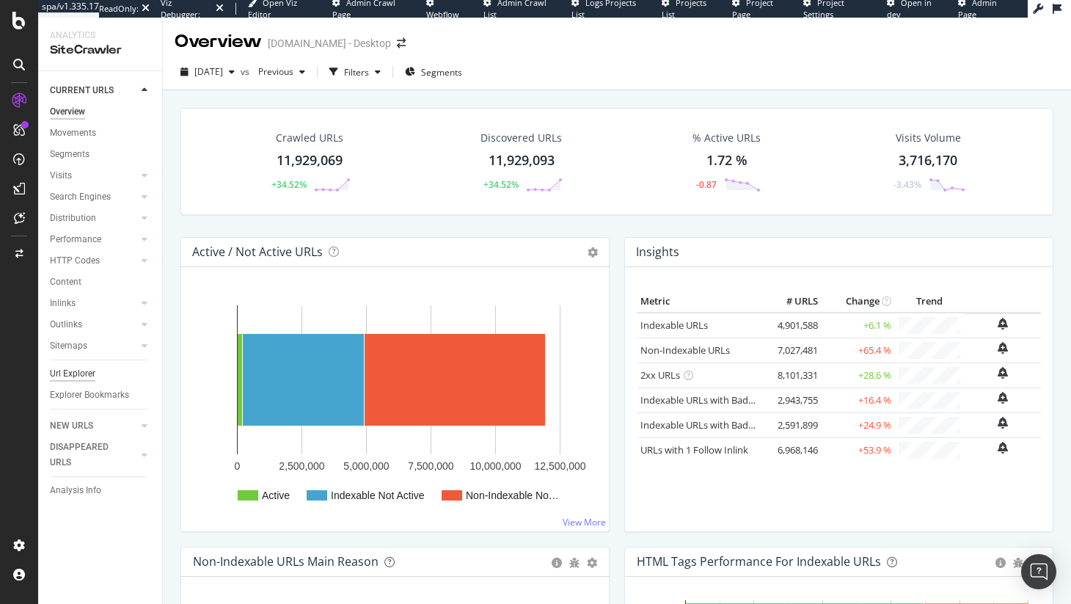
click at [89, 379] on div "Url Explorer" at bounding box center [72, 373] width 45 height 15
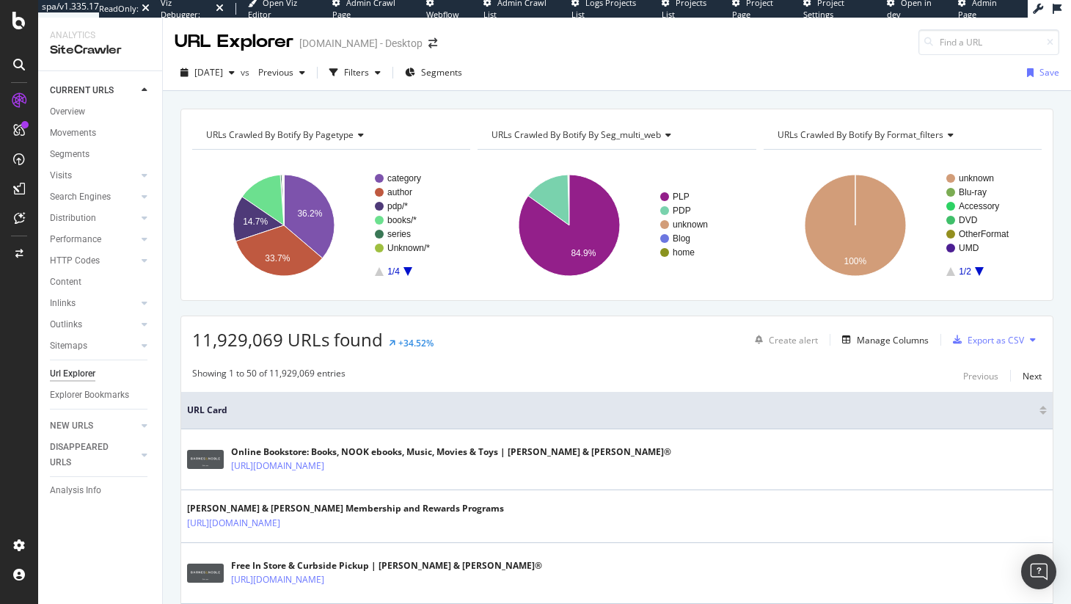
click at [372, 60] on div "[DATE] vs Previous Filters Segments Save" at bounding box center [617, 73] width 908 height 36
click at [369, 69] on div "Filters" at bounding box center [356, 72] width 25 height 12
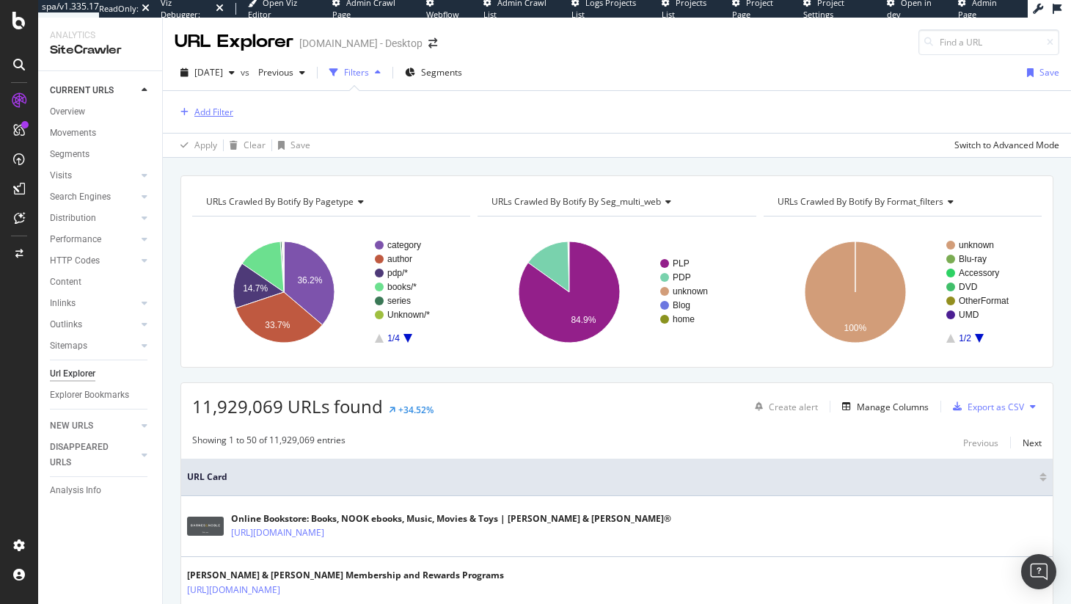
click at [226, 108] on div "Add Filter" at bounding box center [213, 112] width 39 height 12
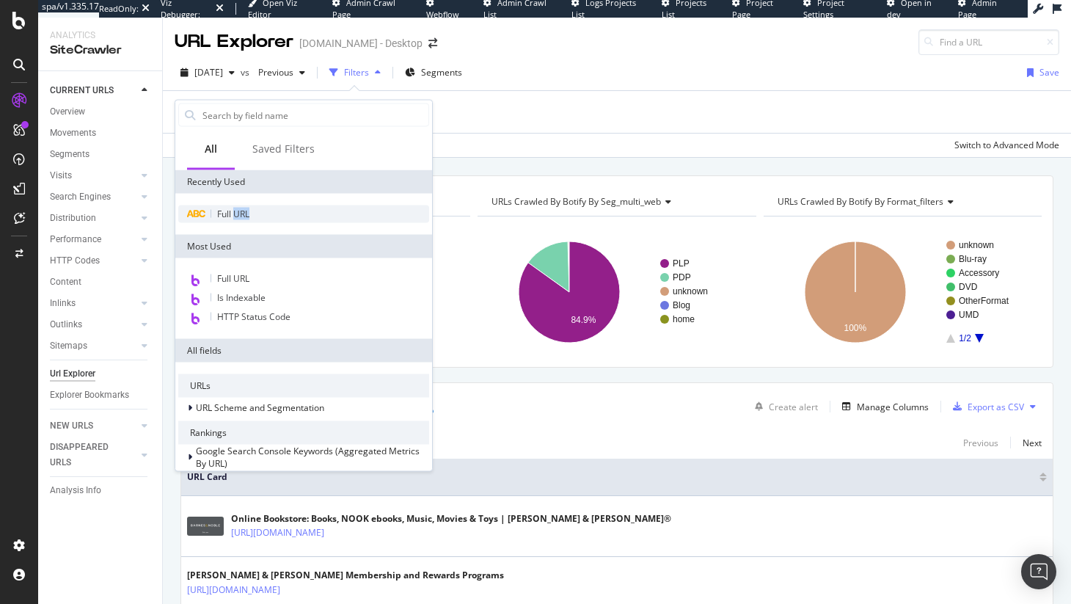
click at [233, 220] on div "Full URL" at bounding box center [303, 214] width 251 height 18
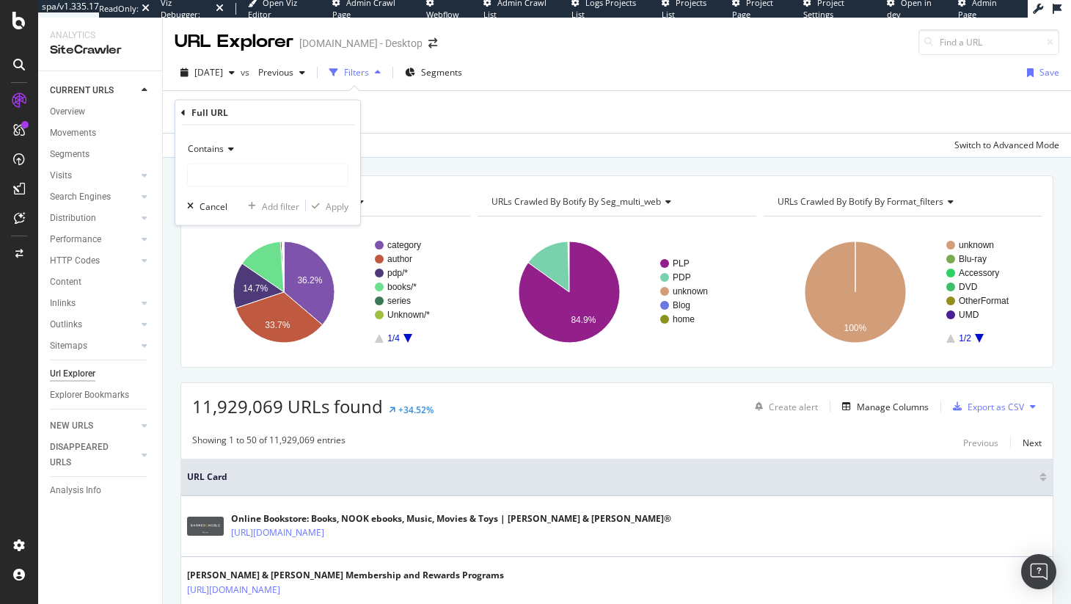
click at [239, 156] on div "Contains" at bounding box center [267, 148] width 161 height 23
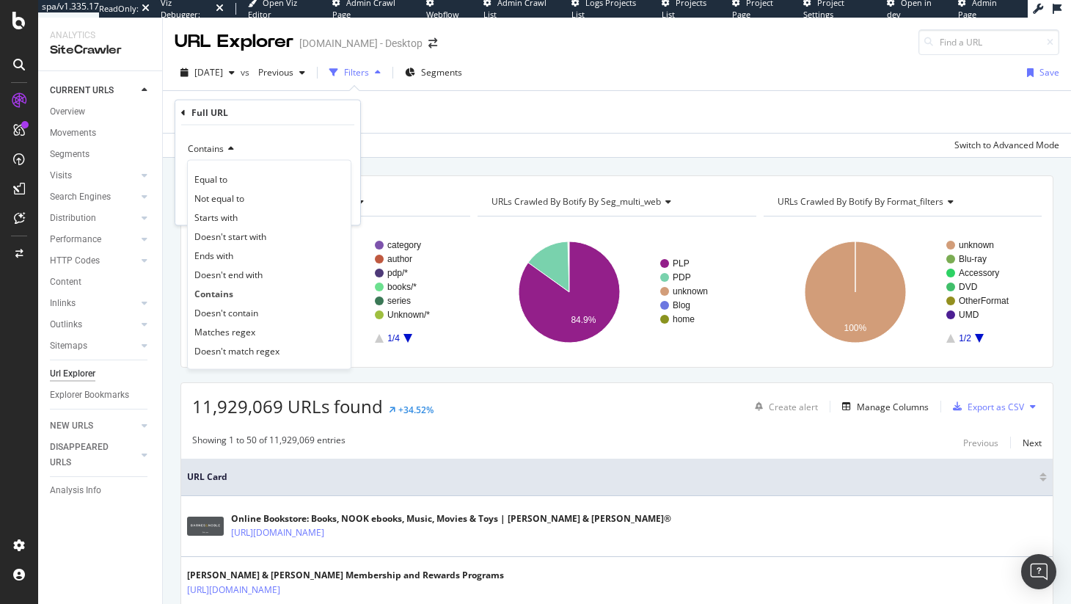
click at [239, 176] on div "Equal to" at bounding box center [269, 178] width 157 height 19
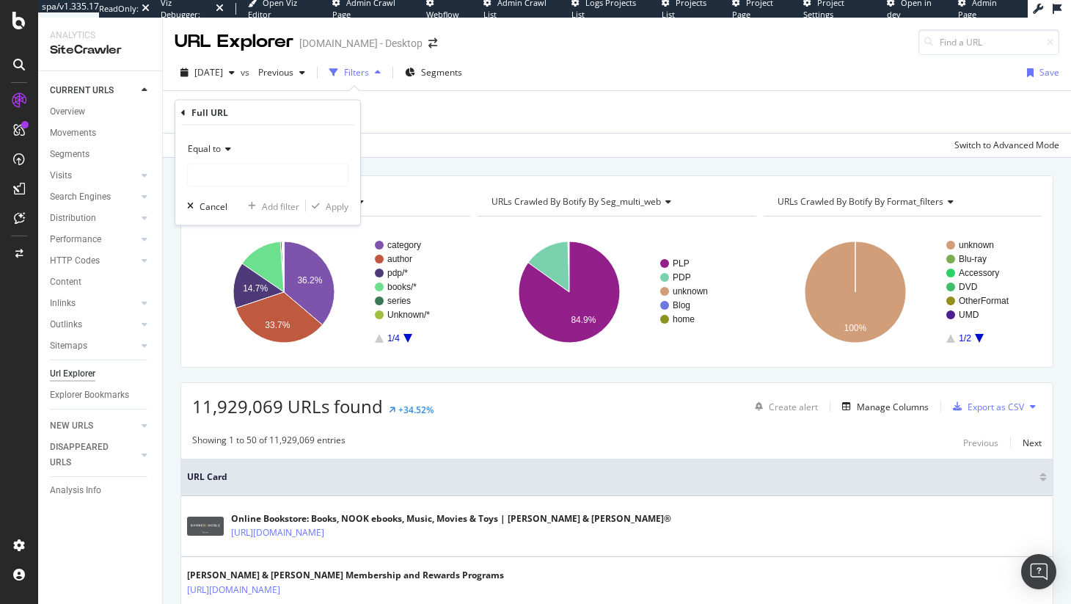
click at [265, 151] on div "Equal to" at bounding box center [267, 148] width 161 height 23
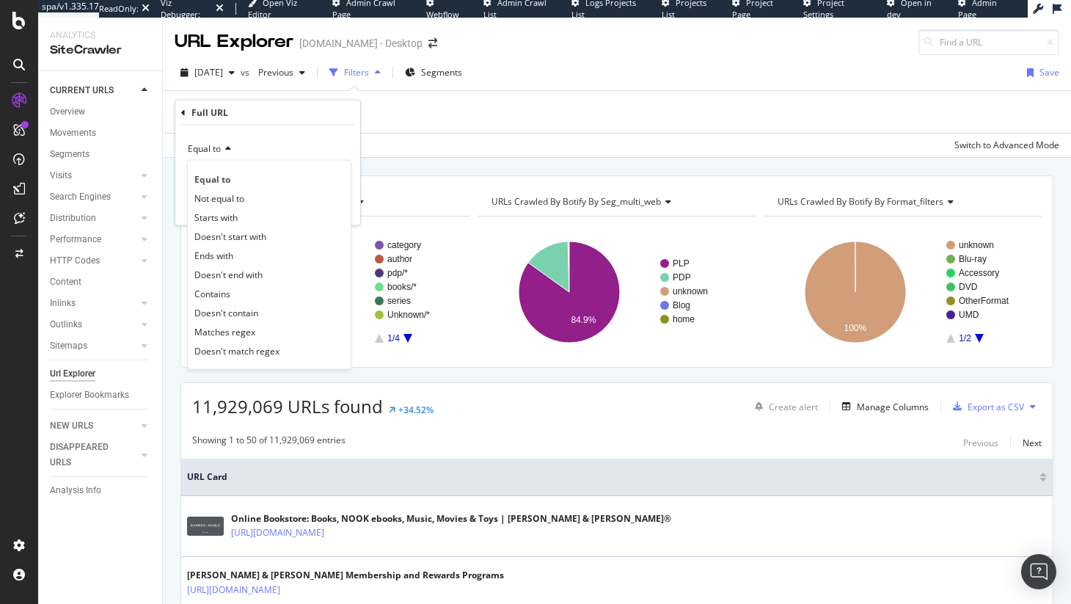
click at [198, 155] on div "Equal to" at bounding box center [267, 148] width 161 height 23
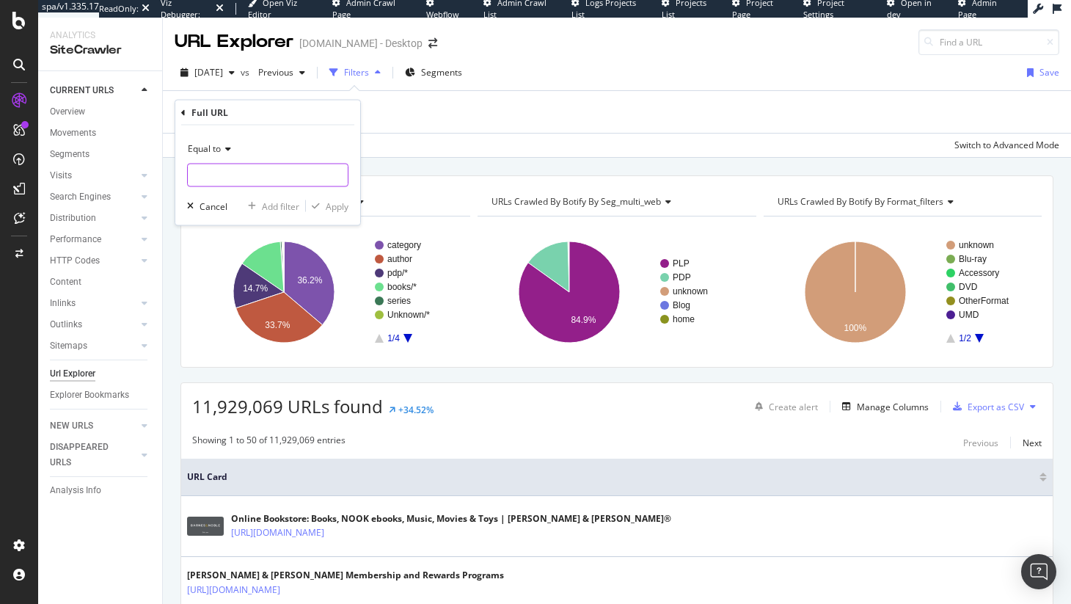
click at [218, 168] on input "text" at bounding box center [268, 175] width 160 height 23
click at [217, 150] on span "Equal to" at bounding box center [204, 148] width 33 height 12
click at [285, 132] on div "Equal to Cancel Add filter Apply" at bounding box center [267, 175] width 185 height 100
click at [266, 188] on div "Equal to Cancel Add filter Apply" at bounding box center [267, 175] width 185 height 100
click at [268, 181] on input "text" at bounding box center [268, 175] width 160 height 23
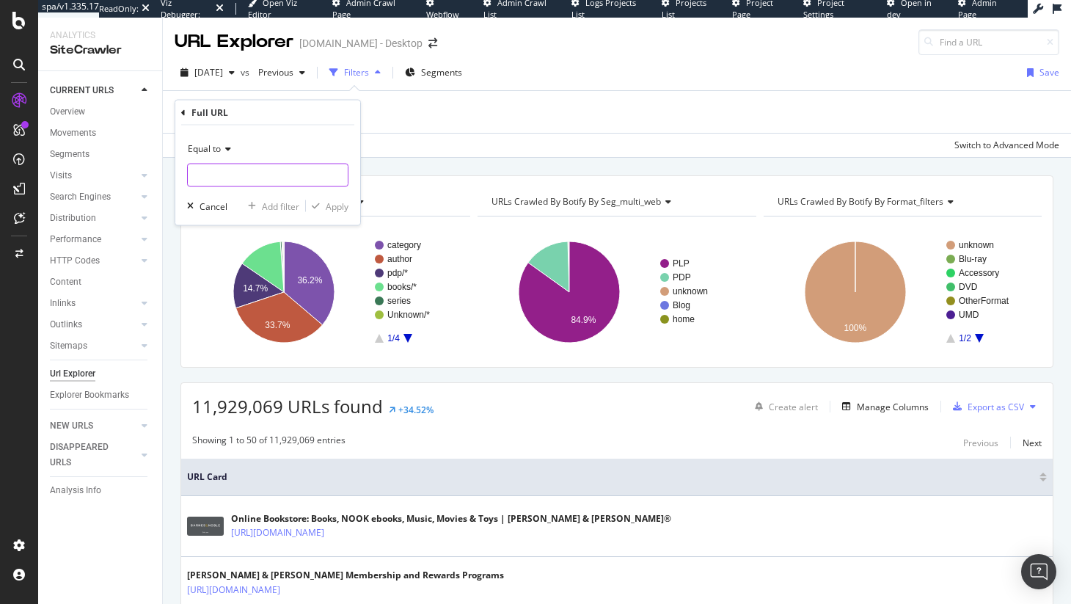
paste input "[URL][DOMAIN_NAME][PERSON_NAME]"
type input "[URL][DOMAIN_NAME][PERSON_NAME]"
click at [326, 216] on div "Equal to https://www.barnesandnoble.com/b/contributor/martha-wells/_/N-30x5 Can…" at bounding box center [267, 175] width 185 height 100
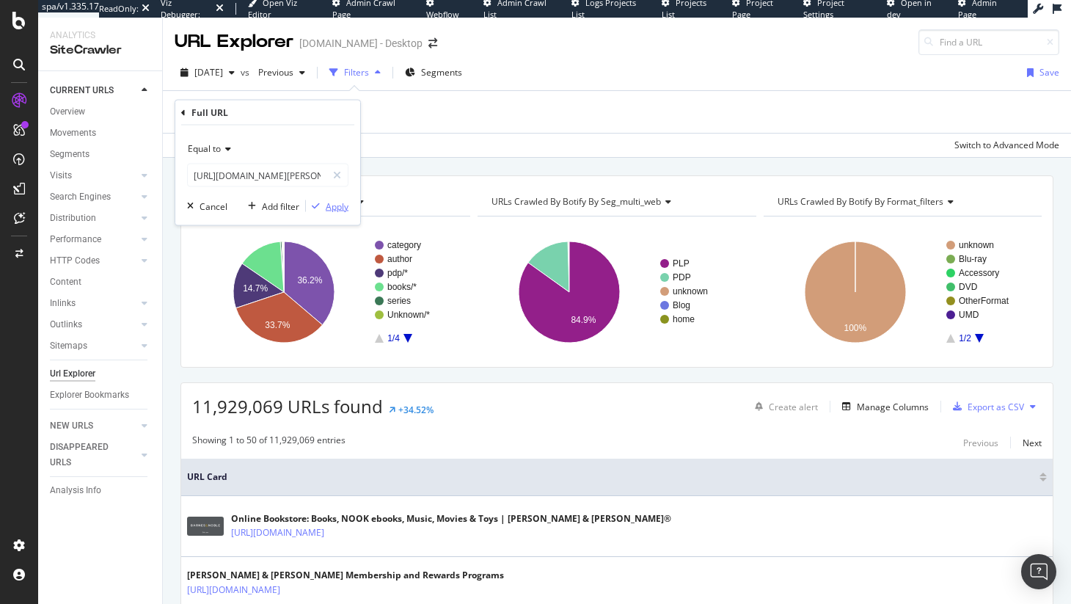
click at [326, 210] on div "Apply" at bounding box center [337, 205] width 23 height 12
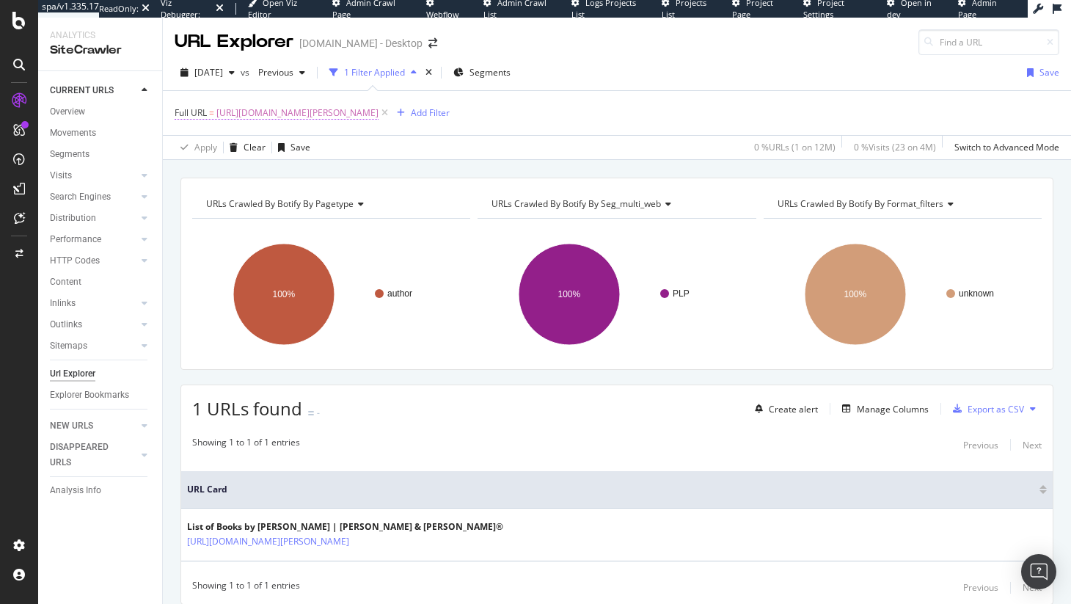
click at [302, 121] on span "[URL][DOMAIN_NAME][PERSON_NAME]" at bounding box center [297, 113] width 162 height 21
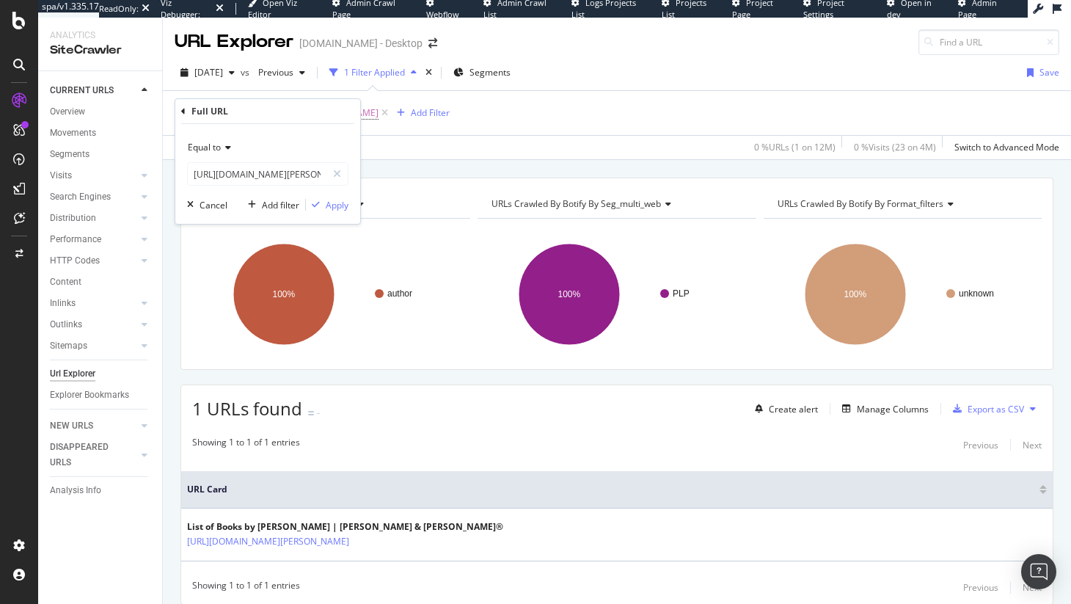
click at [219, 146] on span "Equal to" at bounding box center [204, 147] width 33 height 12
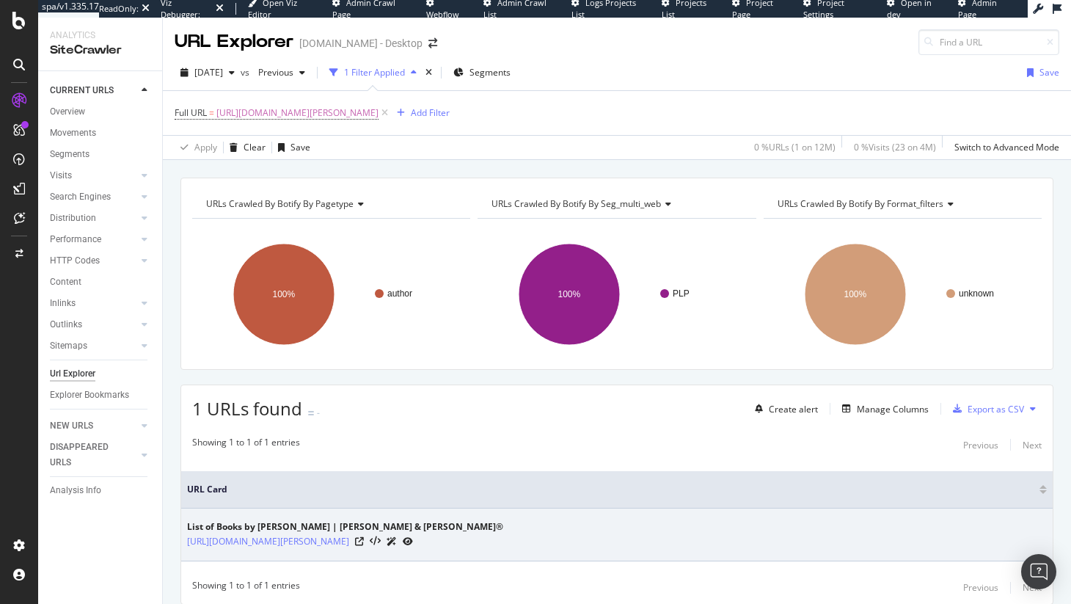
click at [630, 527] on div "List of Books by Martha Wells | Barnes & Noble® https://www.barnesandnoble.com/…" at bounding box center [616, 534] width 859 height 29
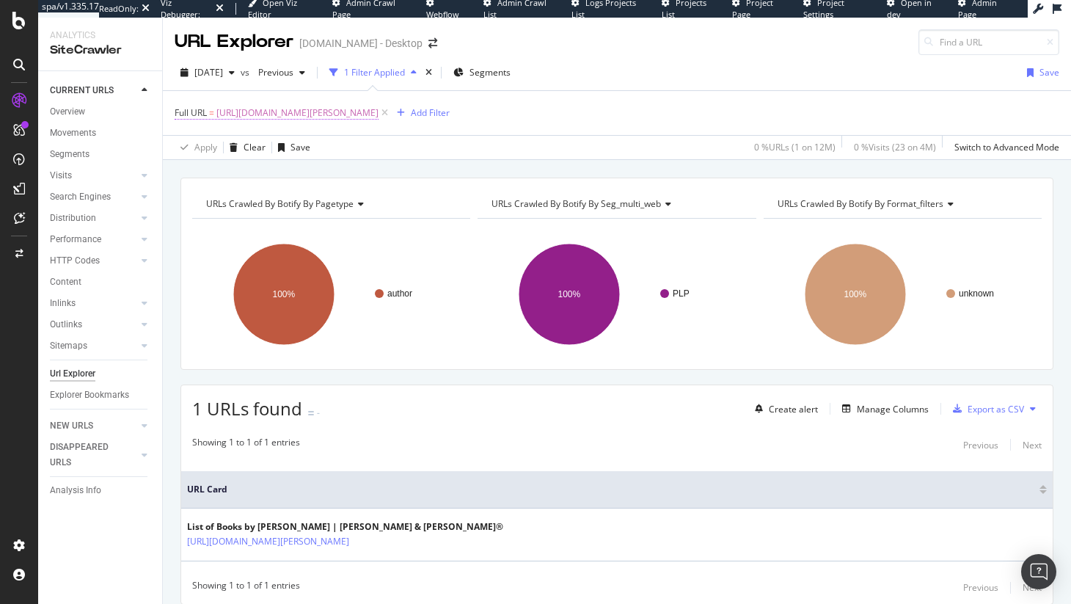
click at [378, 114] on span "[URL][DOMAIN_NAME][PERSON_NAME]" at bounding box center [297, 113] width 162 height 21
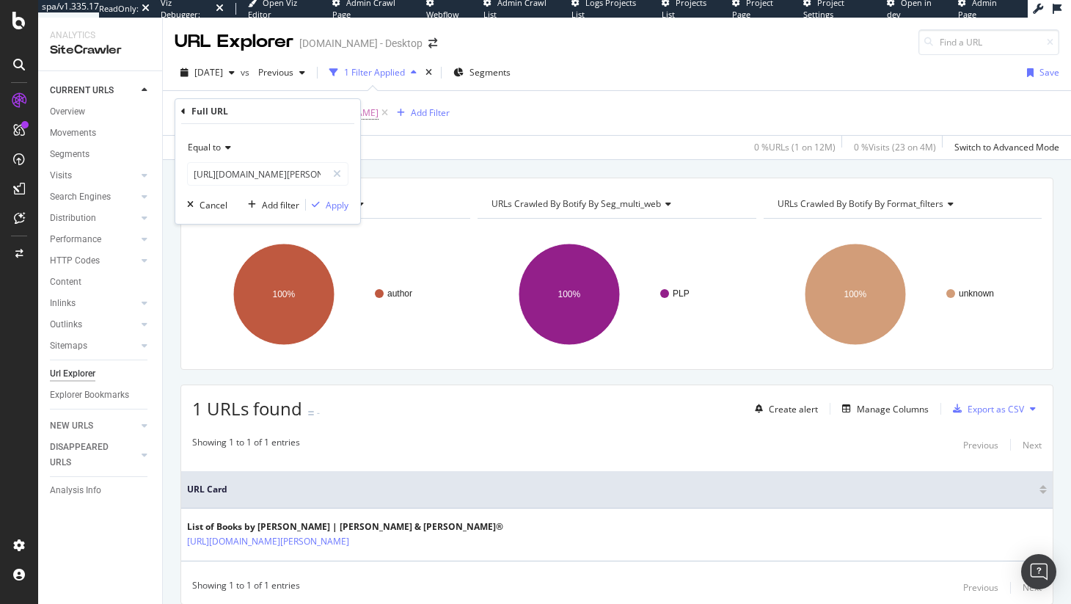
click at [215, 147] on span "Equal to" at bounding box center [204, 147] width 33 height 12
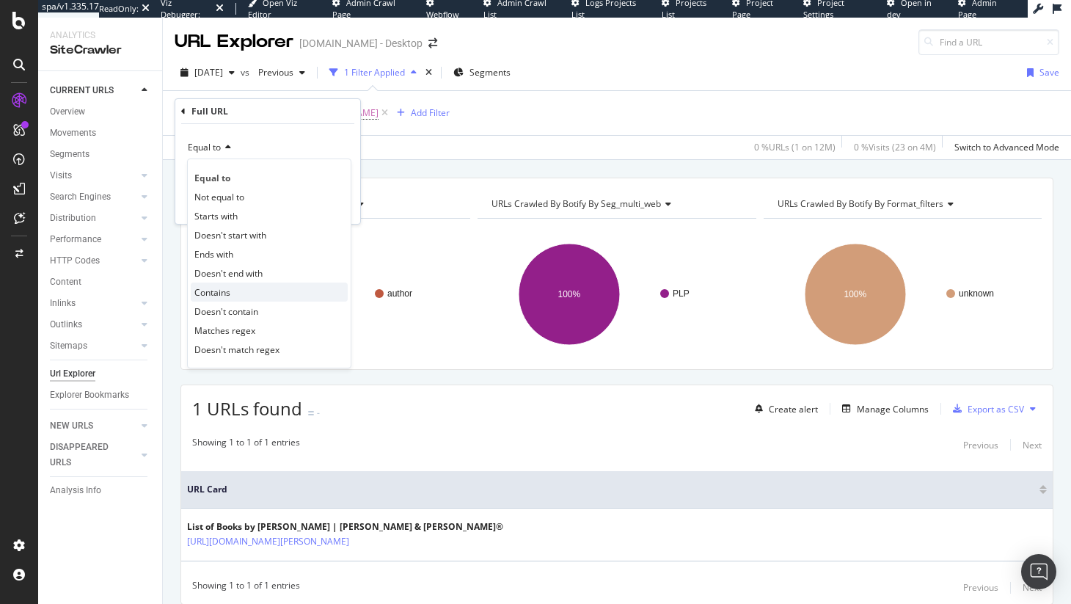
click at [228, 294] on span "Contains" at bounding box center [212, 292] width 36 height 12
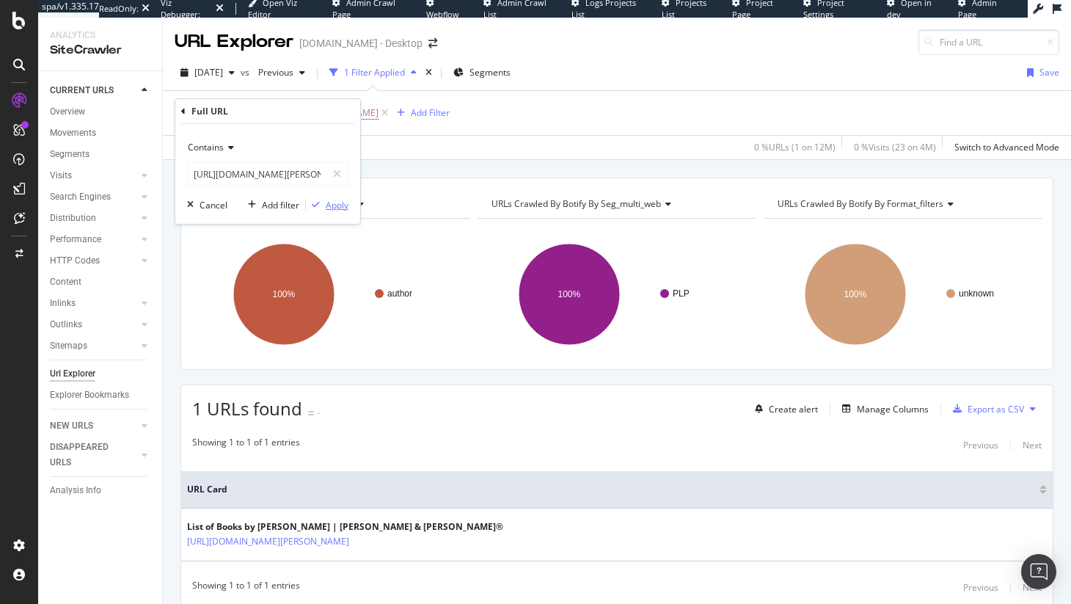
click at [336, 208] on div "Apply" at bounding box center [337, 205] width 23 height 12
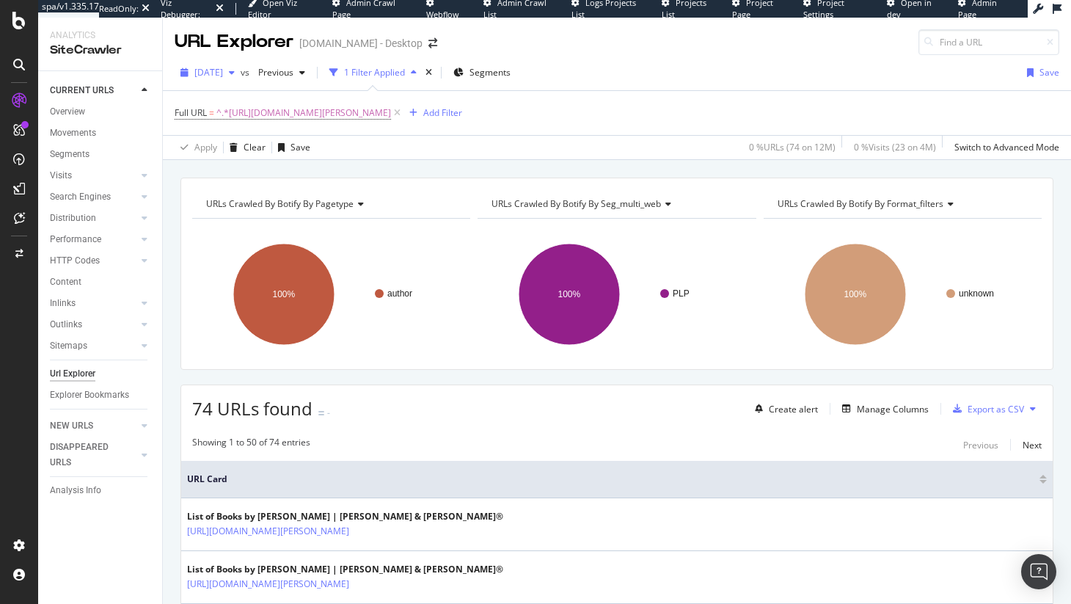
click at [213, 70] on span "2025 Jul. 15th" at bounding box center [208, 72] width 29 height 12
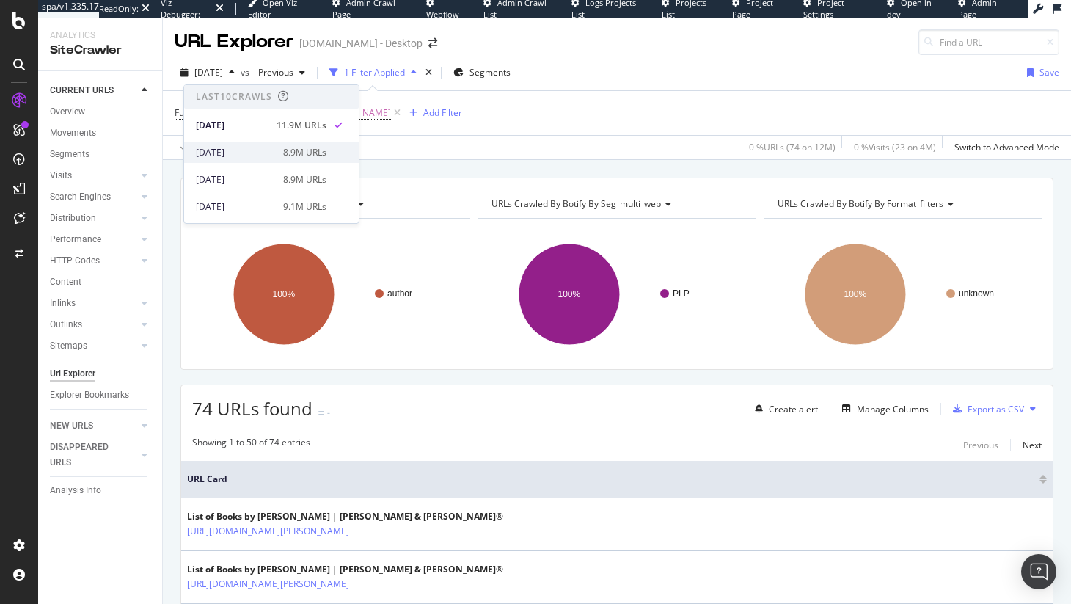
click at [227, 154] on div "[DATE]" at bounding box center [235, 152] width 78 height 13
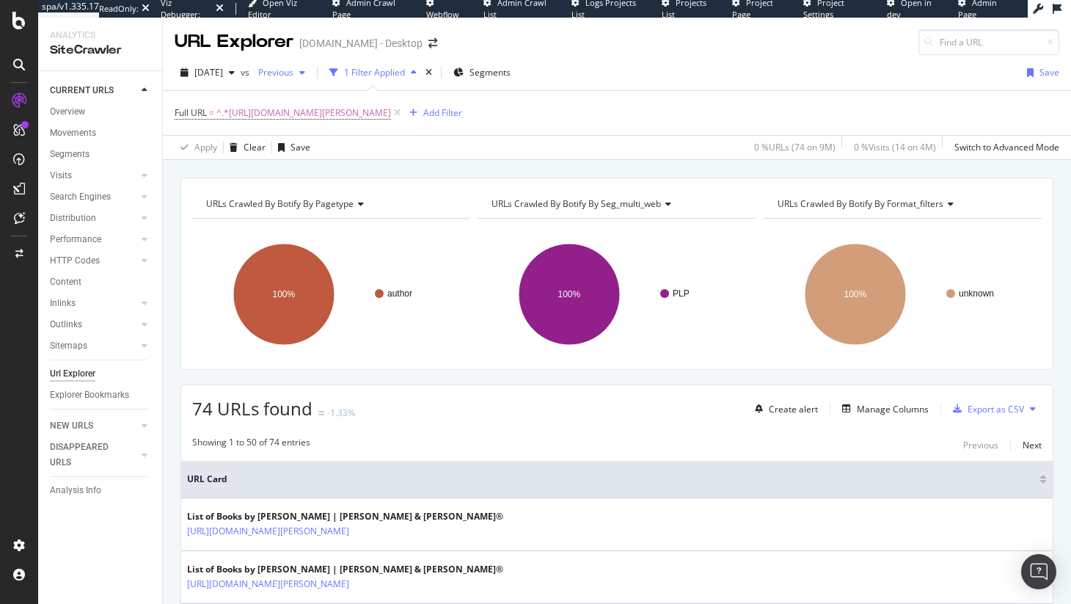
click at [301, 80] on div "Previous" at bounding box center [281, 73] width 59 height 22
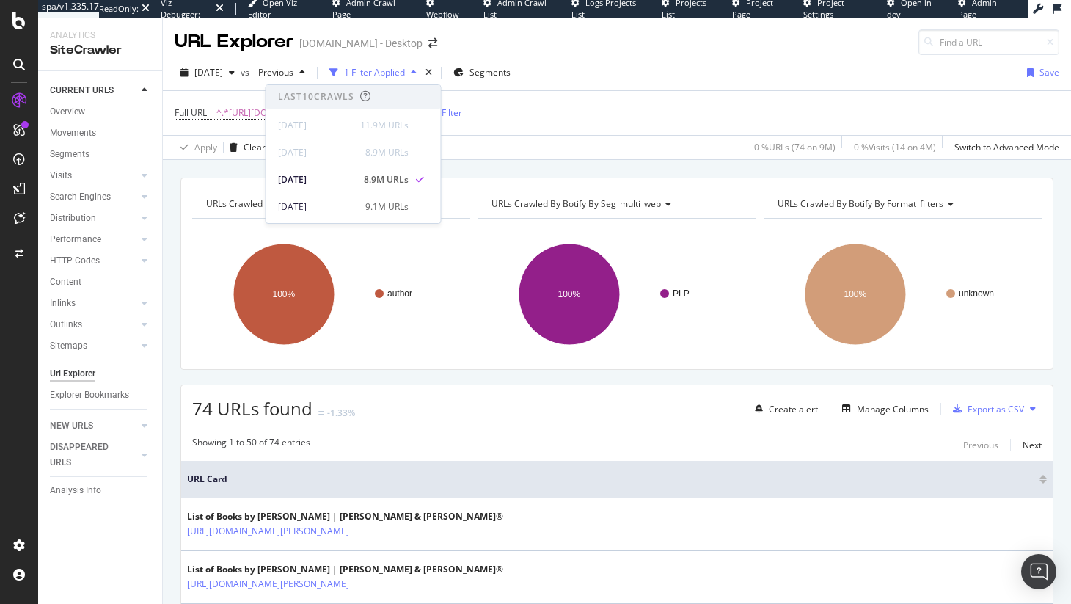
click at [235, 87] on div "2025 Jun. 1st vs Previous 1 Filter Applied Segments Save" at bounding box center [617, 75] width 908 height 29
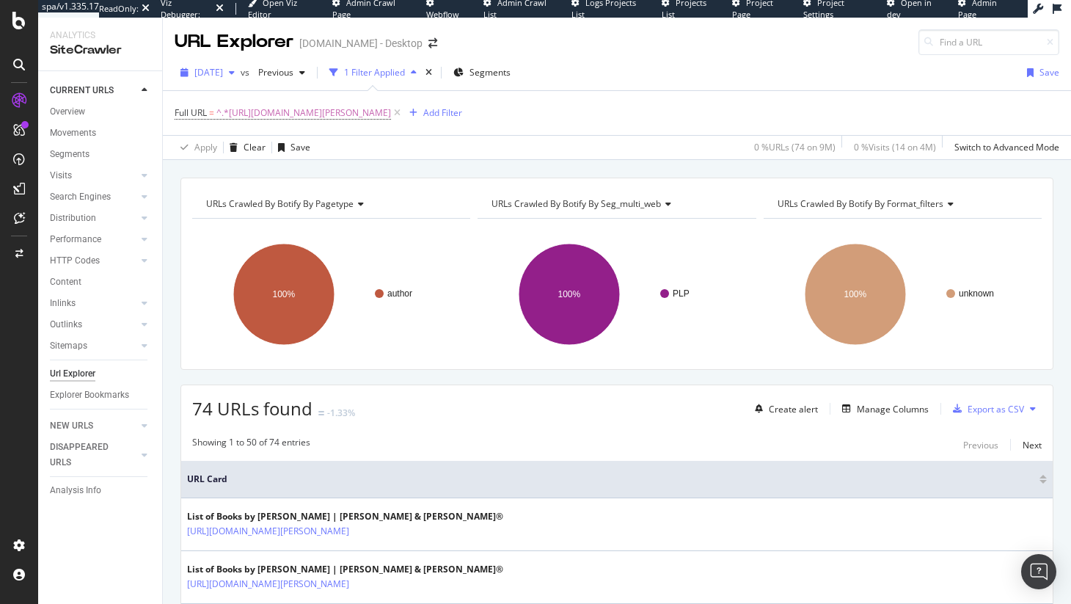
click at [234, 82] on div "[DATE]" at bounding box center [208, 73] width 66 height 22
click at [208, 110] on span "Full URL = ^.*[URL][DOMAIN_NAME][PERSON_NAME]" at bounding box center [283, 112] width 216 height 13
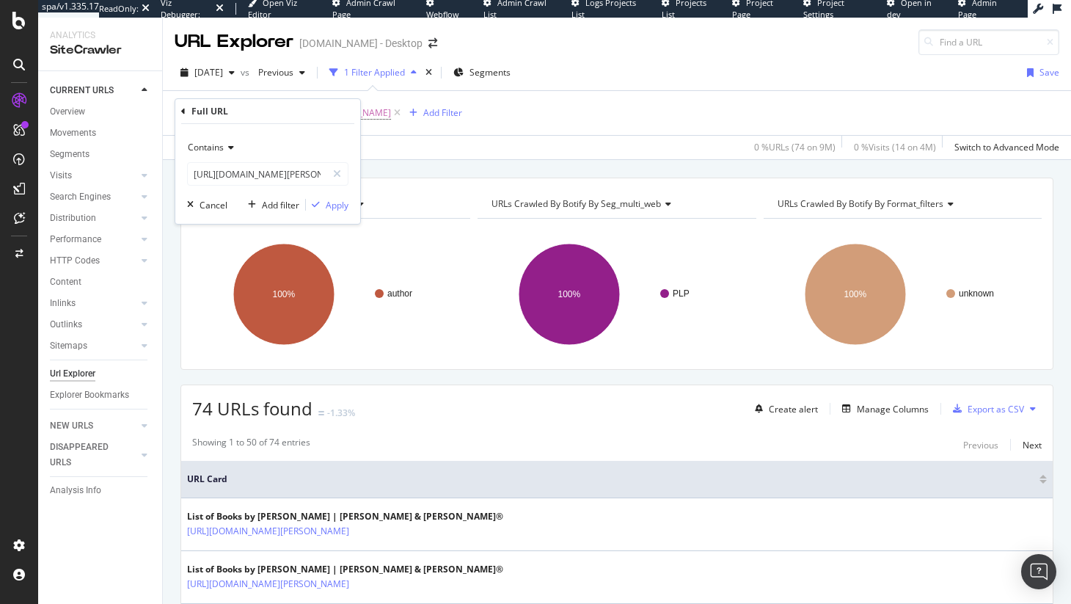
click at [231, 154] on div "Contains" at bounding box center [267, 147] width 161 height 23
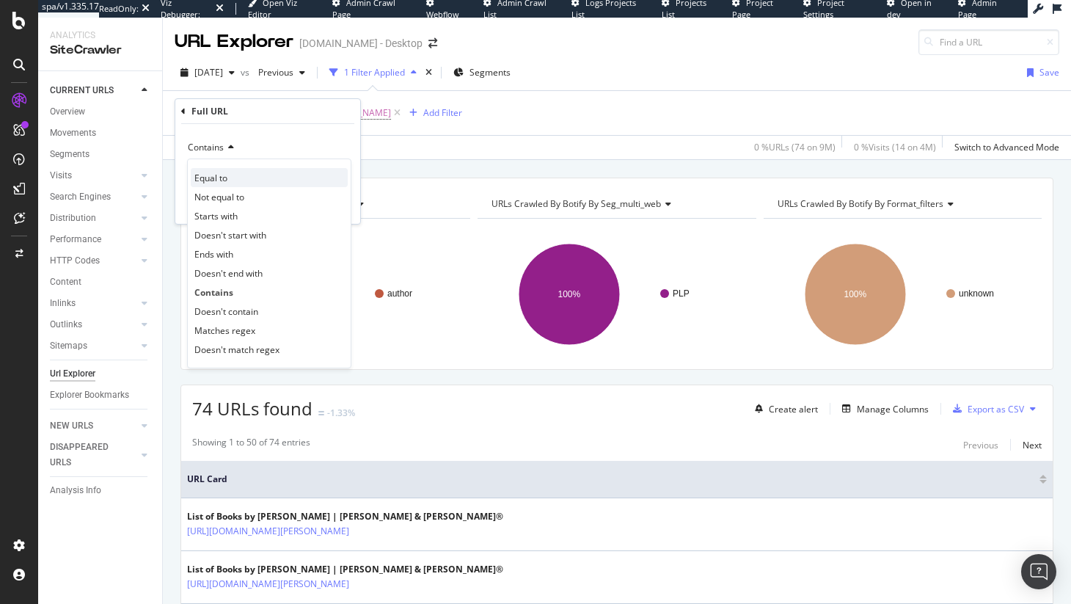
click at [245, 181] on div "Equal to" at bounding box center [269, 177] width 157 height 19
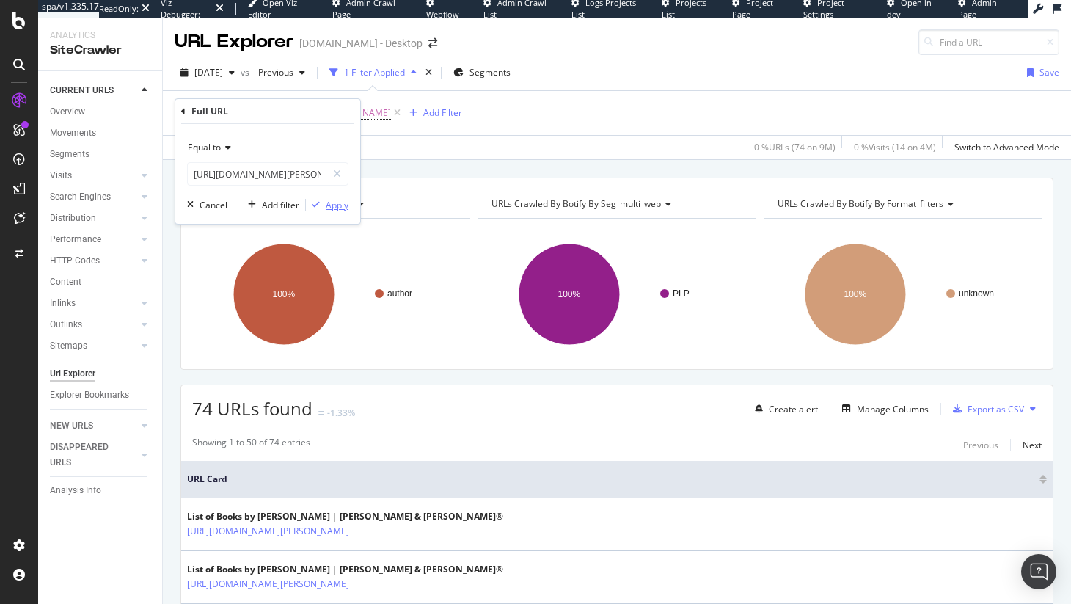
click at [324, 204] on div "button" at bounding box center [316, 204] width 20 height 9
